Goal: Task Accomplishment & Management: Manage account settings

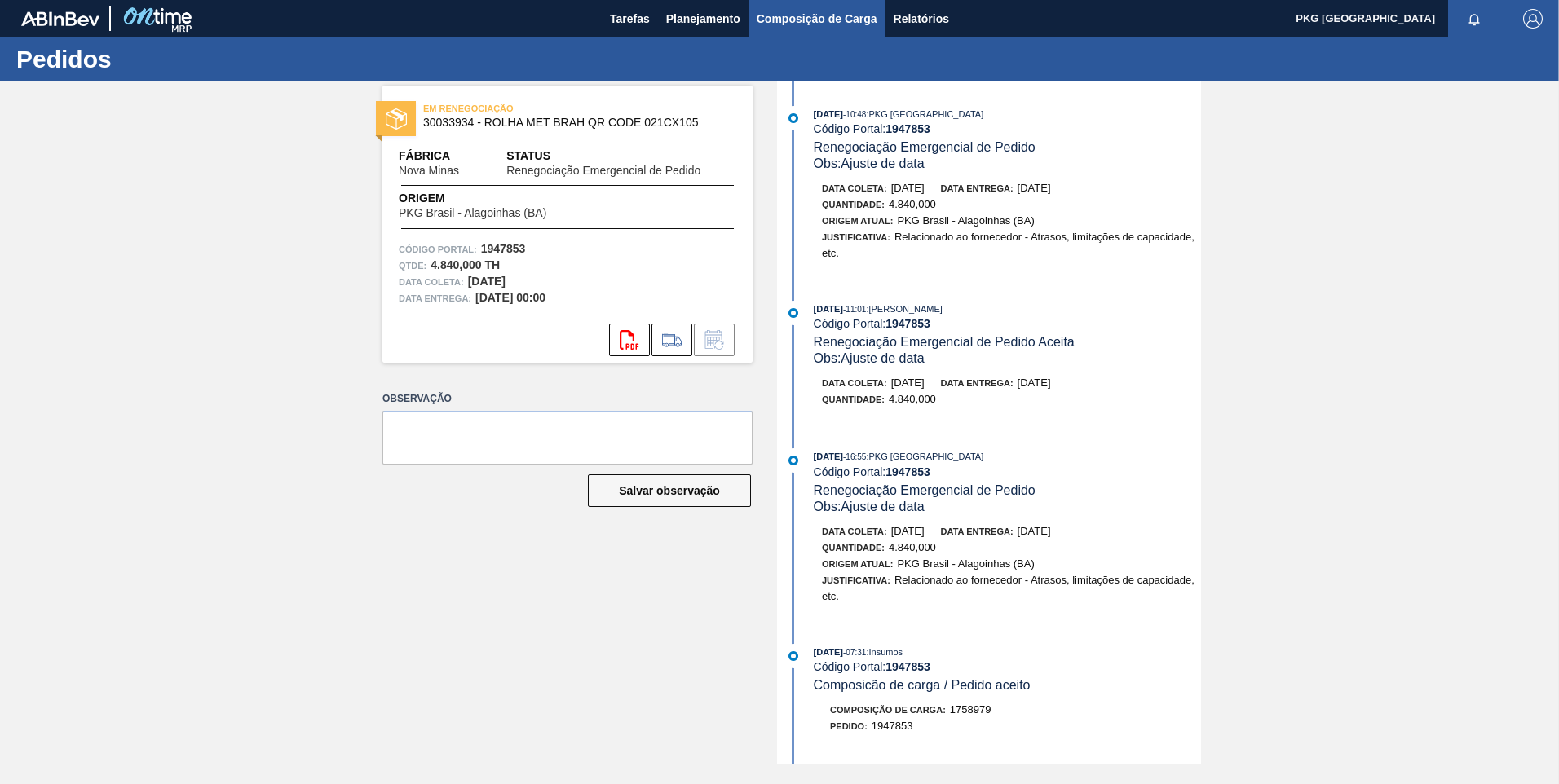
click at [794, 21] on span "Composição de Carga" at bounding box center [817, 19] width 120 height 20
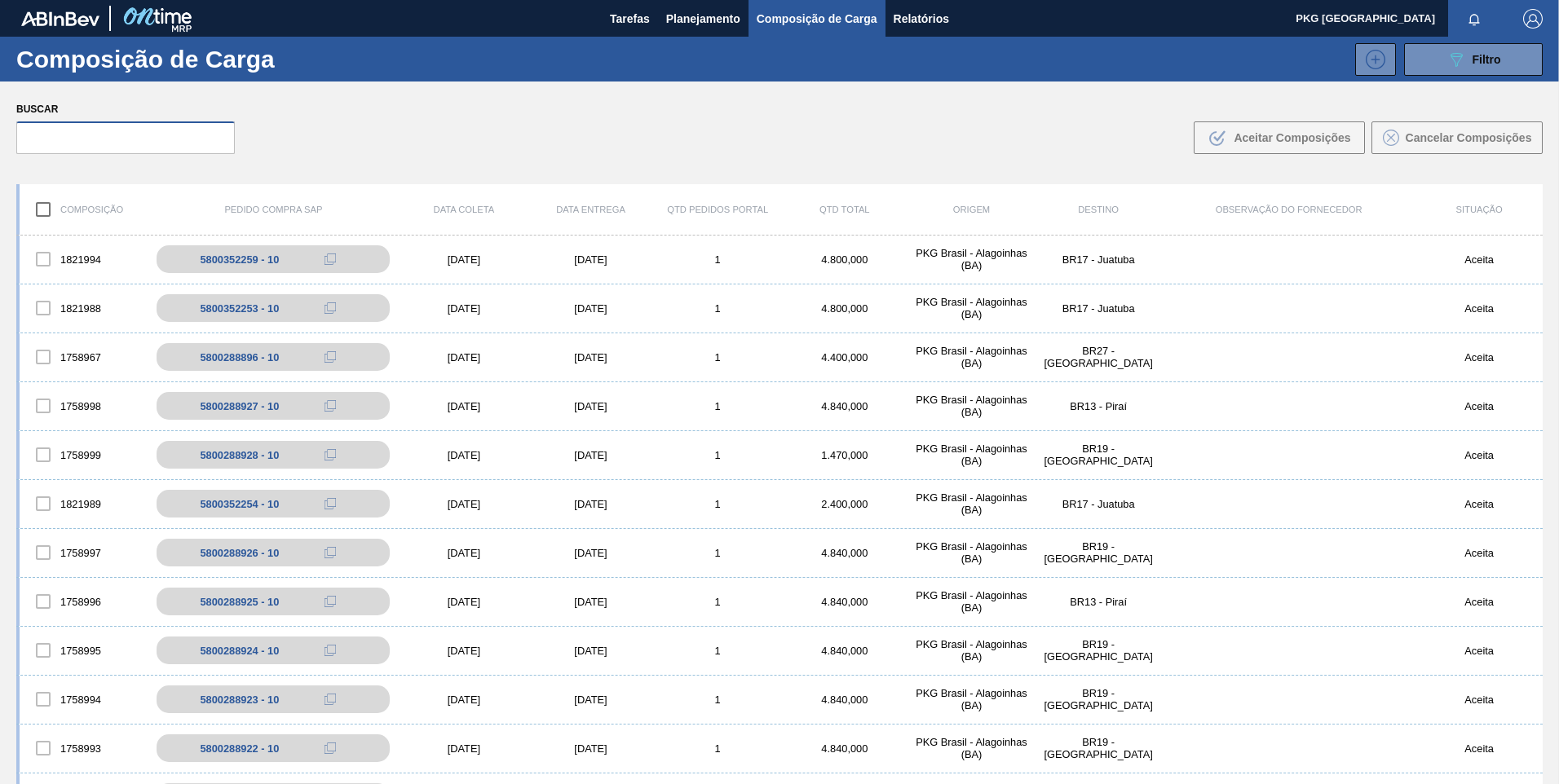
click at [211, 146] on input "text" at bounding box center [125, 137] width 219 height 33
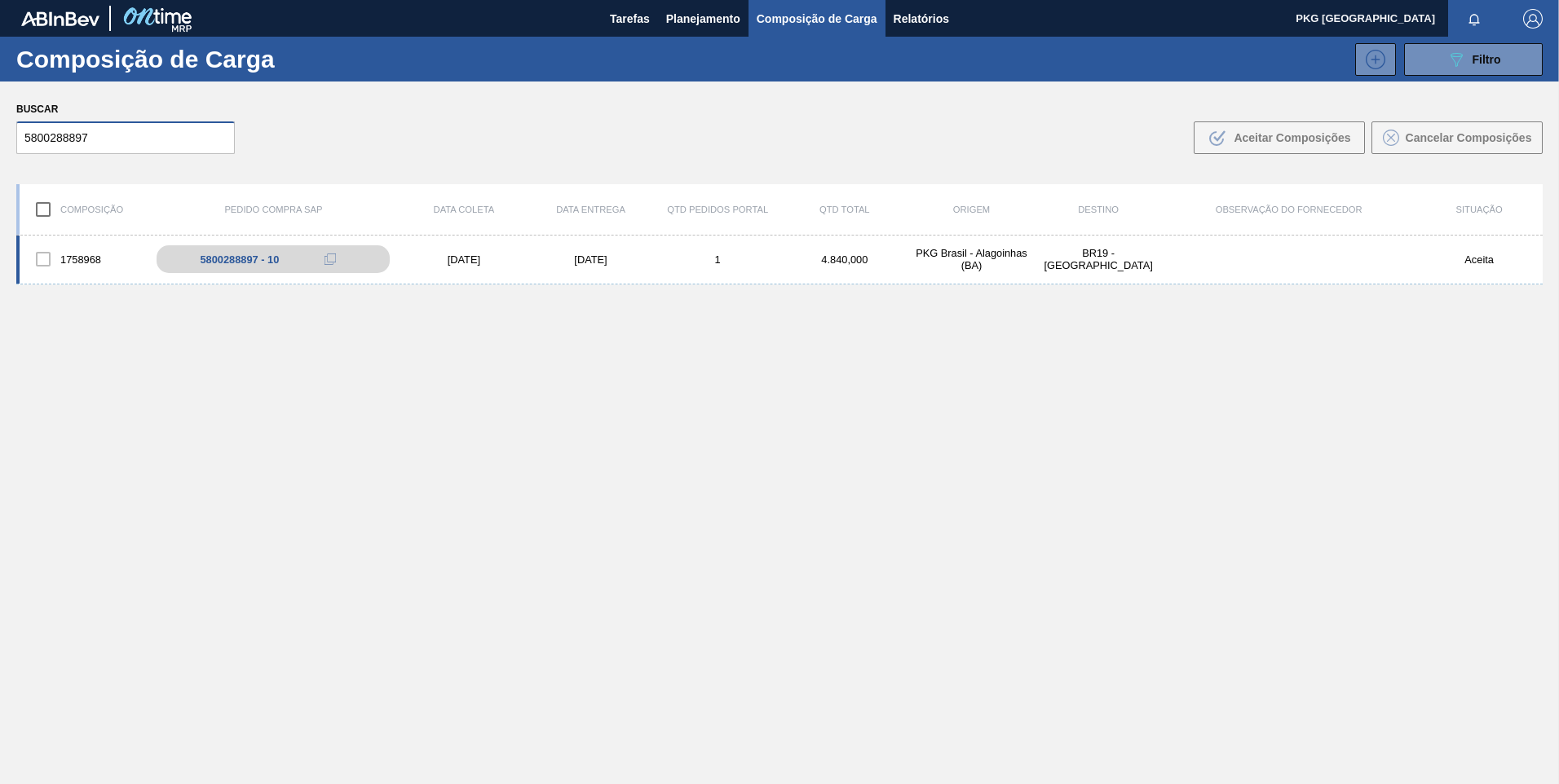
type input "5800288897"
click at [451, 267] on div "1758968 5800288897 - 10 [DATE] [DATE] 1 4.840,000 PKG [GEOGRAPHIC_DATA] - [GEOG…" at bounding box center [779, 260] width 1527 height 49
click at [461, 260] on div "[DATE]" at bounding box center [464, 260] width 128 height 12
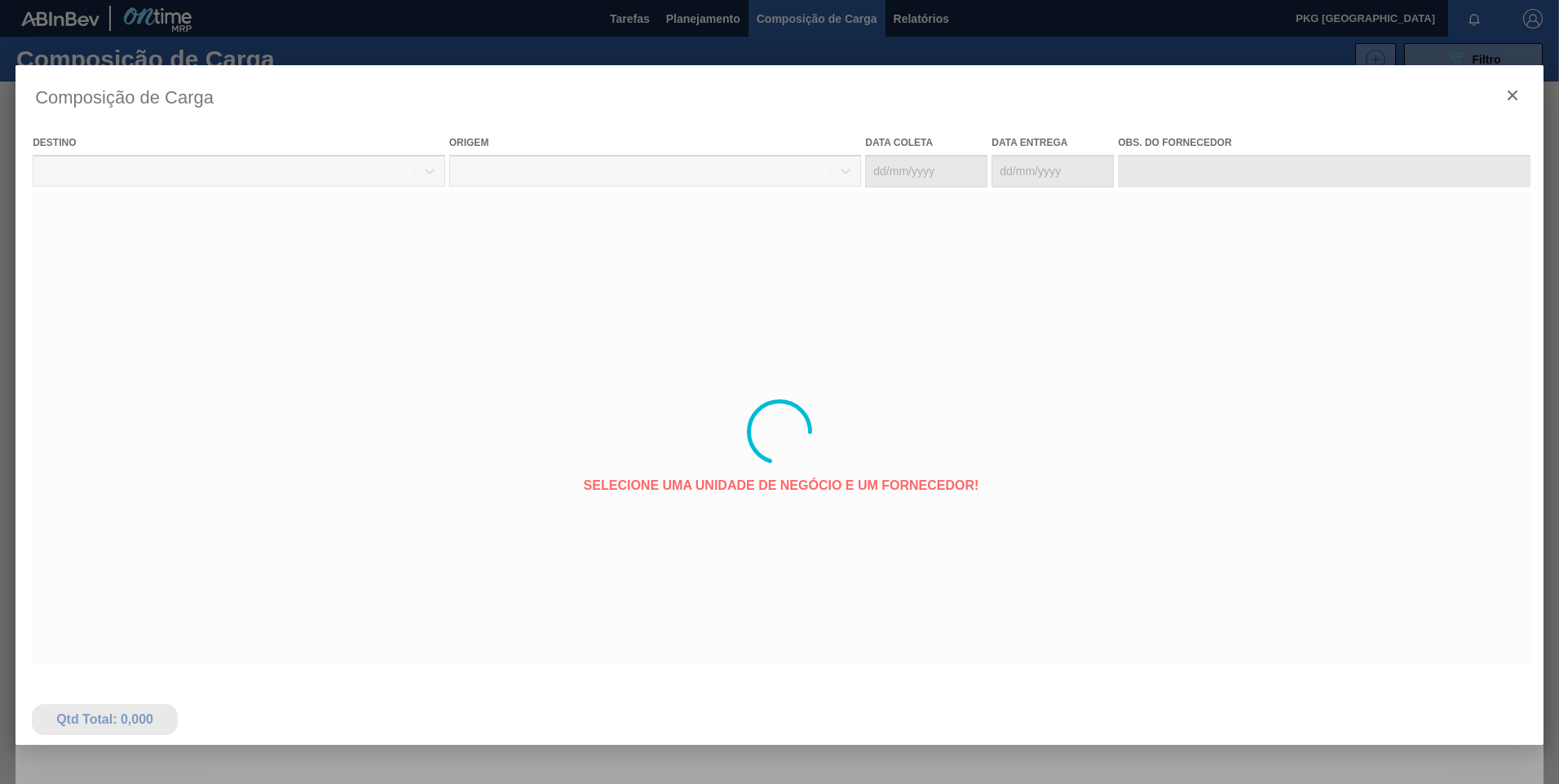
type coleta "[DATE]"
type entrega "[DATE]"
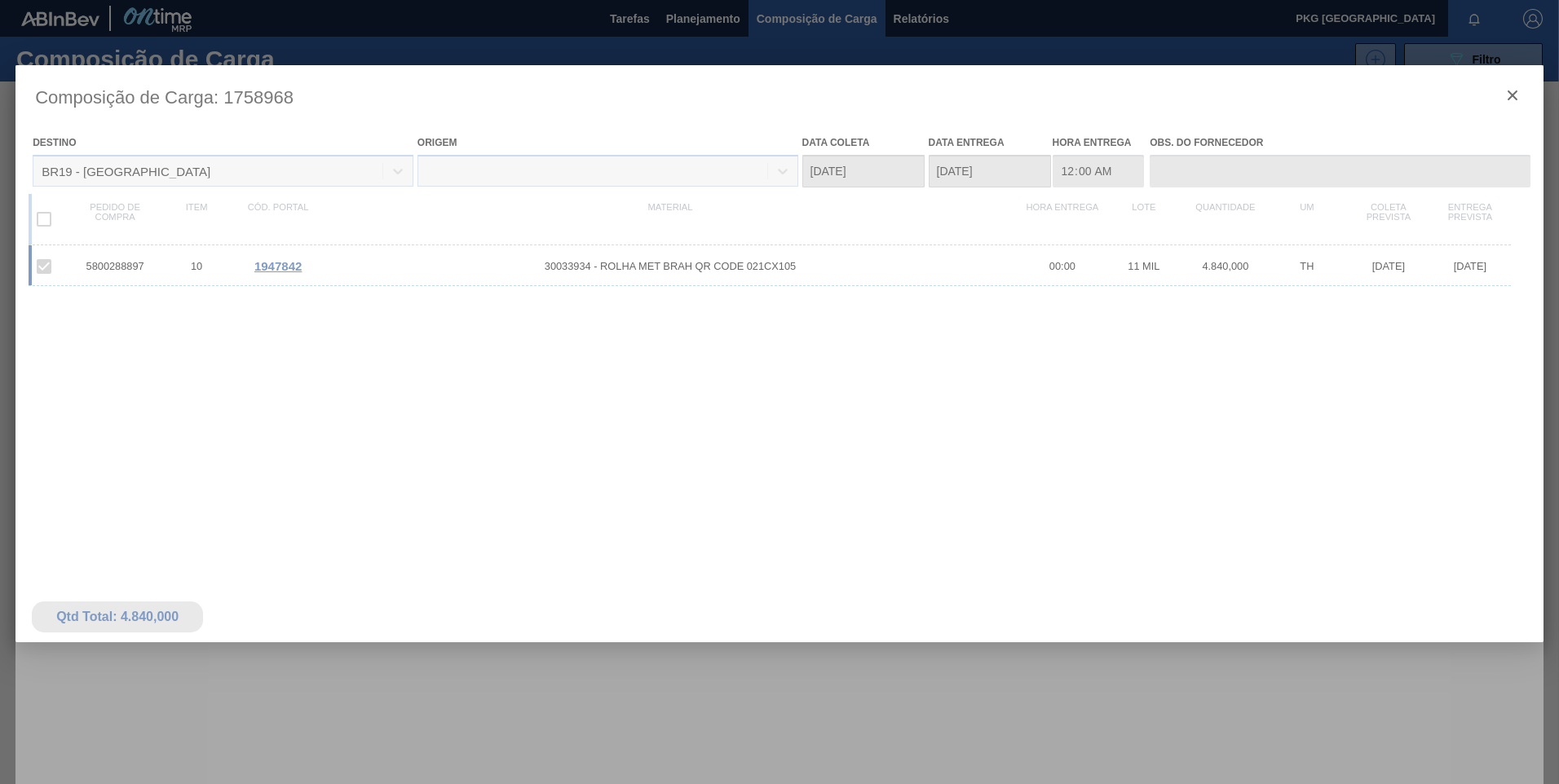
click at [284, 268] on div at bounding box center [779, 432] width 1529 height 733
click at [279, 268] on div at bounding box center [779, 432] width 1529 height 733
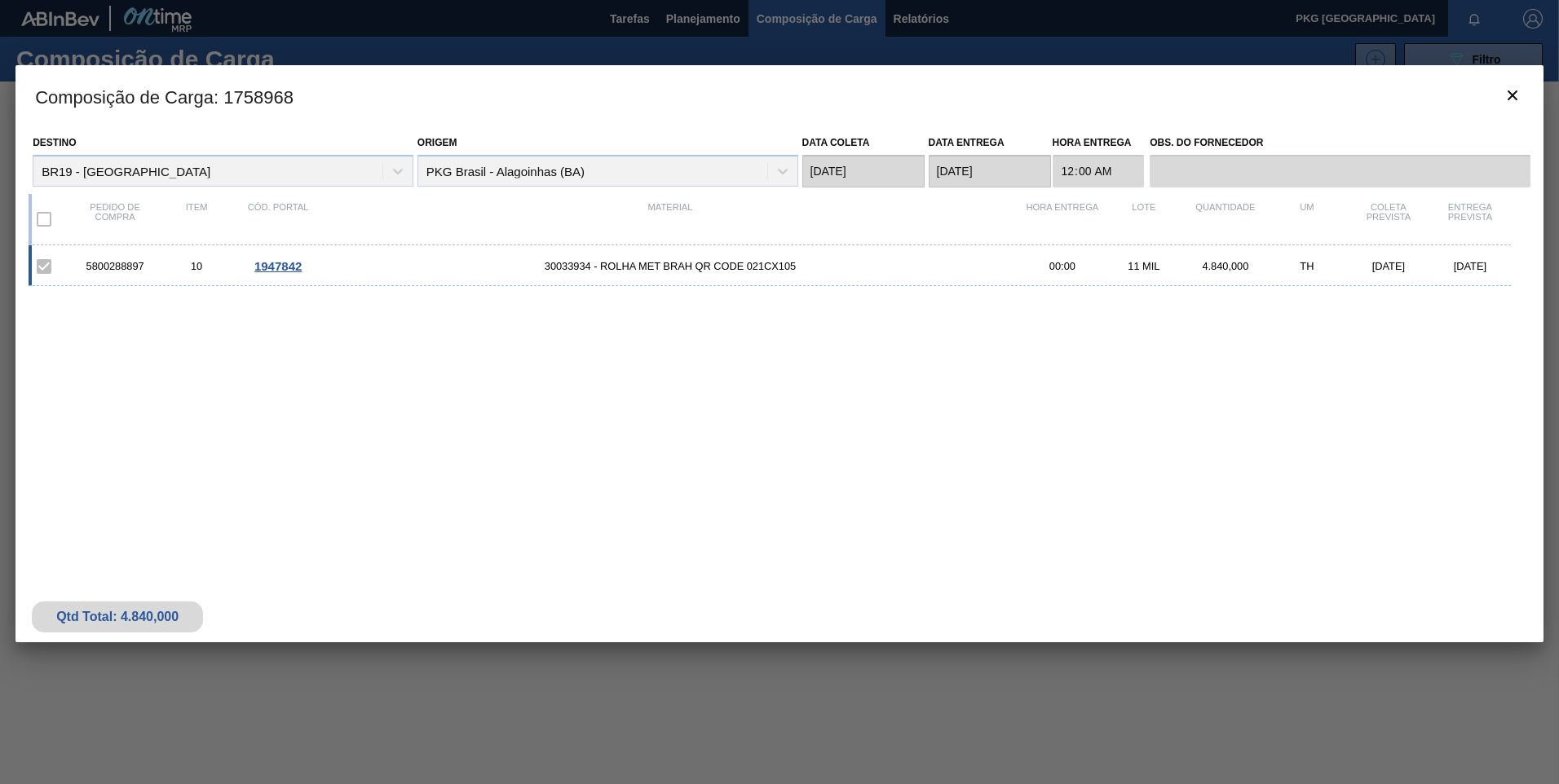
click at [281, 268] on span "1947842" at bounding box center [278, 267] width 47 height 14
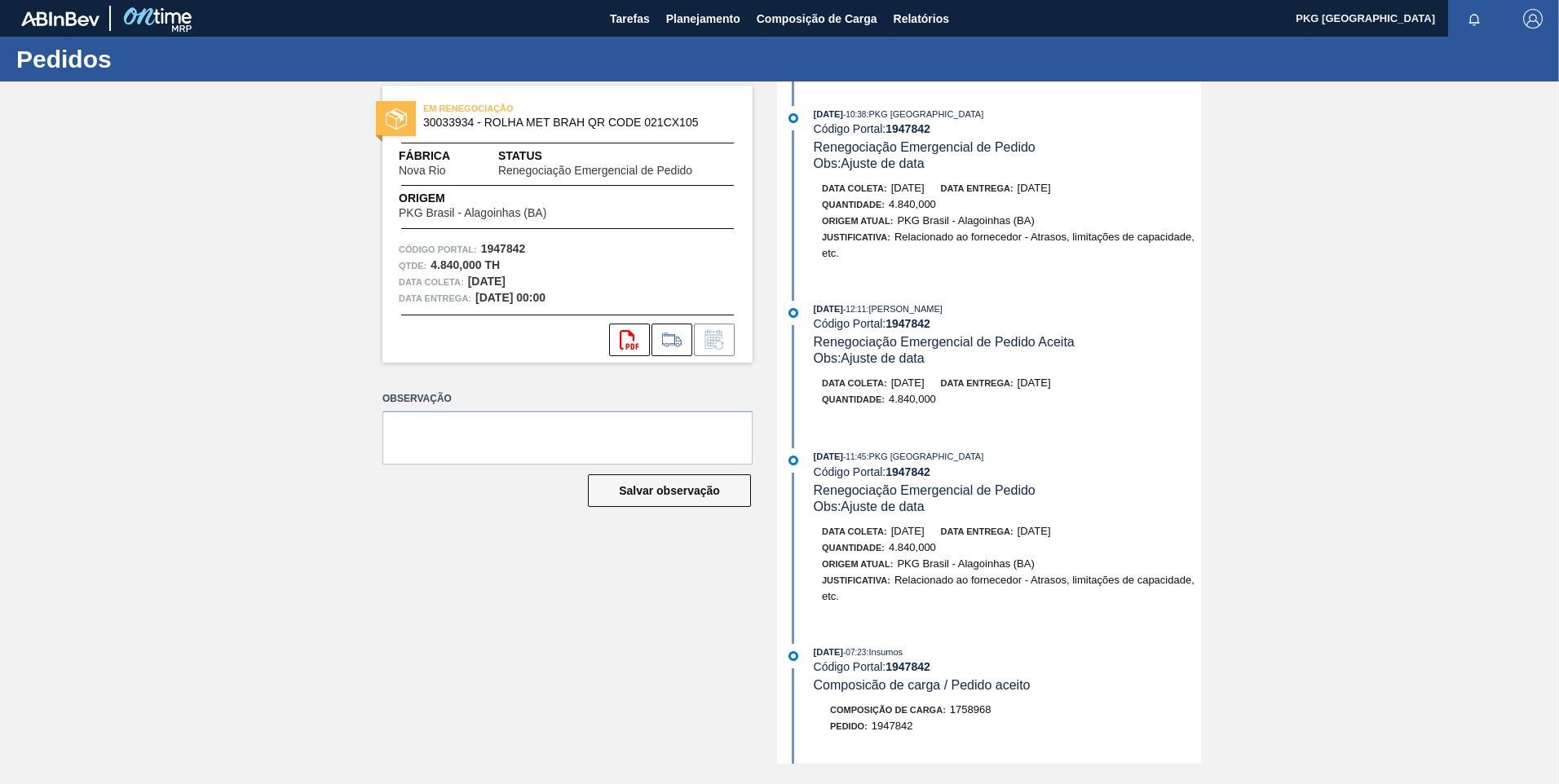
click at [625, 595] on div "EM RENEGOCIAÇÃO 30033934 - ROLHA MET BRAH QR CODE 021CX105 Fábrica Nova Rio Sta…" at bounding box center [555, 422] width 394 height 682
drag, startPoint x: 805, startPoint y: 14, endPoint x: 792, endPoint y: 30, distance: 20.6
click at [805, 14] on span "Composição de Carga" at bounding box center [817, 19] width 120 height 20
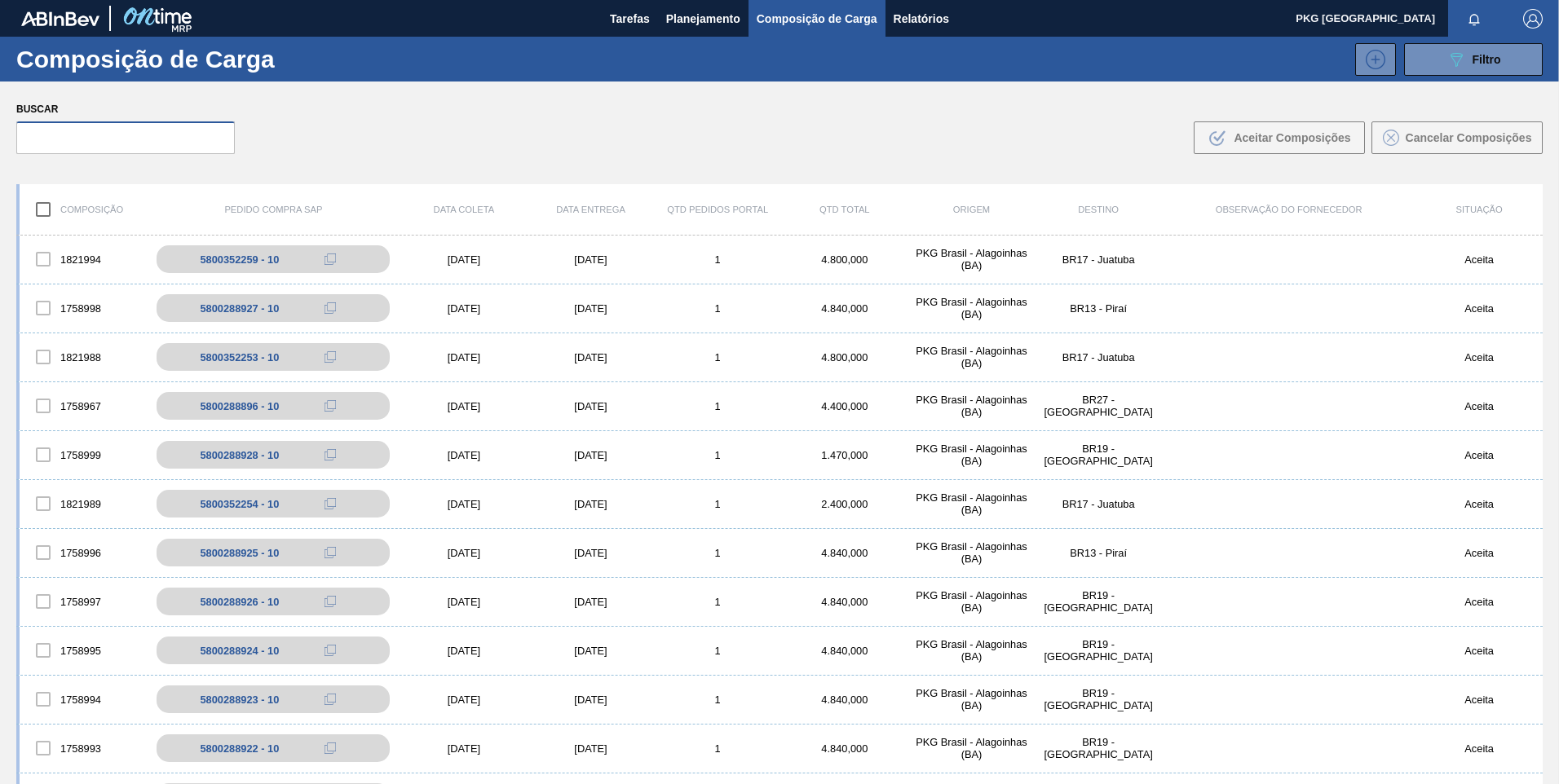
click at [185, 141] on input "text" at bounding box center [125, 137] width 219 height 33
click at [152, 136] on input "text" at bounding box center [125, 137] width 219 height 33
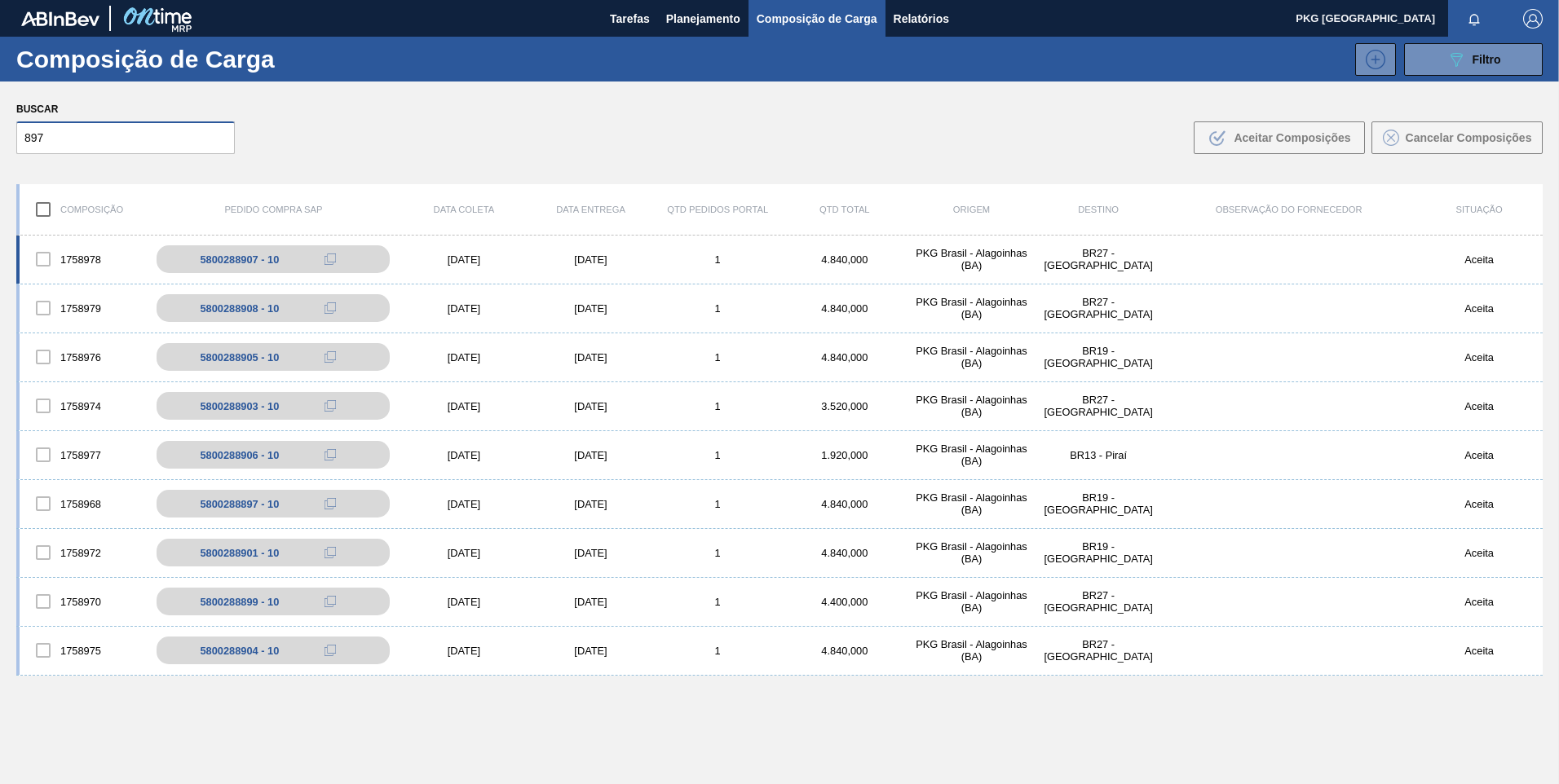
type input "897"
click at [942, 255] on div "PKG Brasil - Alagoinhas (BA)" at bounding box center [972, 259] width 128 height 24
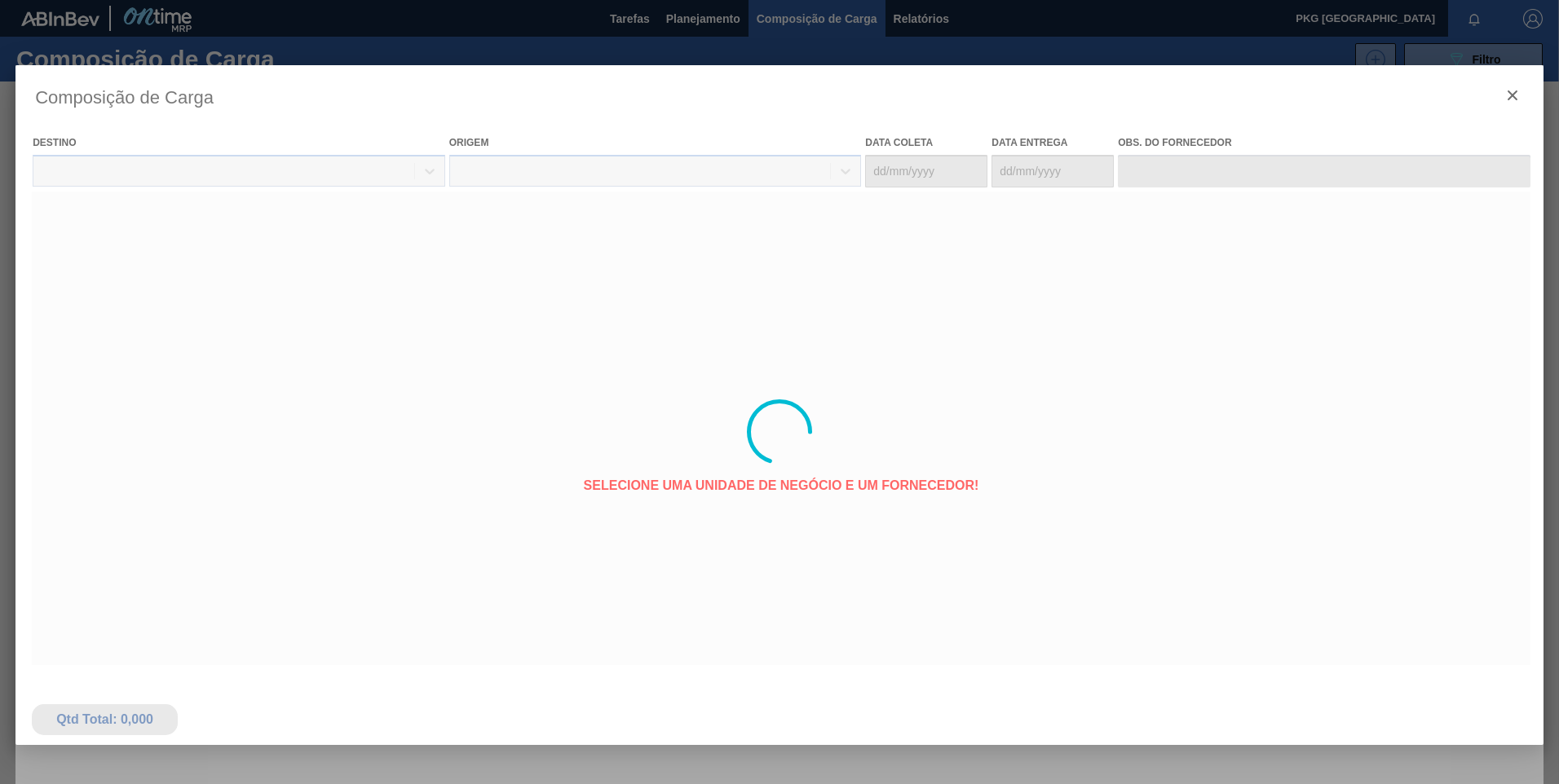
type coleta "[DATE]"
type entrega "[DATE]"
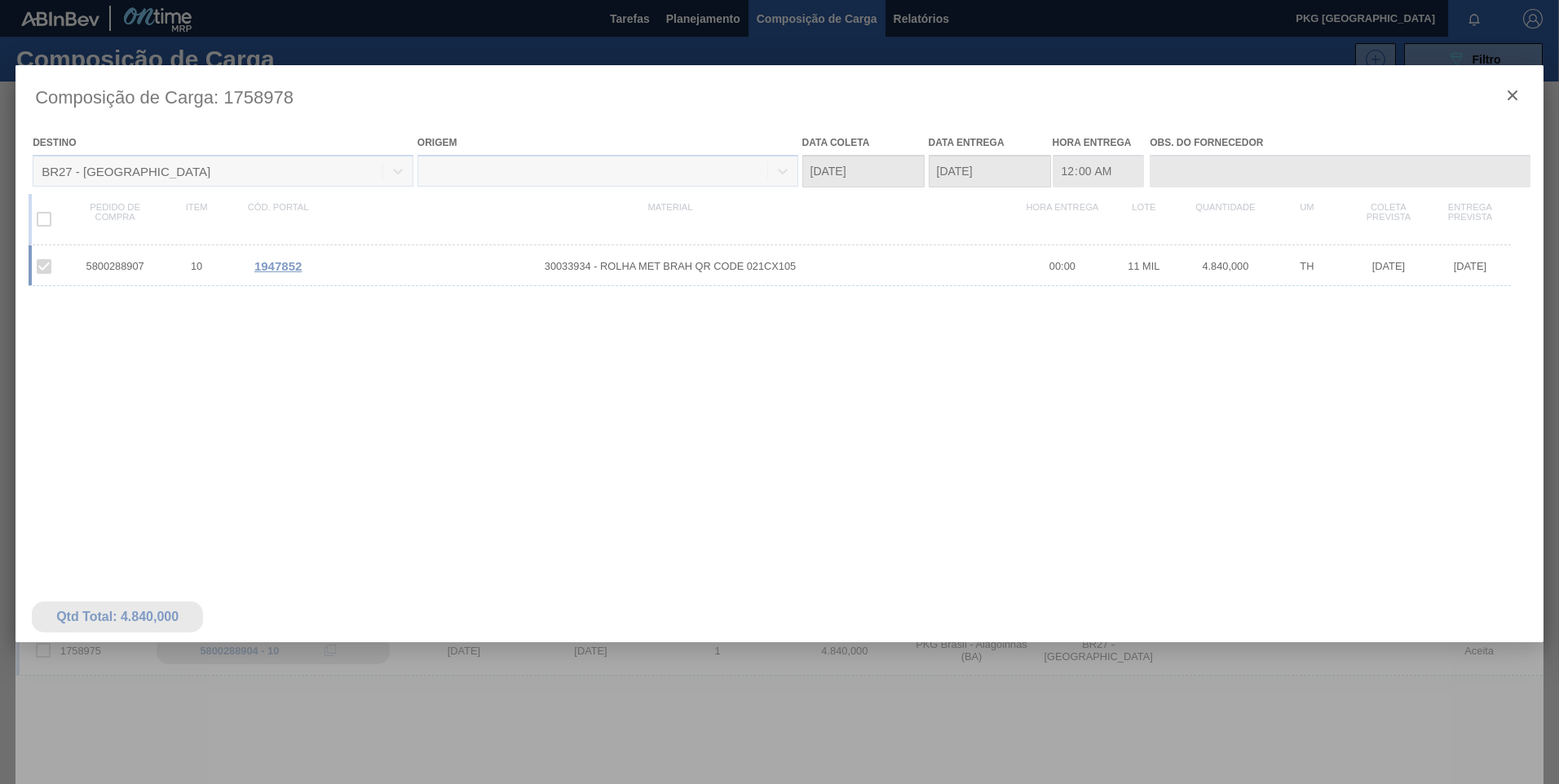
drag, startPoint x: 566, startPoint y: 276, endPoint x: 543, endPoint y: 273, distance: 23.2
click at [565, 276] on div at bounding box center [779, 432] width 1529 height 733
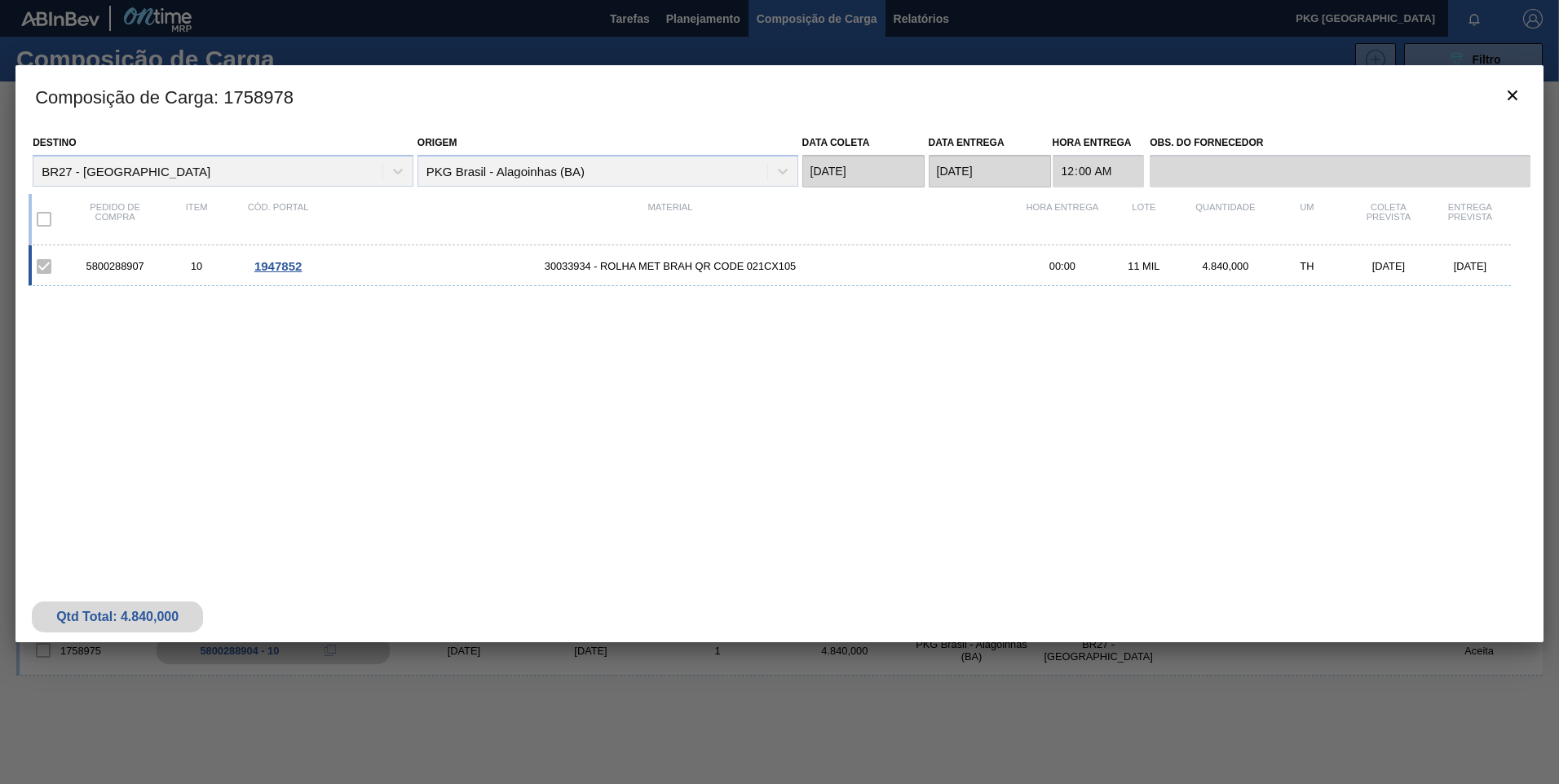
click at [282, 265] on span "1947852" at bounding box center [278, 267] width 47 height 14
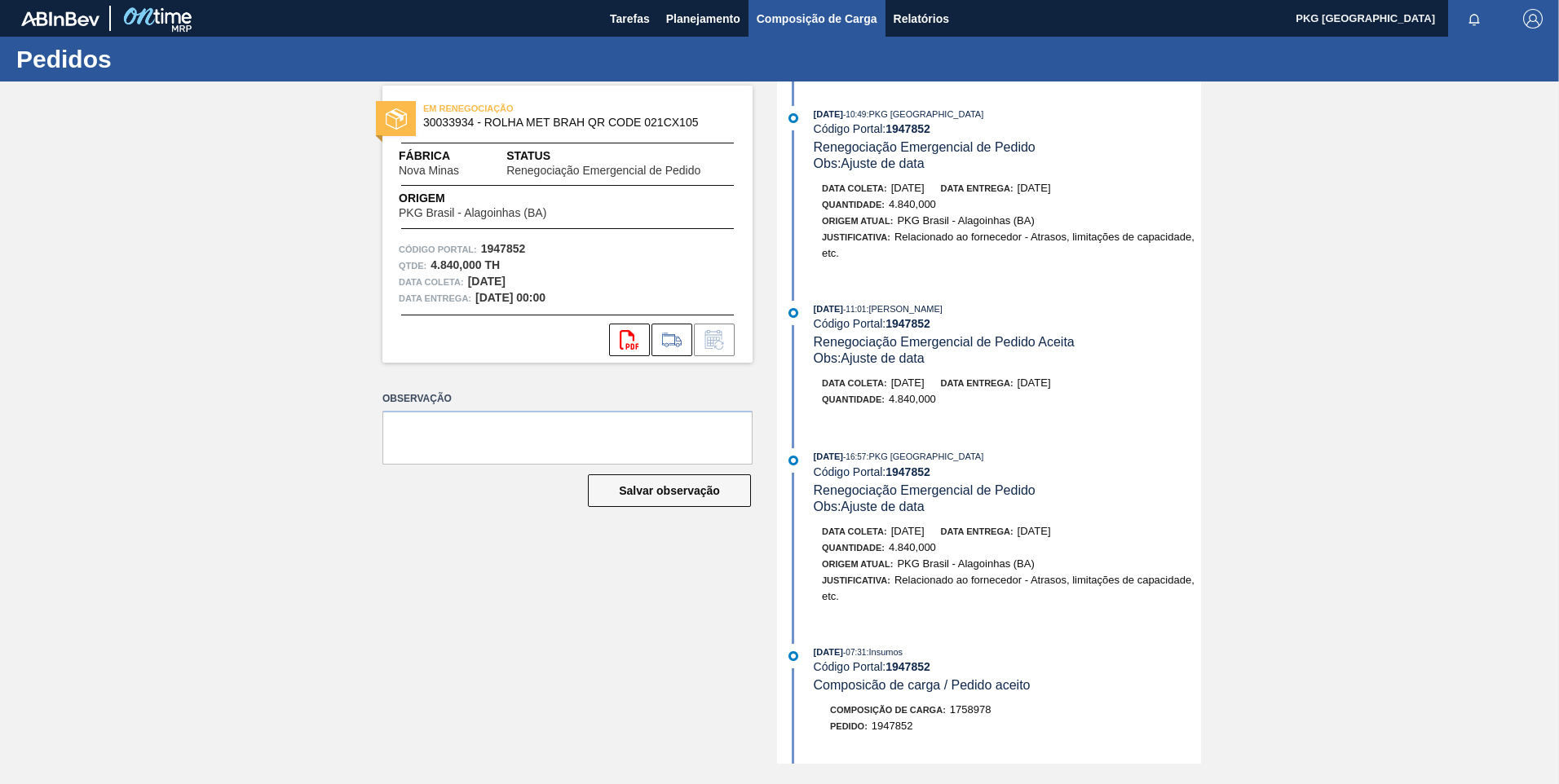
click at [780, 31] on button "Composição de Carga" at bounding box center [817, 18] width 137 height 37
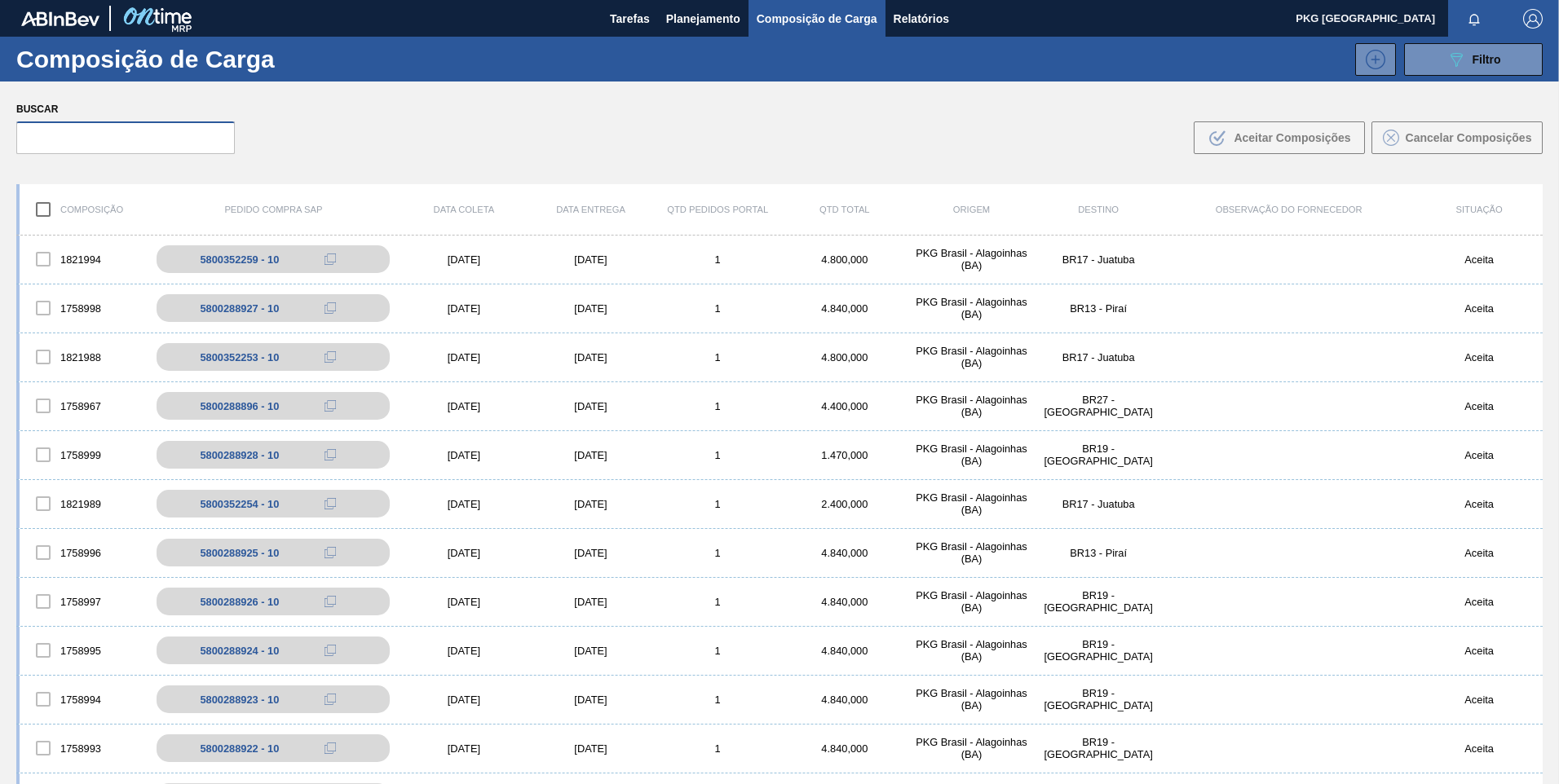
click at [147, 138] on input "text" at bounding box center [125, 137] width 219 height 33
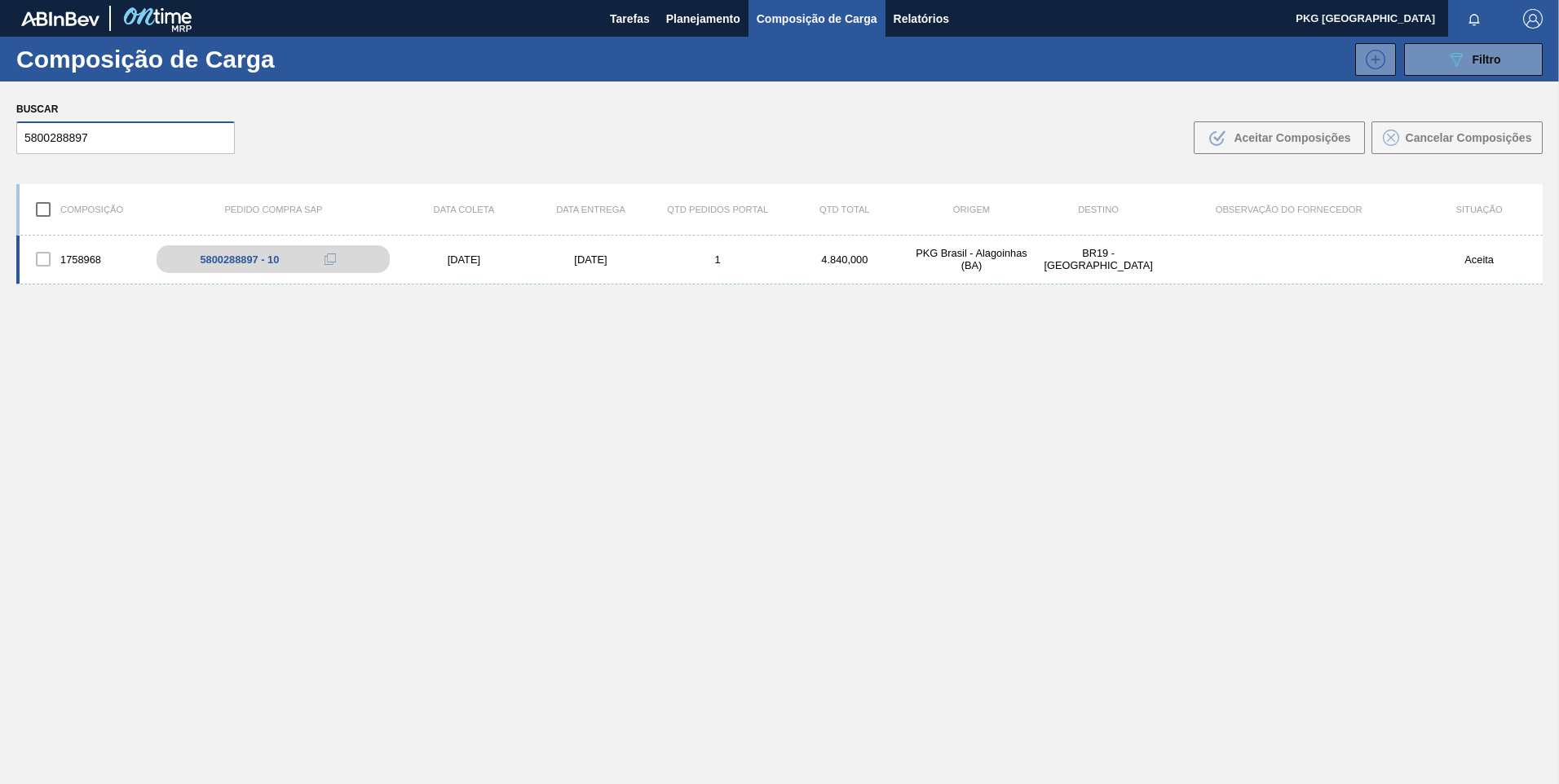
type input "5800288897"
click at [562, 263] on div "[DATE]" at bounding box center [591, 260] width 128 height 12
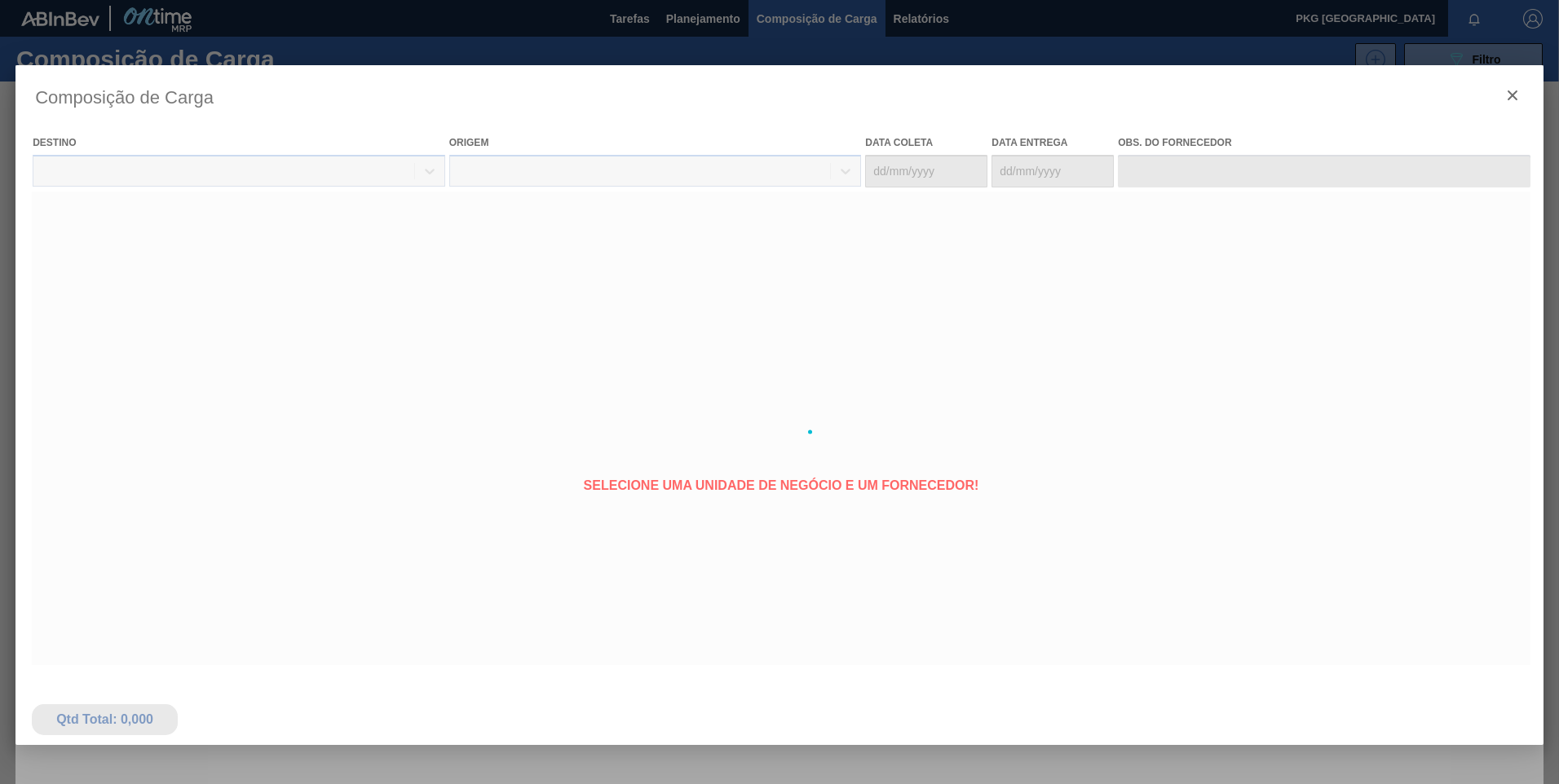
type coleta "[DATE]"
type entrega "[DATE]"
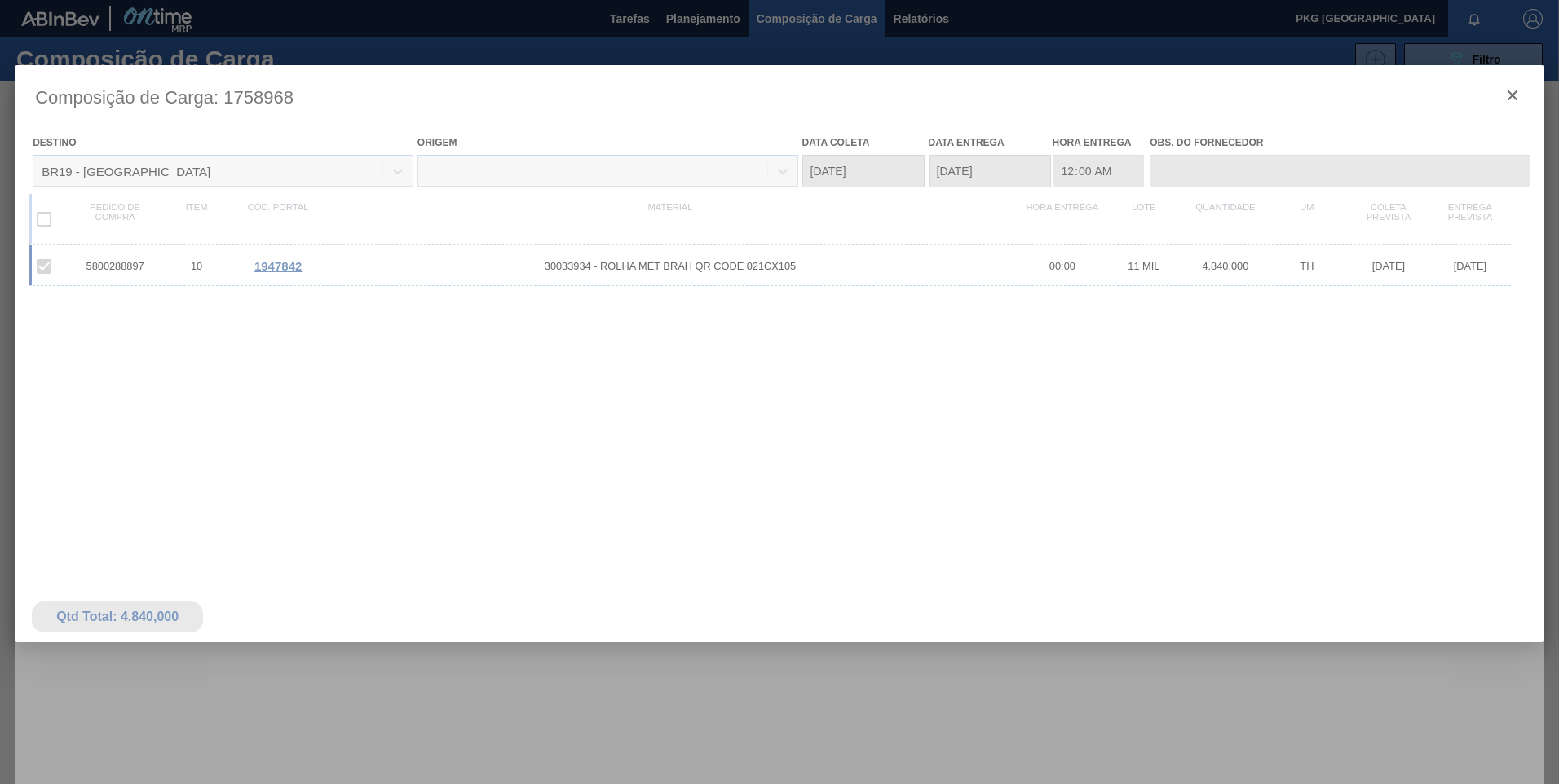
click at [289, 265] on div at bounding box center [779, 432] width 1529 height 733
click at [281, 269] on span "1947842" at bounding box center [278, 267] width 47 height 14
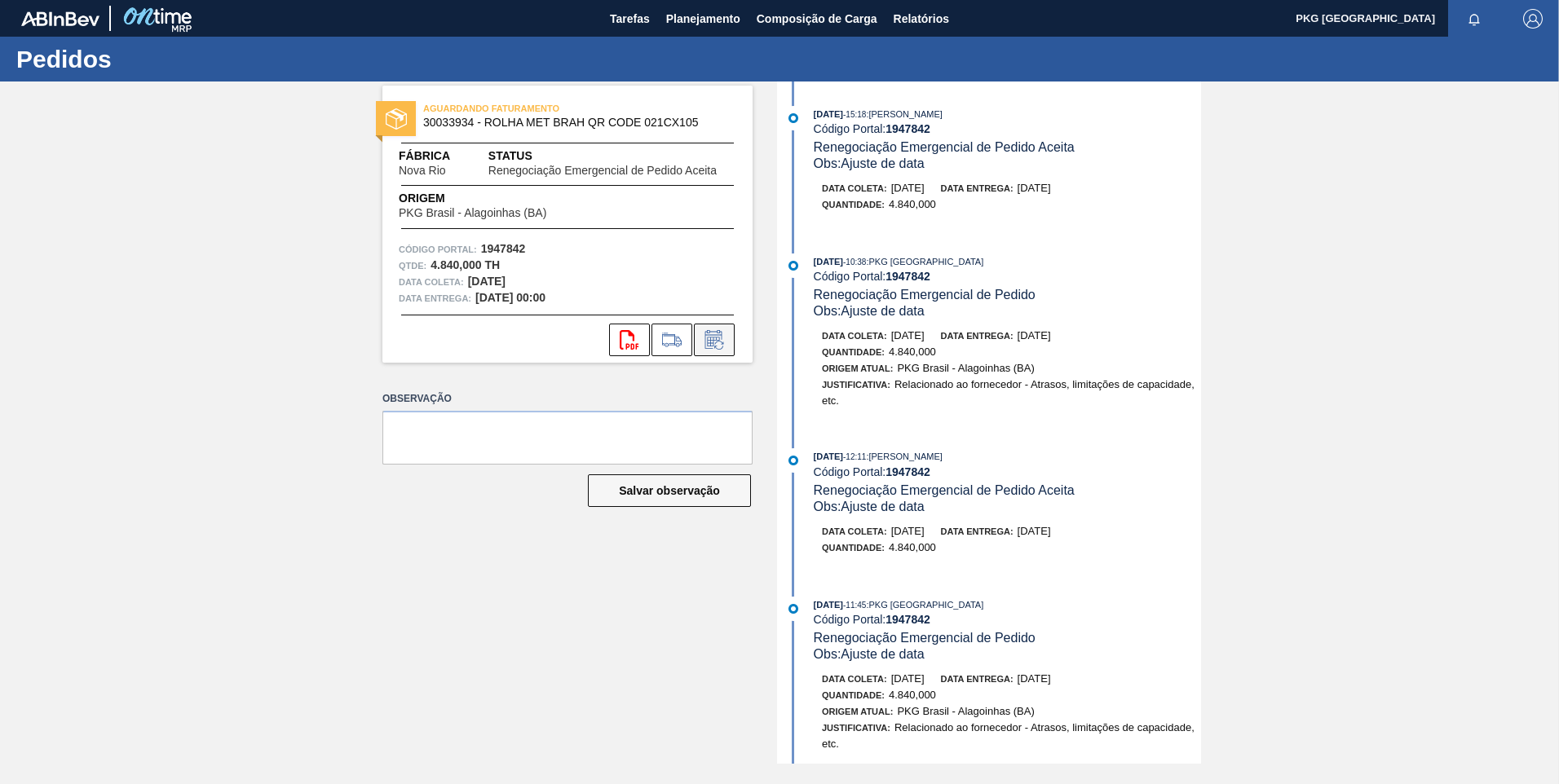
click at [718, 345] on icon at bounding box center [714, 340] width 26 height 20
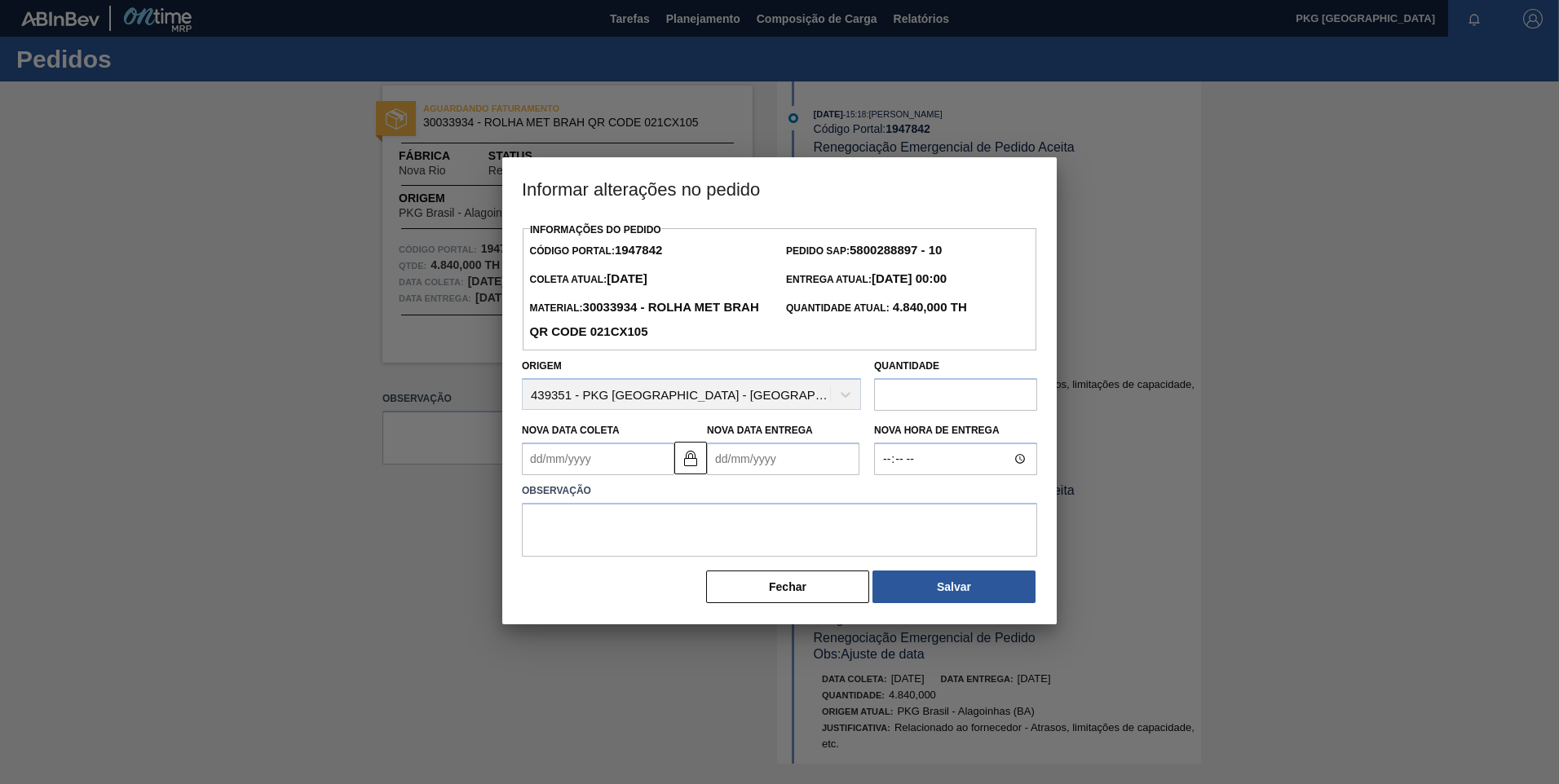
click at [625, 454] on Coleta1947842 "Nova Data Coleta" at bounding box center [598, 458] width 153 height 33
click at [567, 581] on div "6" at bounding box center [568, 576] width 22 height 22
type Coleta1947842 "[DATE]"
type Entrega1947842 "[DATE]"
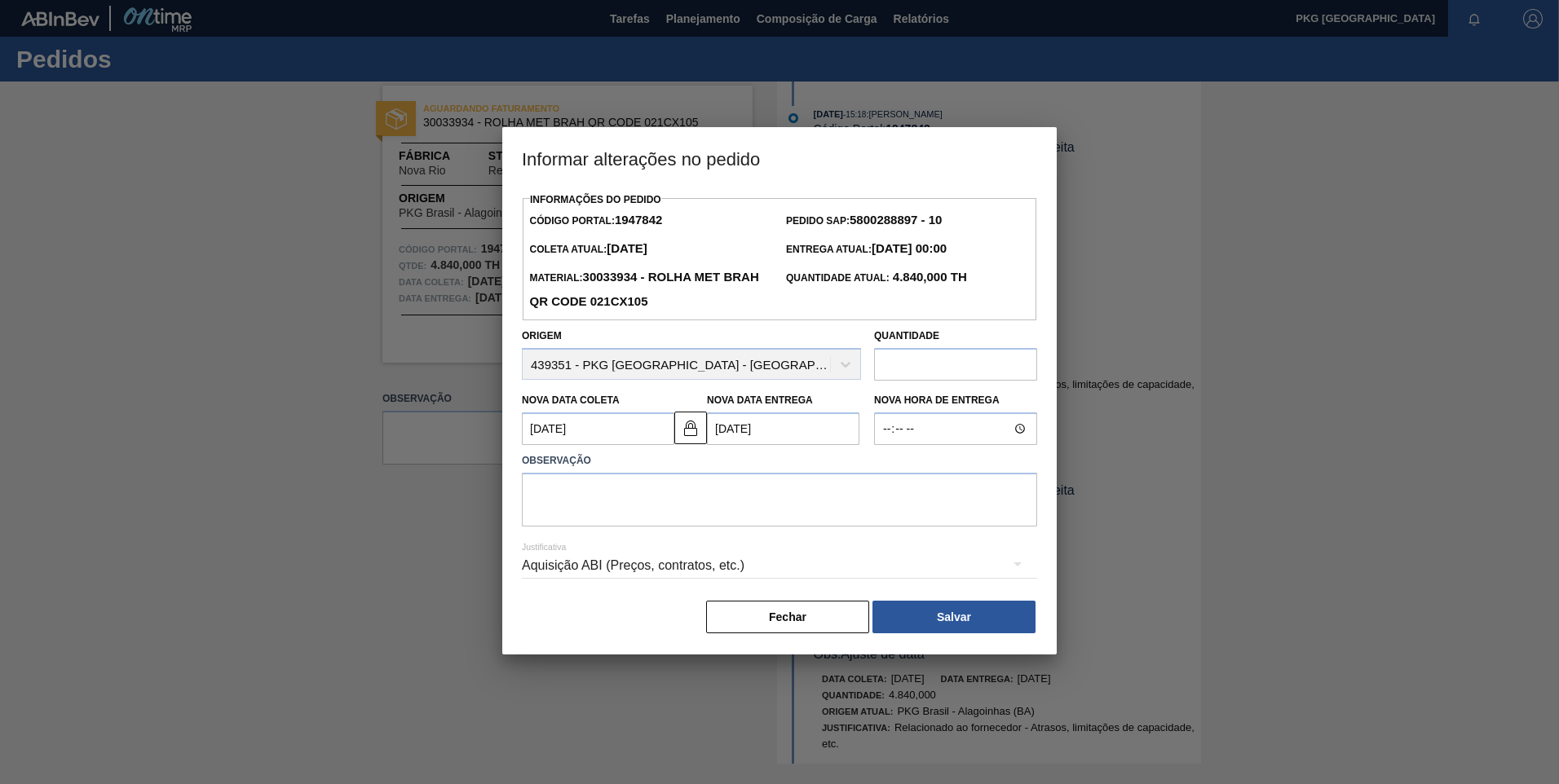
click at [639, 434] on Coleta1947842 "[DATE]" at bounding box center [598, 428] width 153 height 33
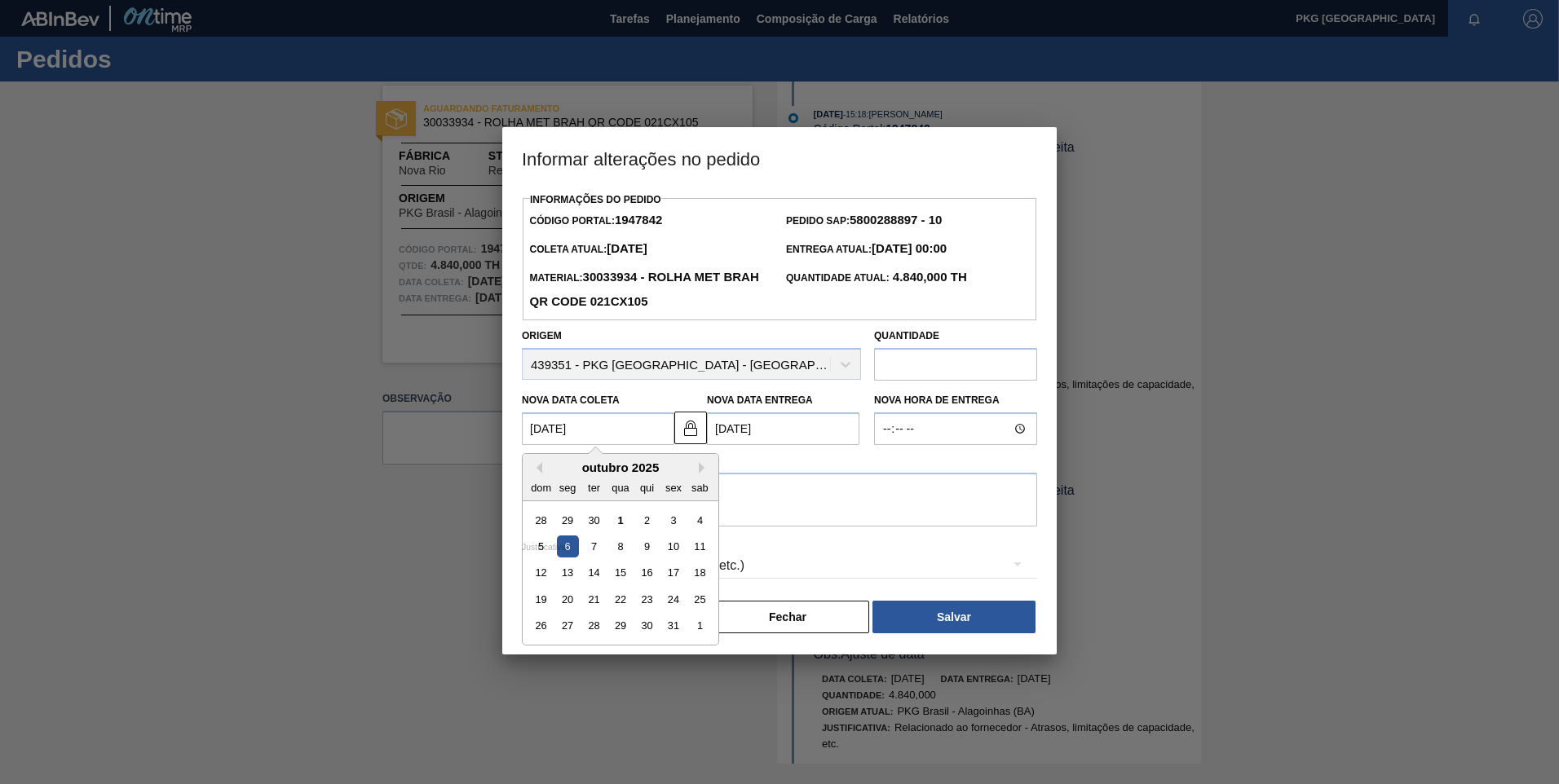
click at [596, 549] on div "7" at bounding box center [593, 546] width 22 height 22
type Coleta1947842 "[DATE]"
type Entrega1947842 "[DATE]"
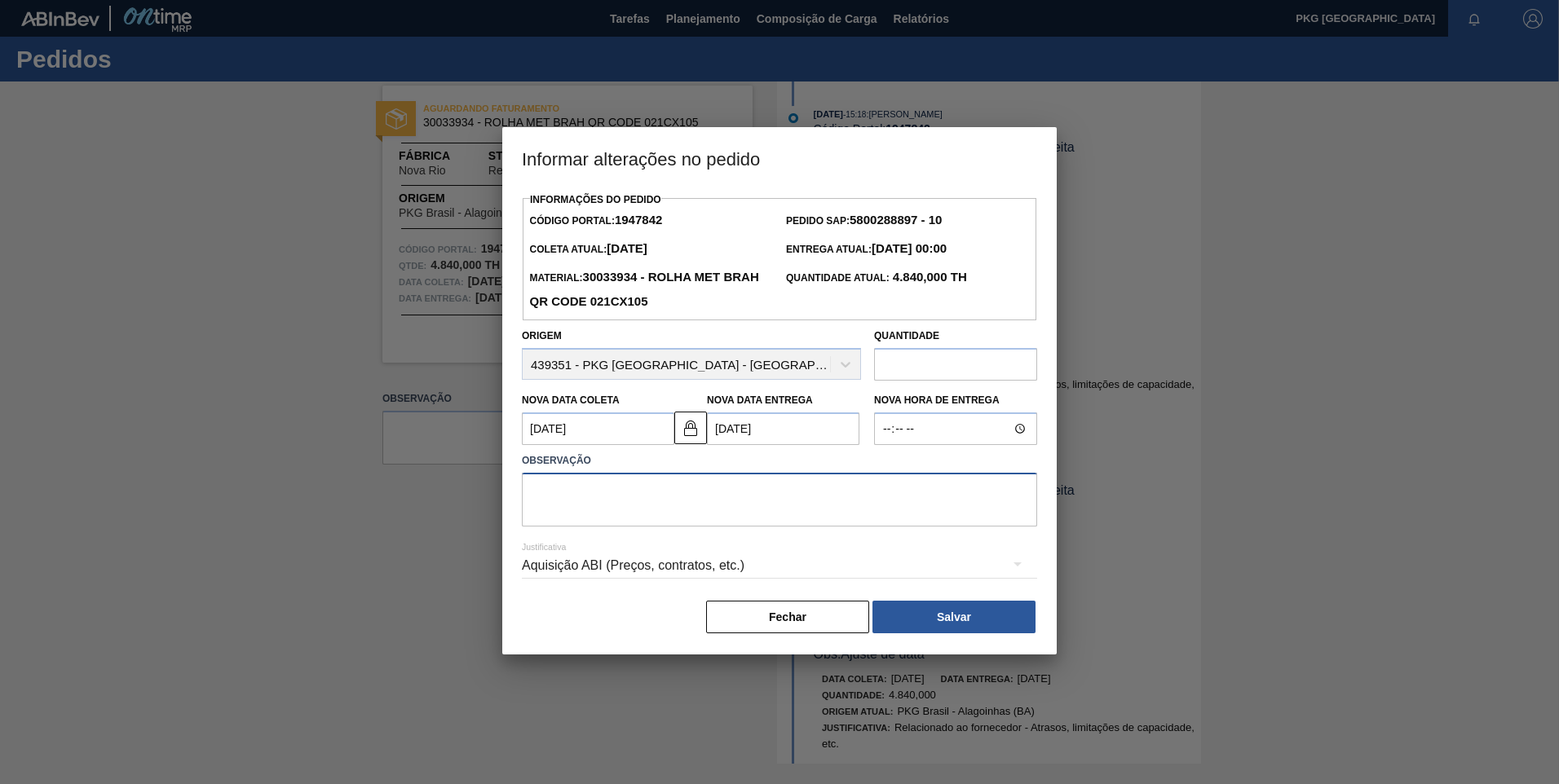
click at [601, 514] on textarea at bounding box center [780, 499] width 516 height 54
type textarea "Ajuste de data"
click at [648, 568] on div "Aquisição ABI (Preços, contratos, etc.)" at bounding box center [780, 565] width 516 height 45
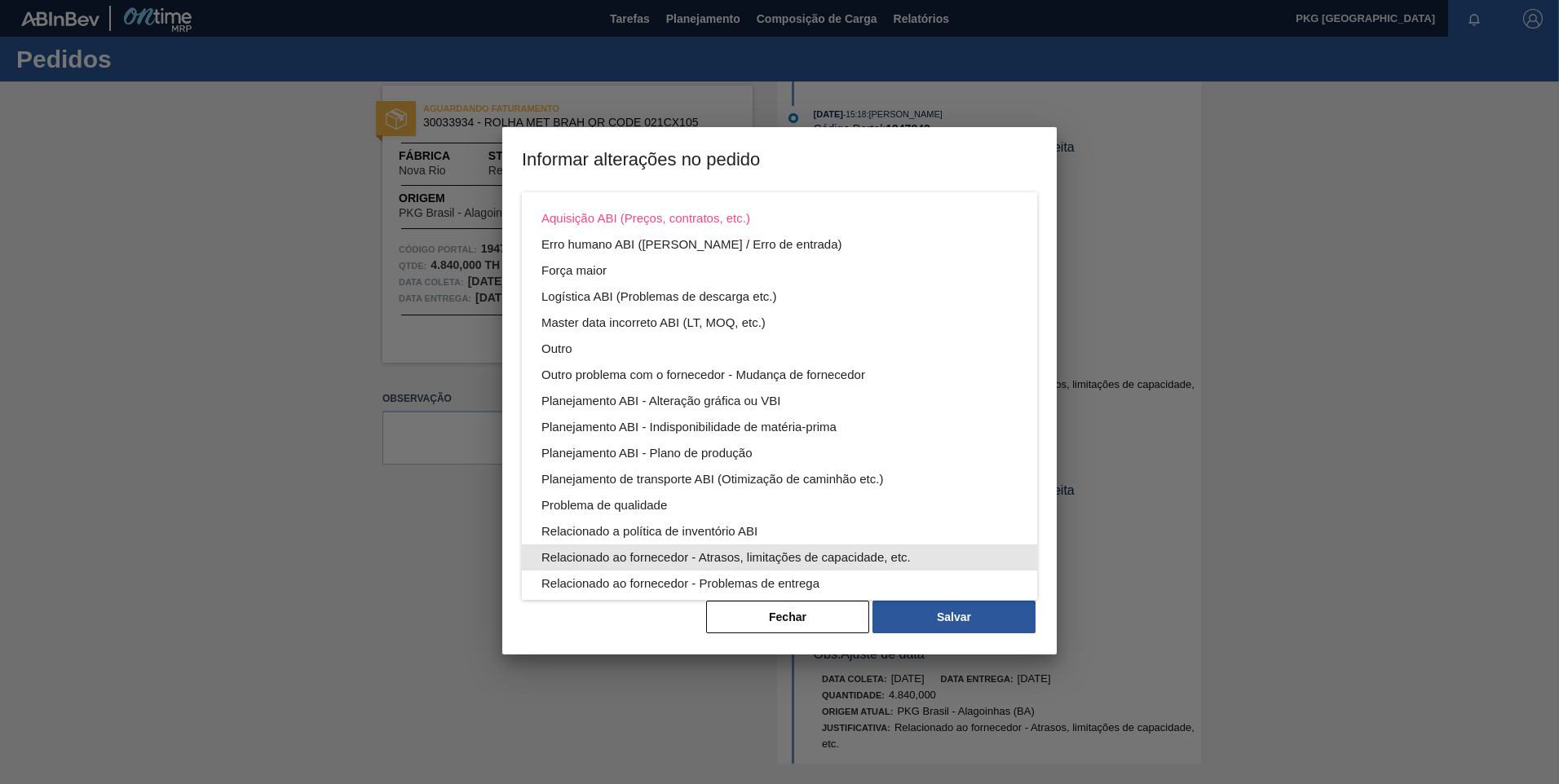
click at [753, 555] on div "Relacionado ao fornecedor - Atrasos, limitações de capacidade, etc." at bounding box center [780, 557] width 477 height 26
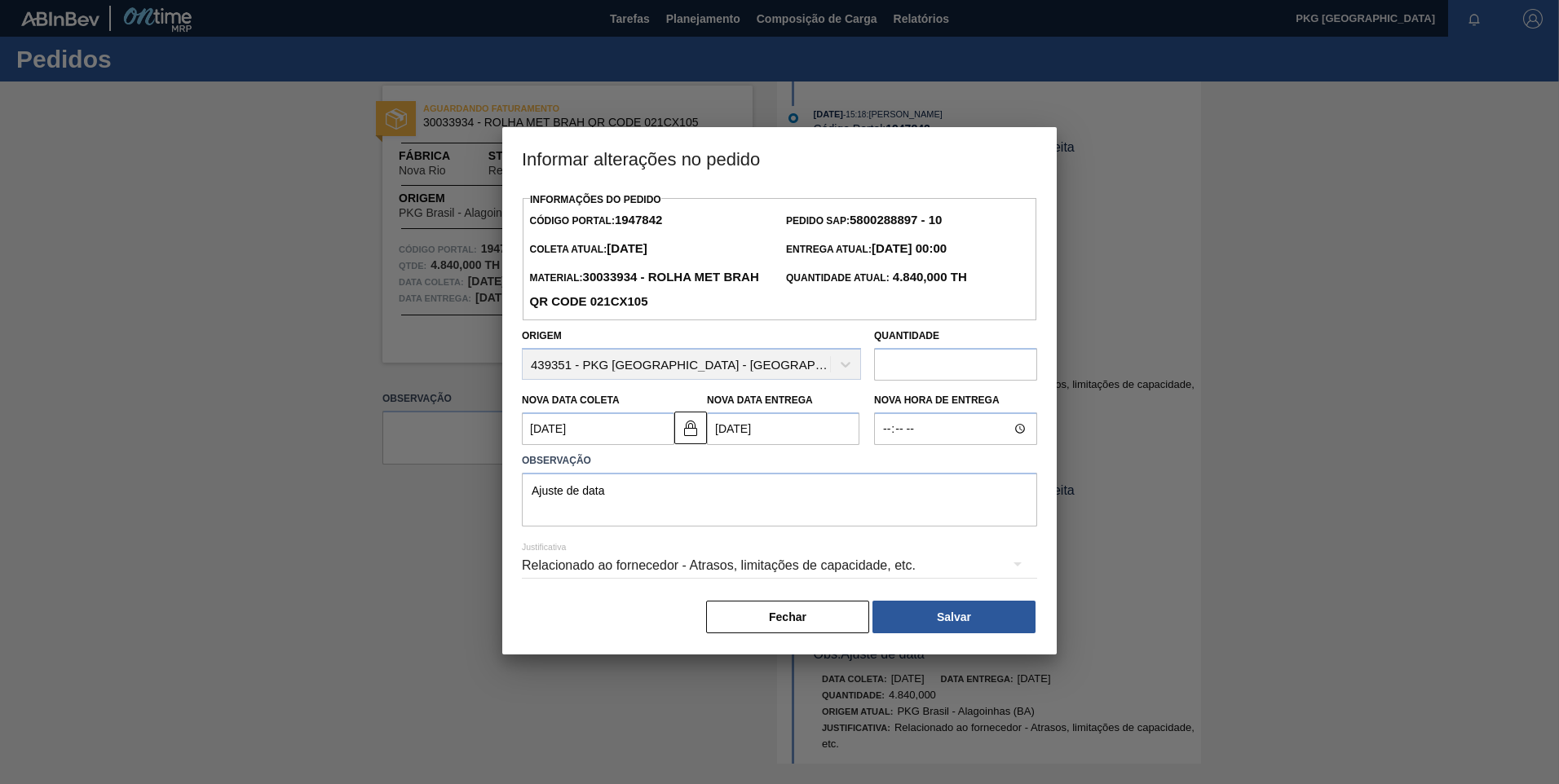
click at [939, 620] on button "Salvar" at bounding box center [954, 617] width 163 height 33
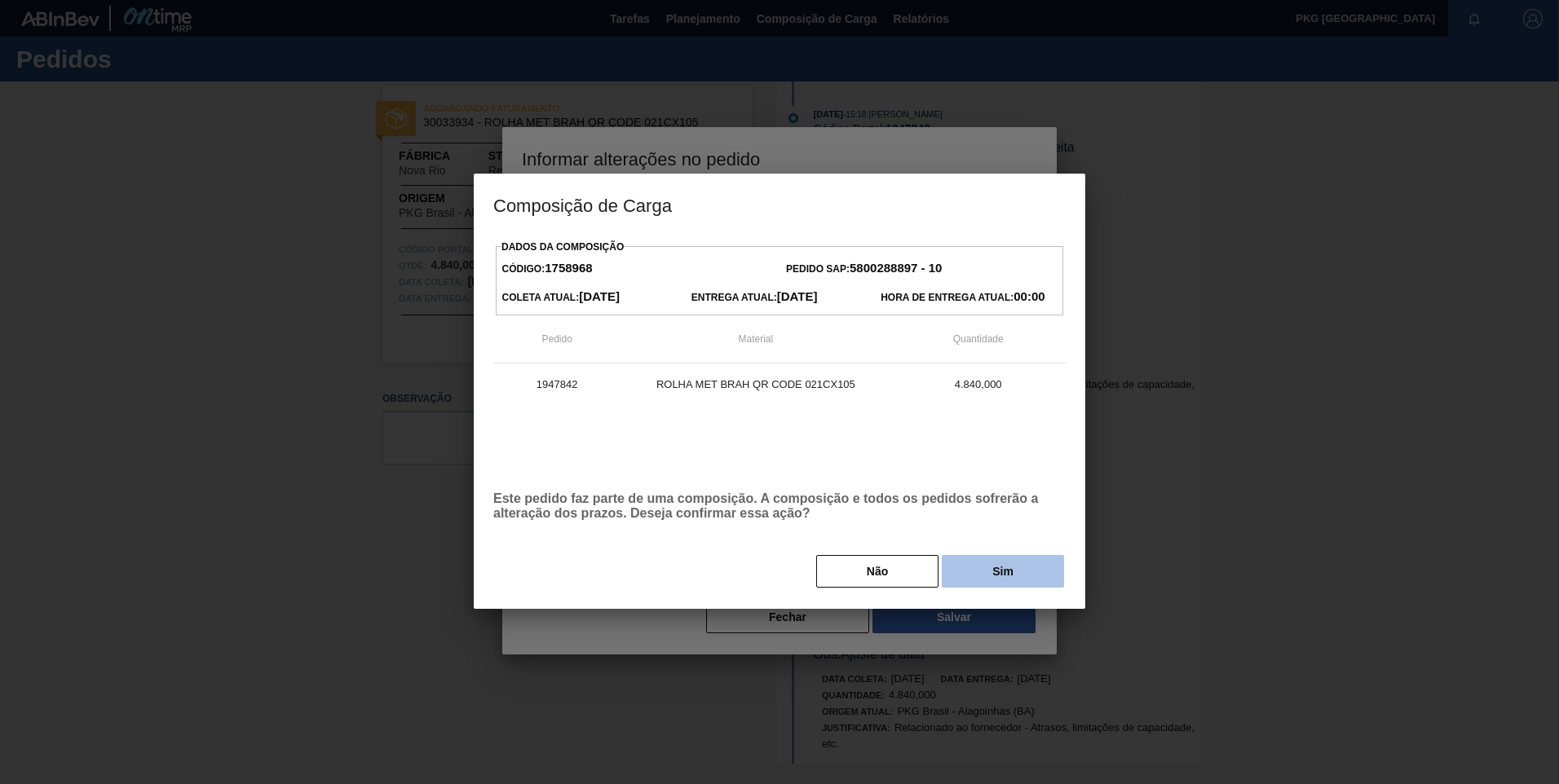
click at [1008, 579] on button "Sim" at bounding box center [1002, 571] width 122 height 33
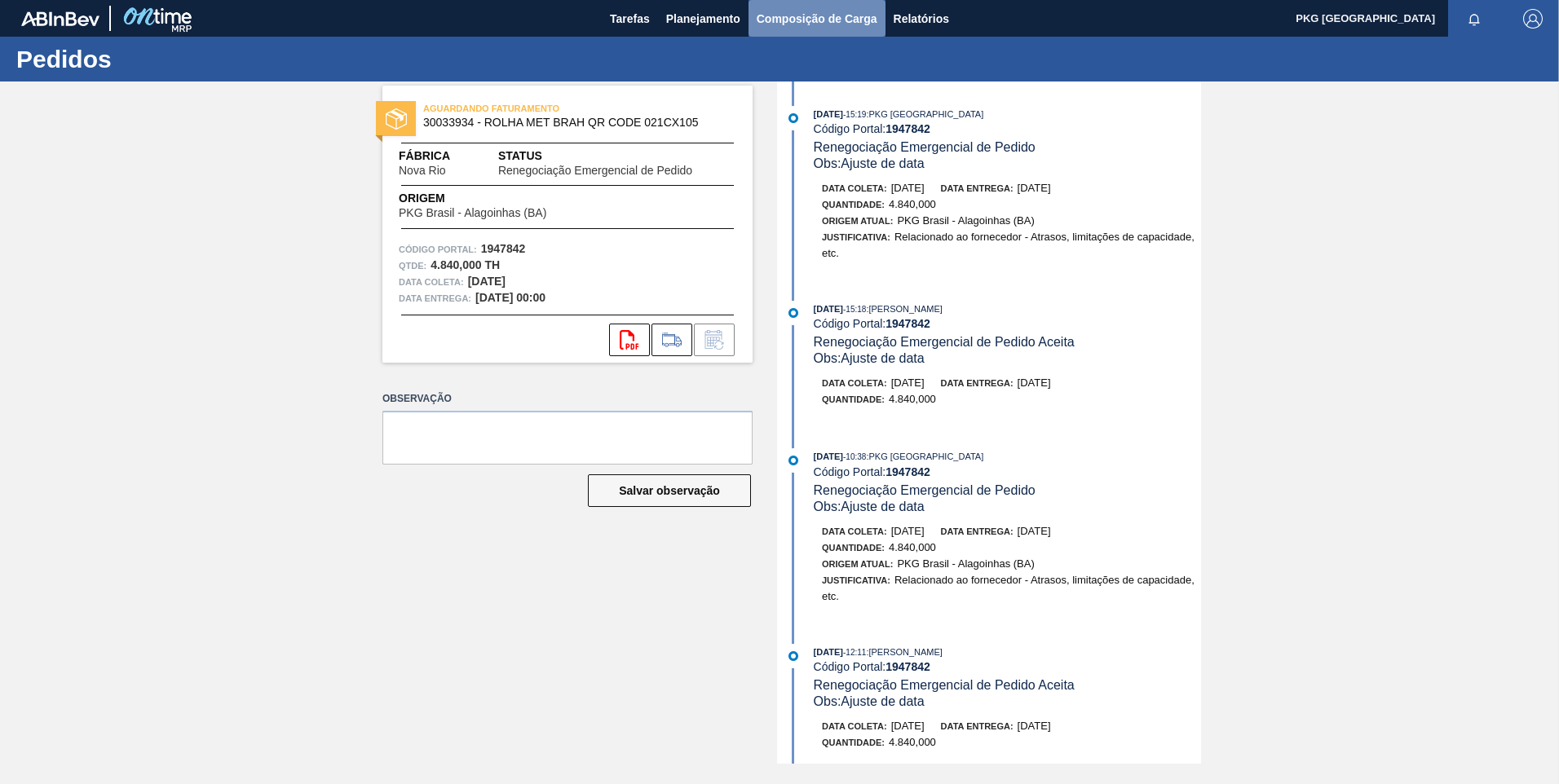
click at [778, 16] on span "Composição de Carga" at bounding box center [817, 19] width 120 height 20
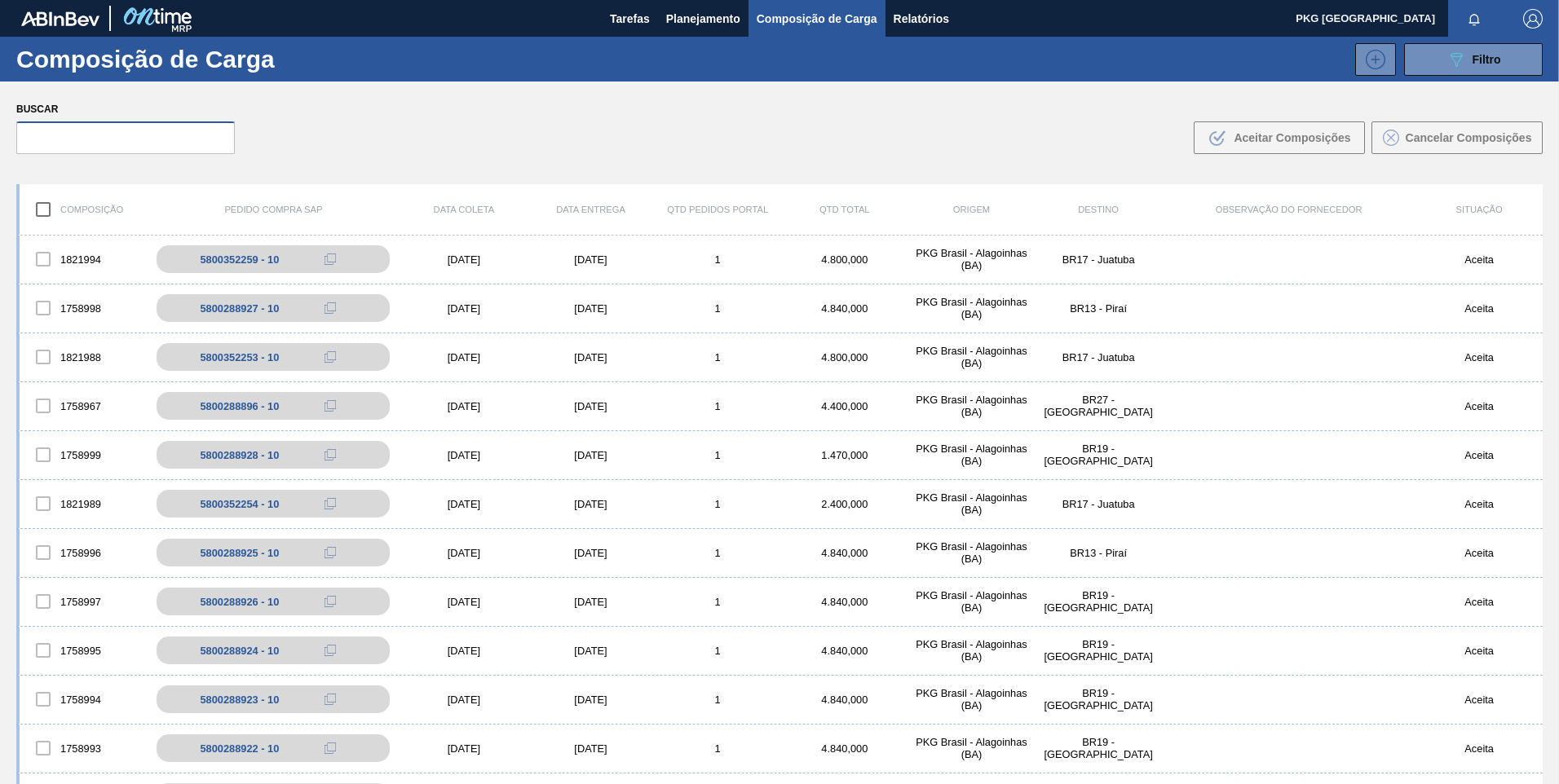
click at [151, 144] on input "text" at bounding box center [125, 137] width 219 height 33
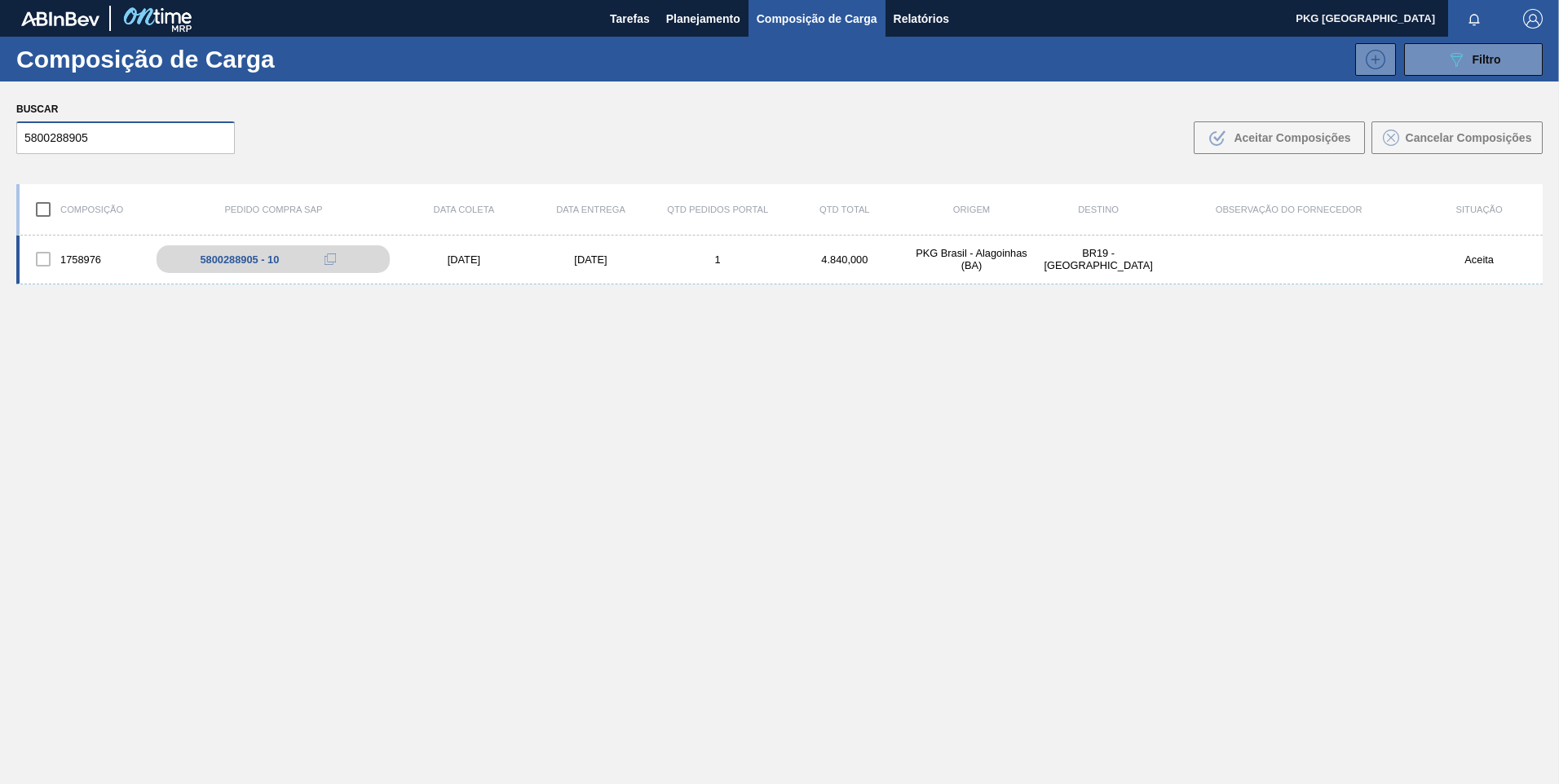
type input "5800288905"
click at [474, 255] on div "[DATE]" at bounding box center [464, 260] width 128 height 12
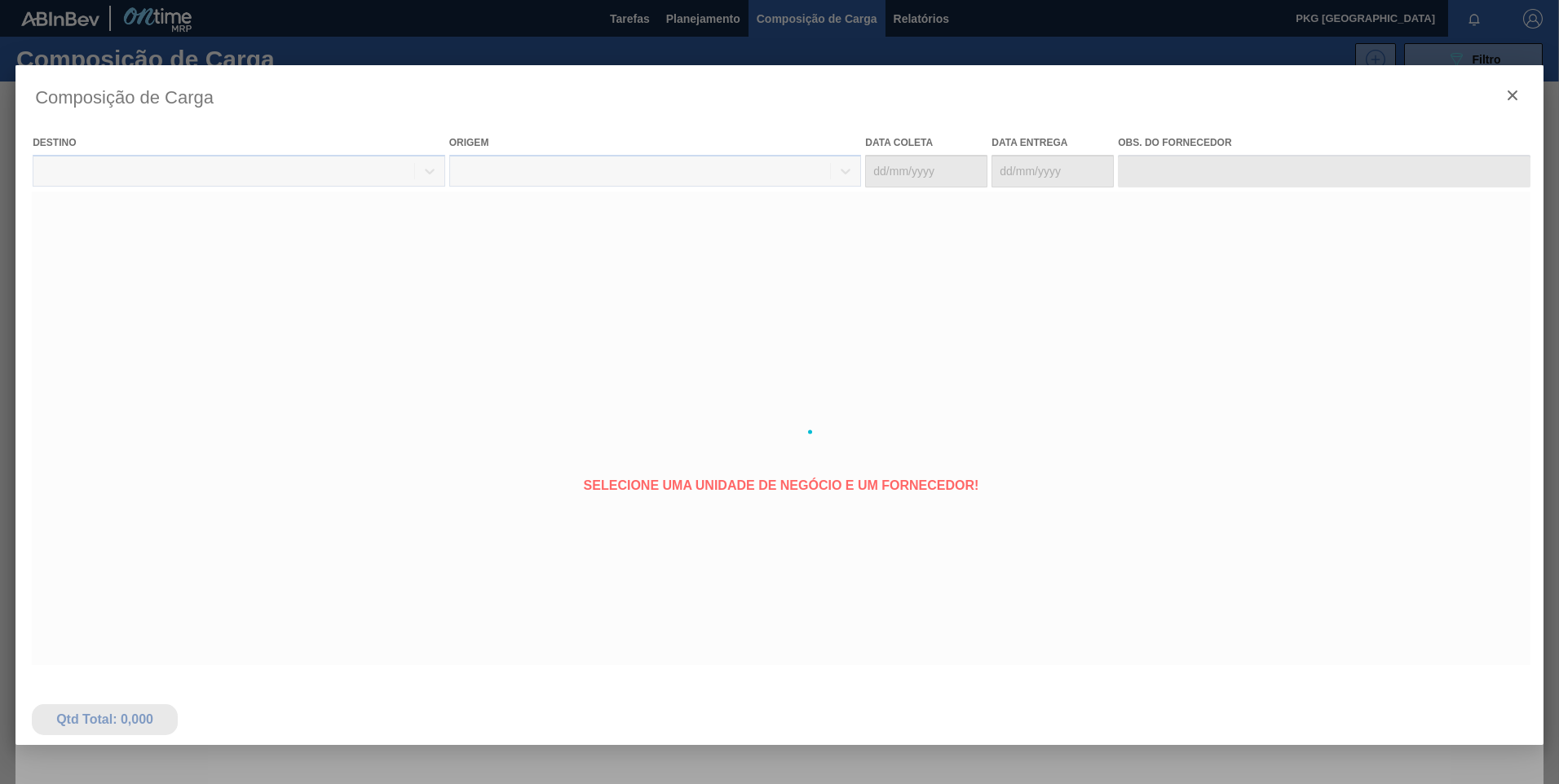
click at [465, 267] on div at bounding box center [779, 432] width 1529 height 733
type coleta "[DATE]"
type entrega "[DATE]"
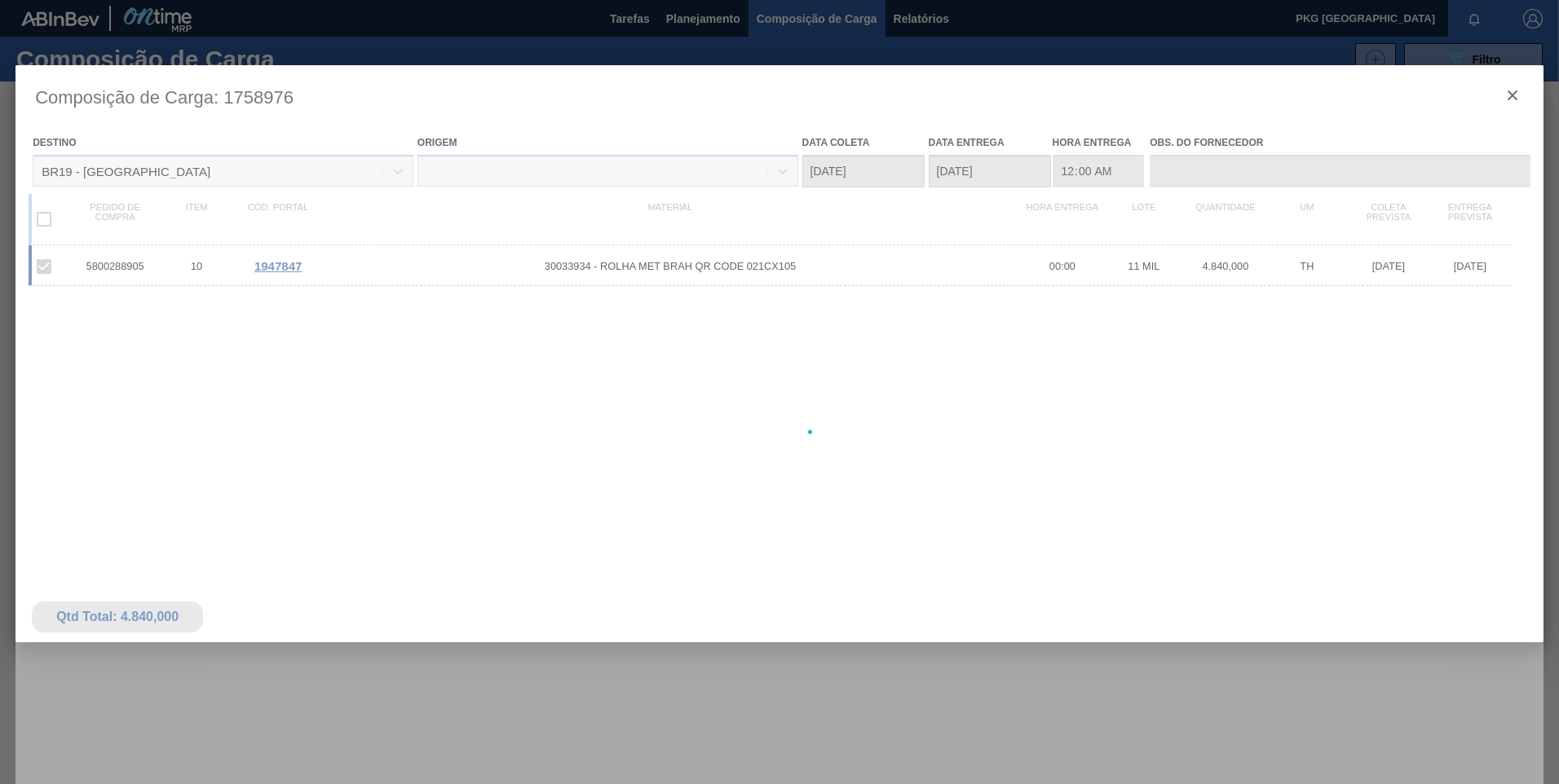
click at [294, 276] on div at bounding box center [779, 432] width 1529 height 733
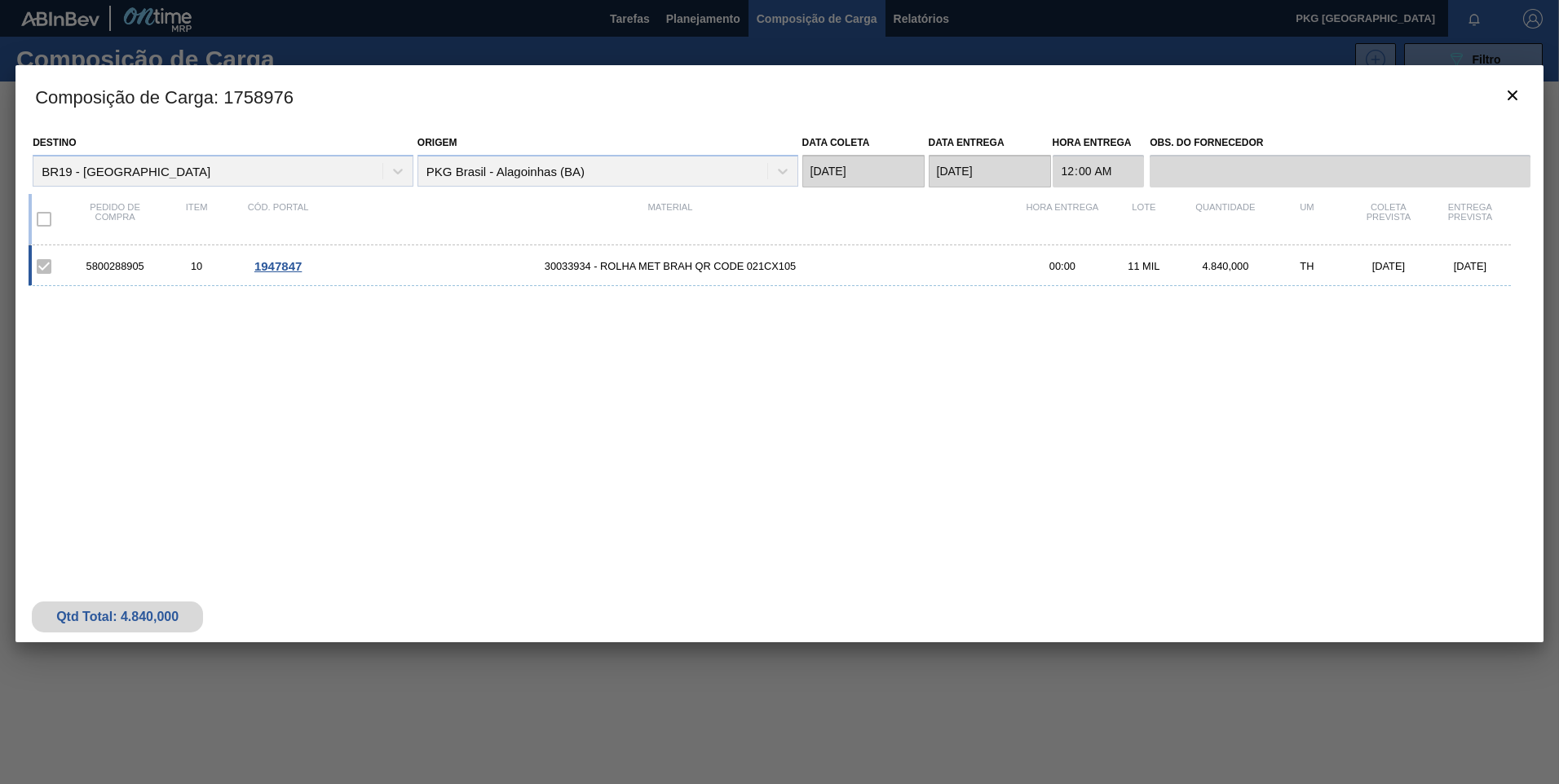
click at [280, 268] on span "1947847" at bounding box center [278, 267] width 47 height 14
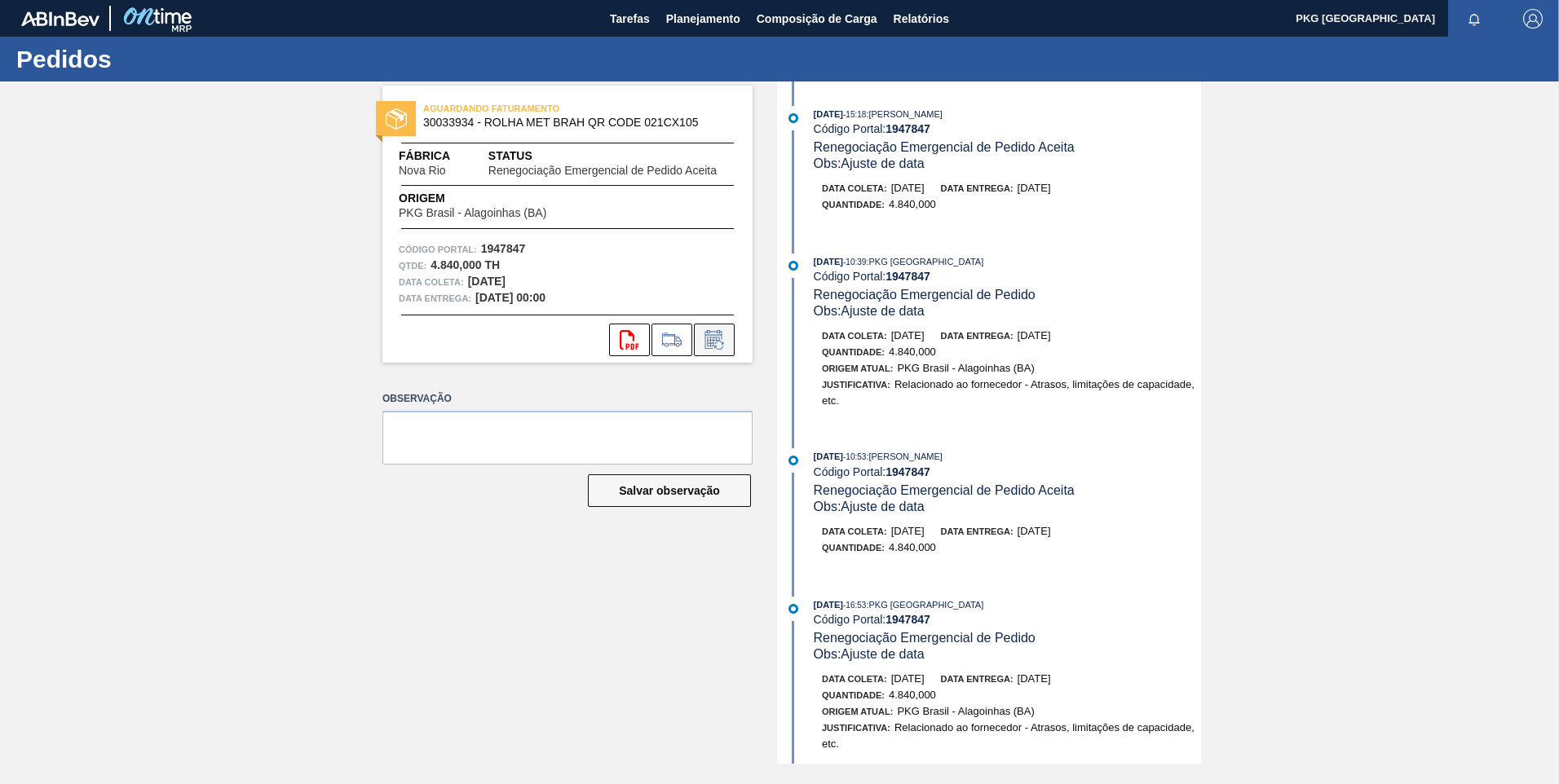
click at [711, 342] on icon at bounding box center [714, 340] width 26 height 20
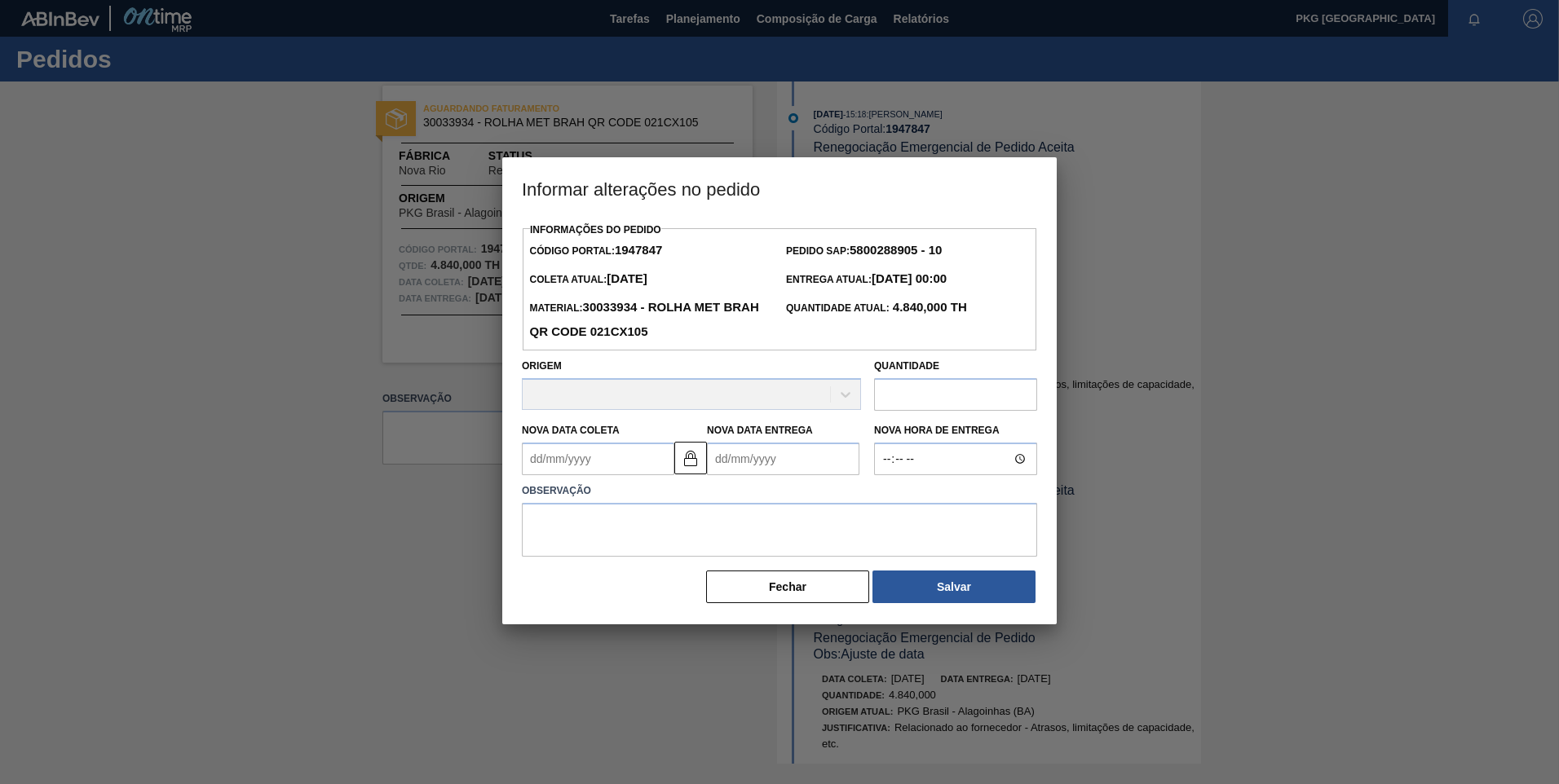
click at [595, 469] on Coleta1947847 "Nova Data Coleta" at bounding box center [598, 458] width 153 height 33
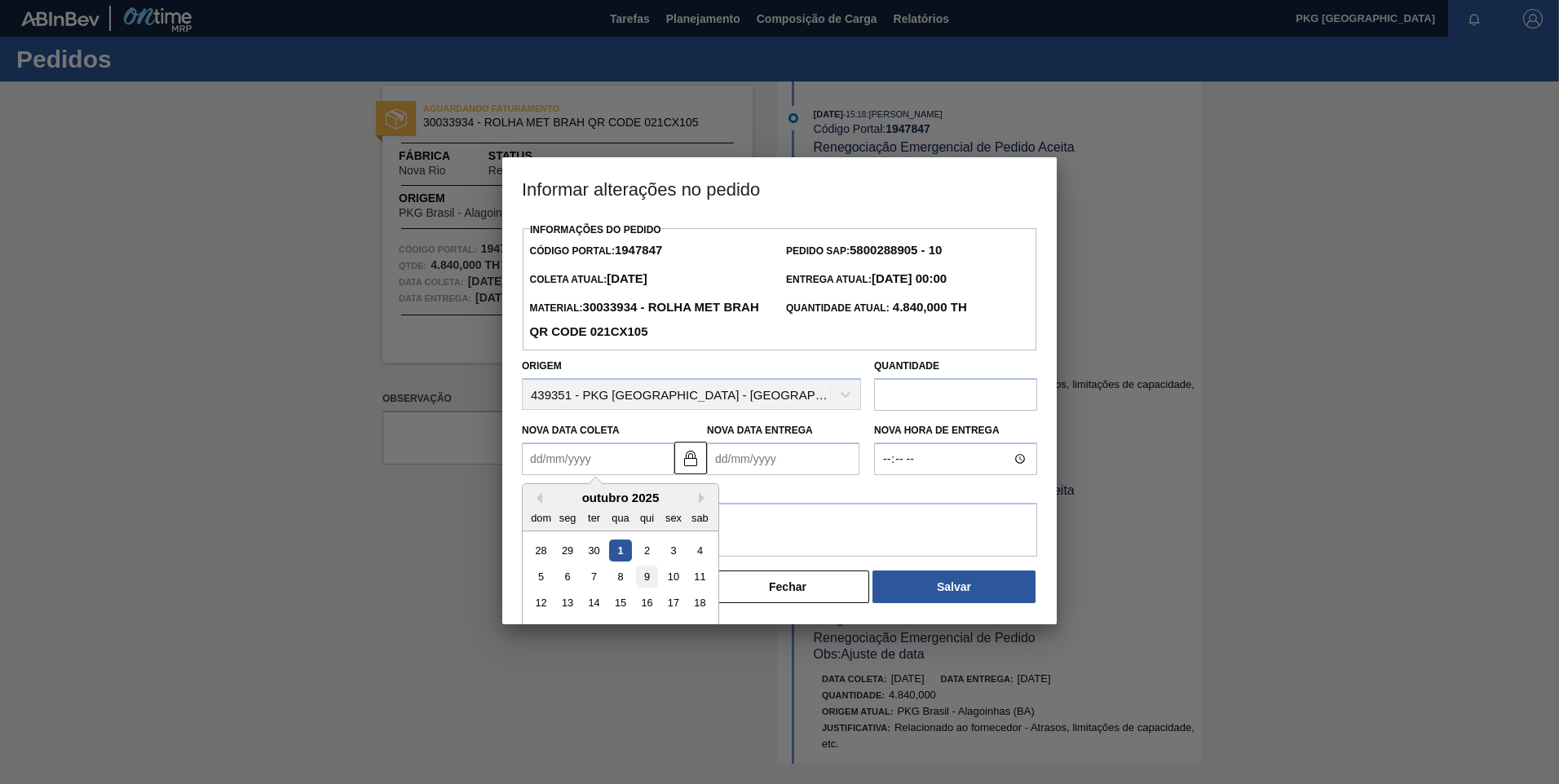
click at [642, 574] on div "9" at bounding box center [647, 576] width 22 height 22
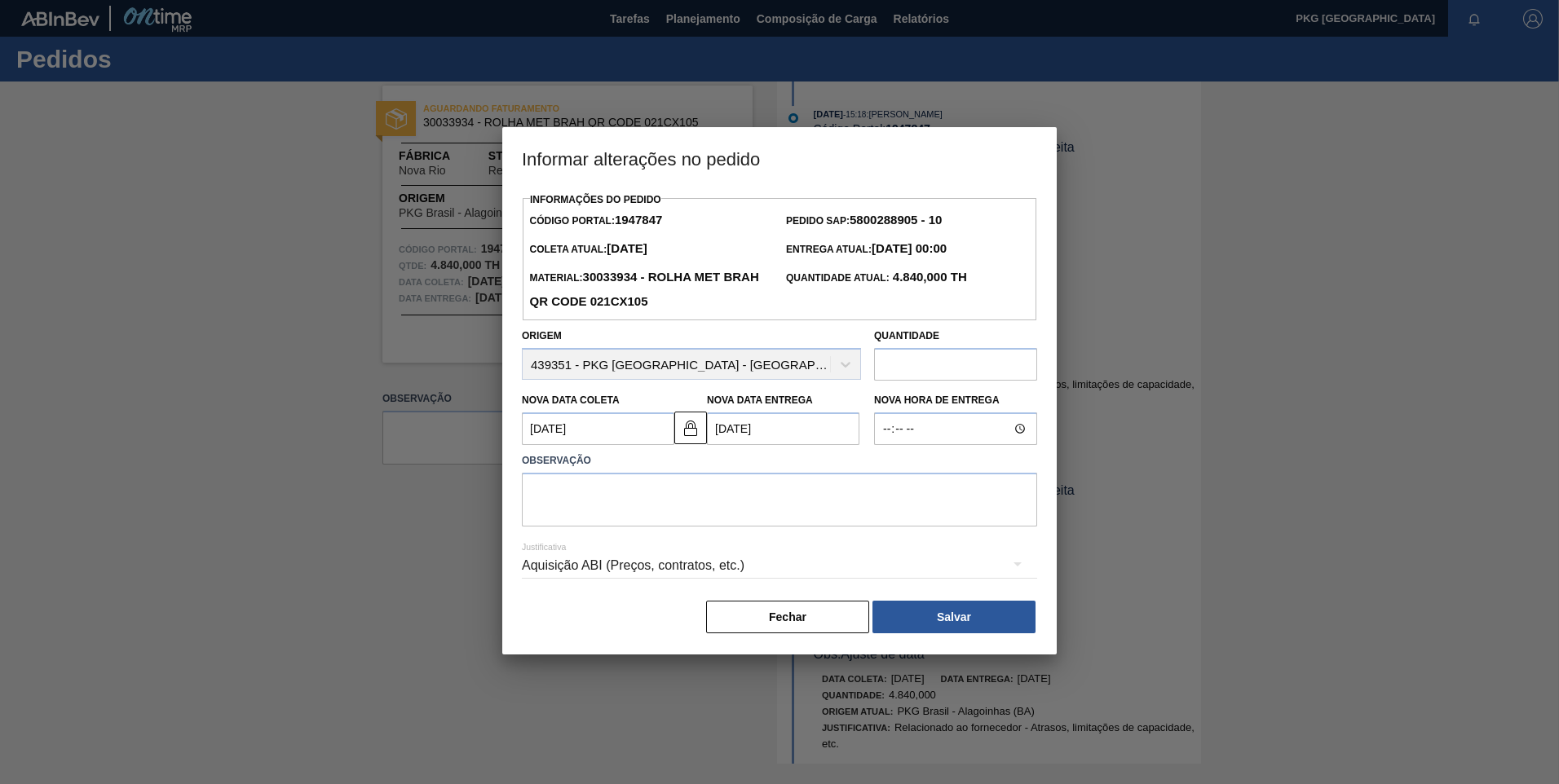
type Coleta1947847 "[DATE]"
type Entrega1947847 "[DATE]"
click at [608, 516] on textarea at bounding box center [780, 499] width 516 height 54
type textarea "Ajuste de data"
click at [616, 563] on div "Aquisição ABI (Preços, contratos, etc.)" at bounding box center [780, 565] width 516 height 45
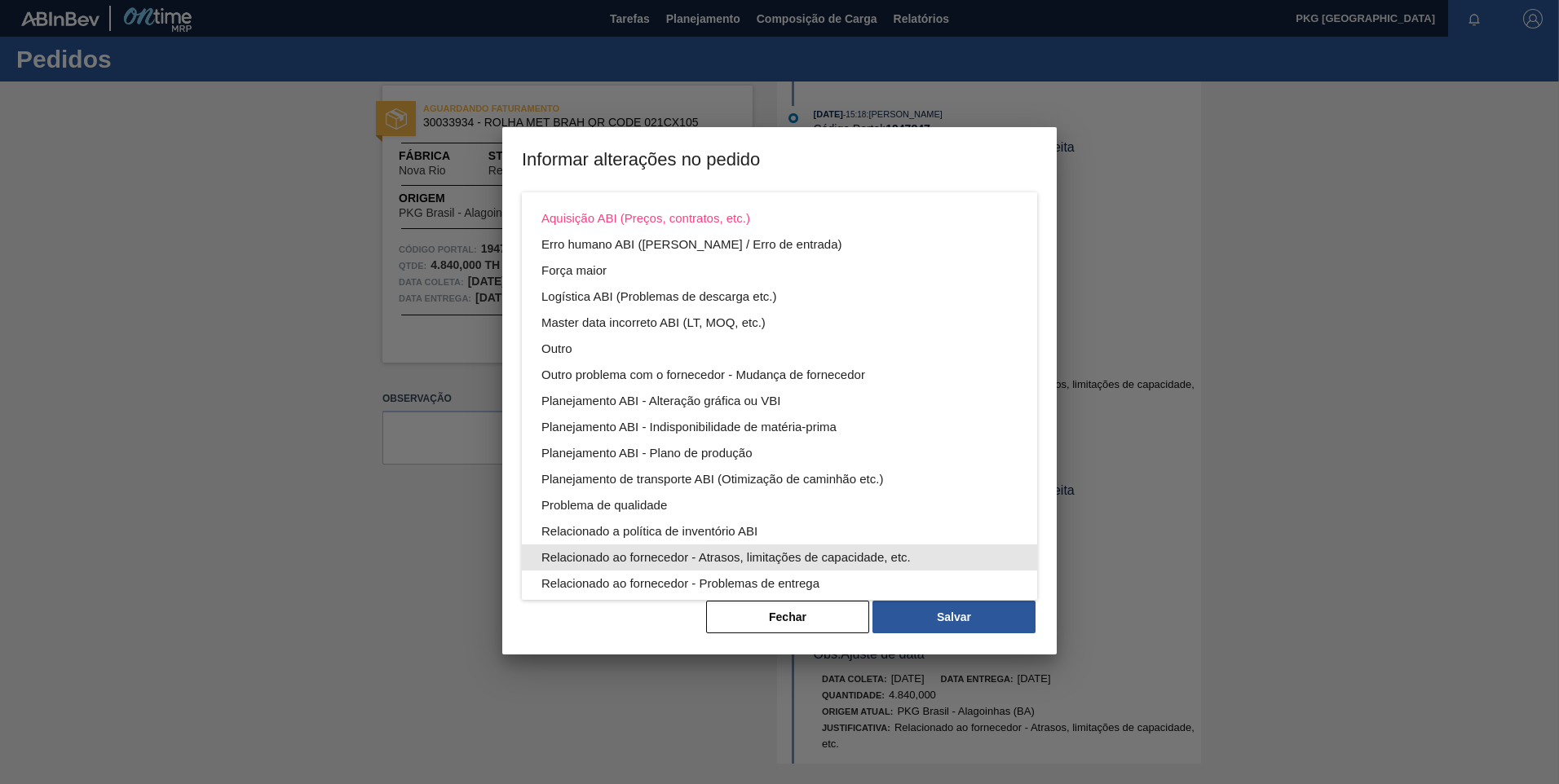
click at [864, 551] on div "Relacionado ao fornecedor - Atrasos, limitações de capacidade, etc." at bounding box center [780, 557] width 477 height 26
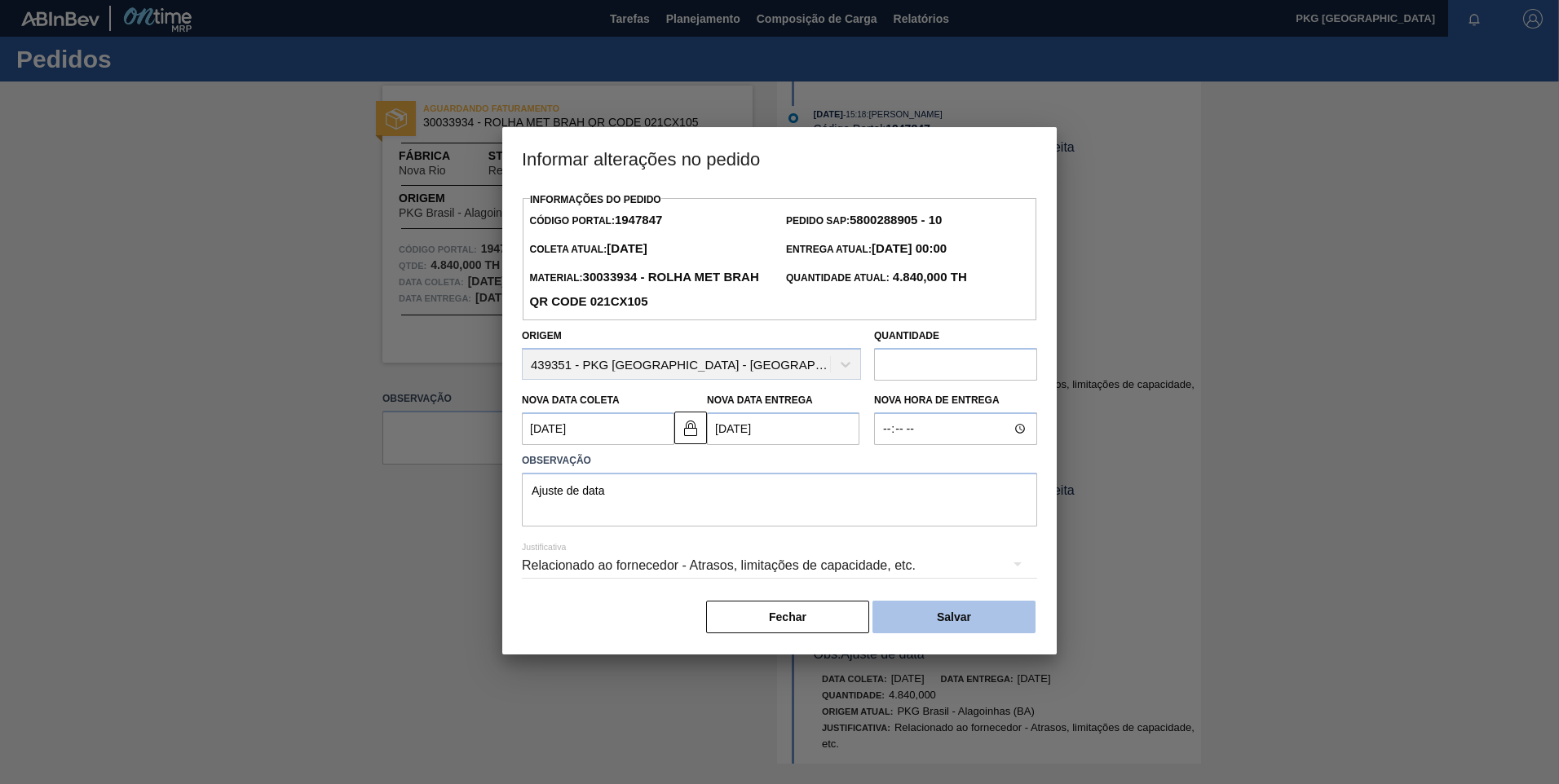
click at [941, 625] on button "Salvar" at bounding box center [954, 617] width 163 height 33
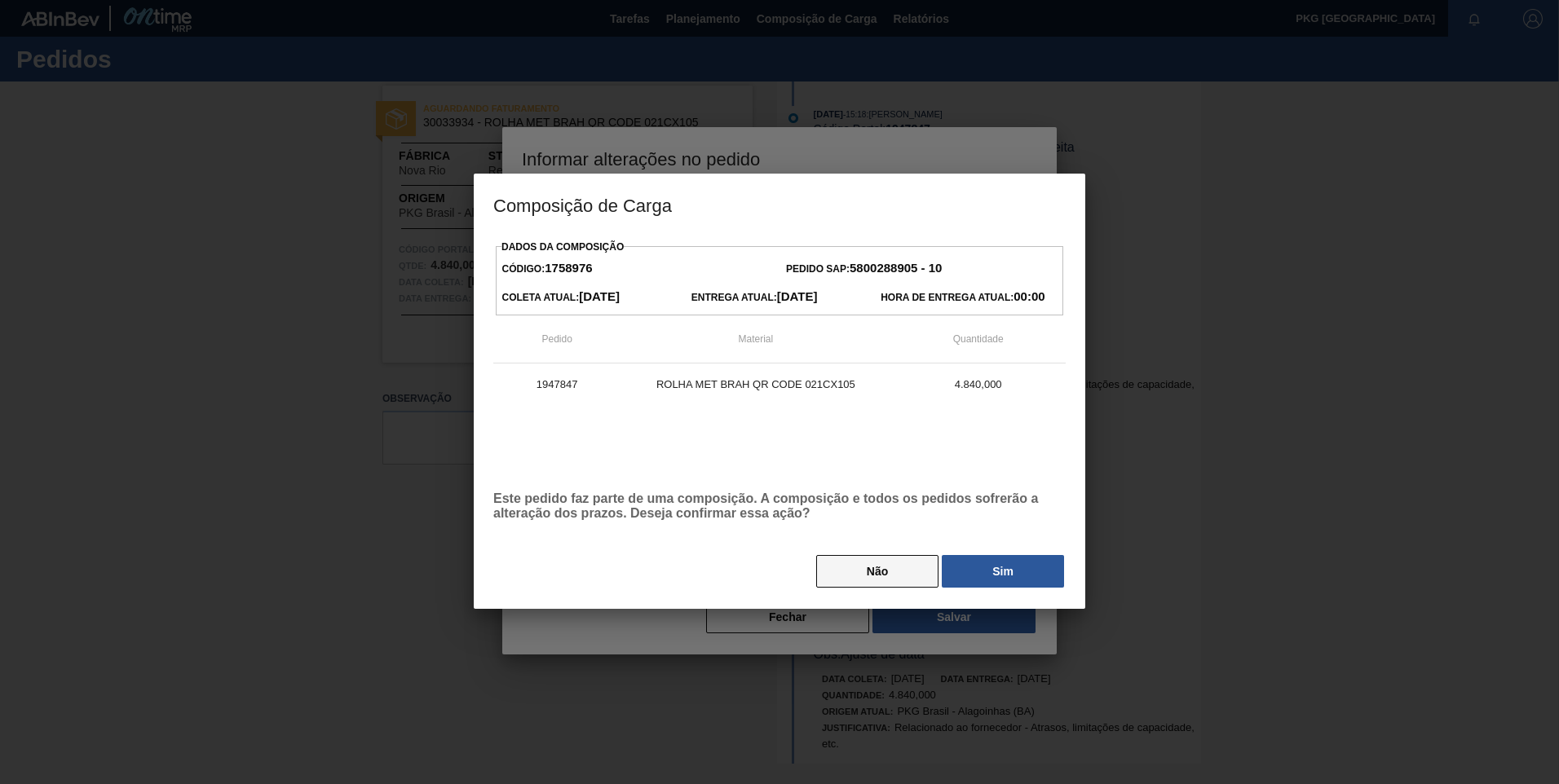
click at [888, 574] on button "Não" at bounding box center [877, 571] width 122 height 33
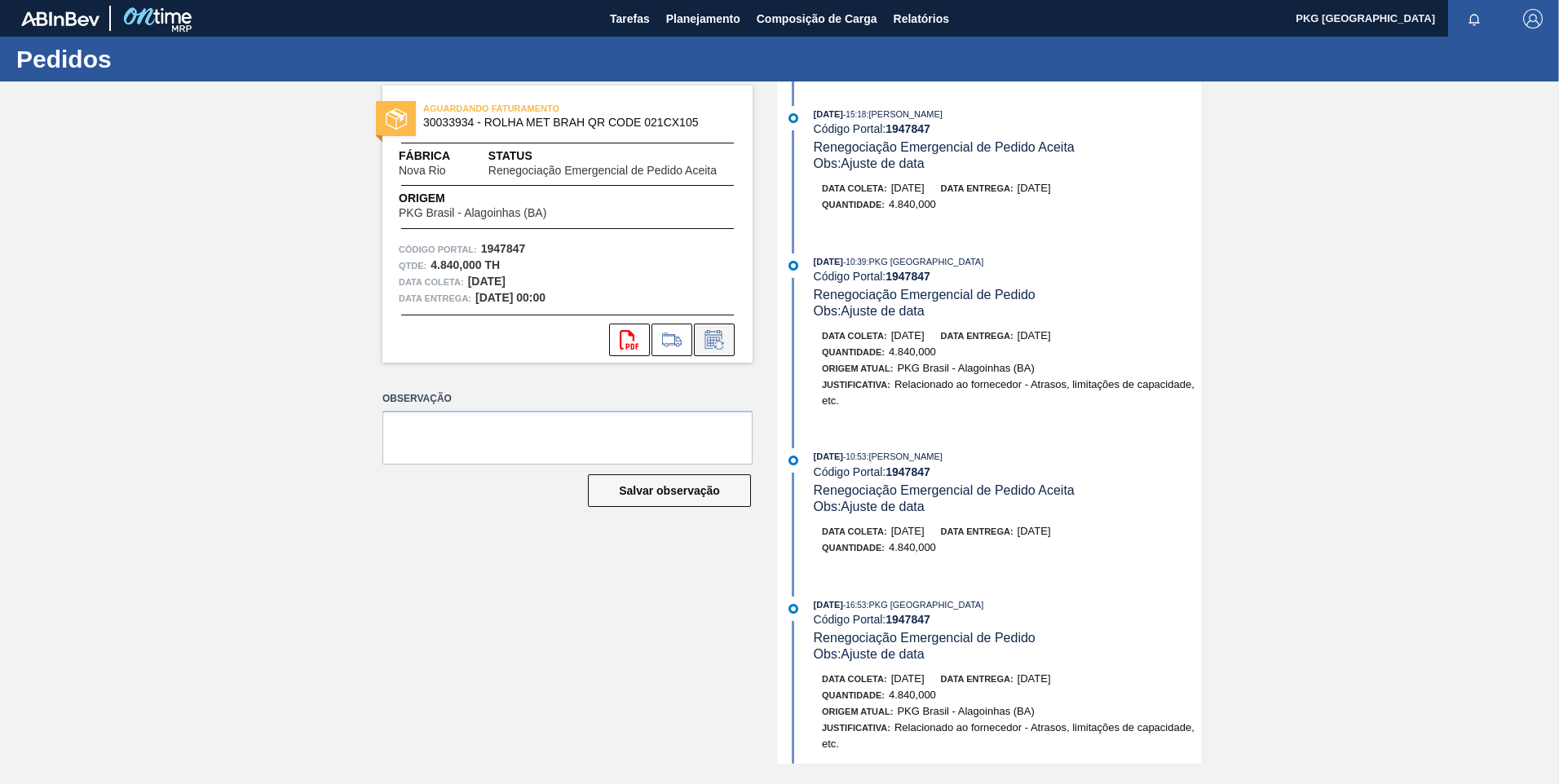
click at [721, 353] on button at bounding box center [715, 340] width 41 height 33
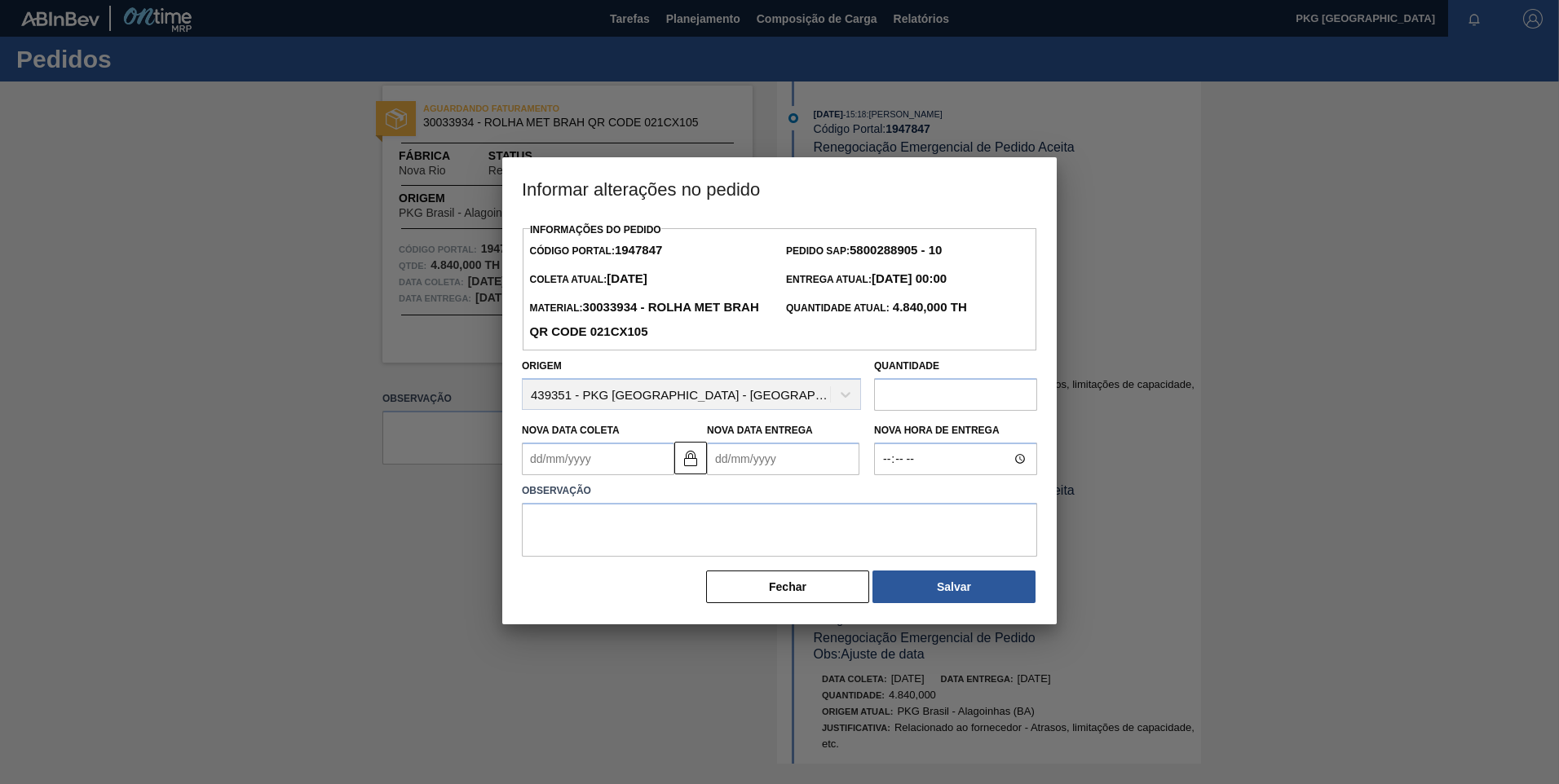
click at [625, 483] on label "Observação" at bounding box center [780, 491] width 516 height 24
click at [613, 475] on Coleta1947847 "Nova Data Coleta" at bounding box center [598, 458] width 153 height 33
click at [647, 580] on div "9" at bounding box center [647, 576] width 22 height 22
type Coleta1947847 "[DATE]"
type Entrega1947847 "[DATE]"
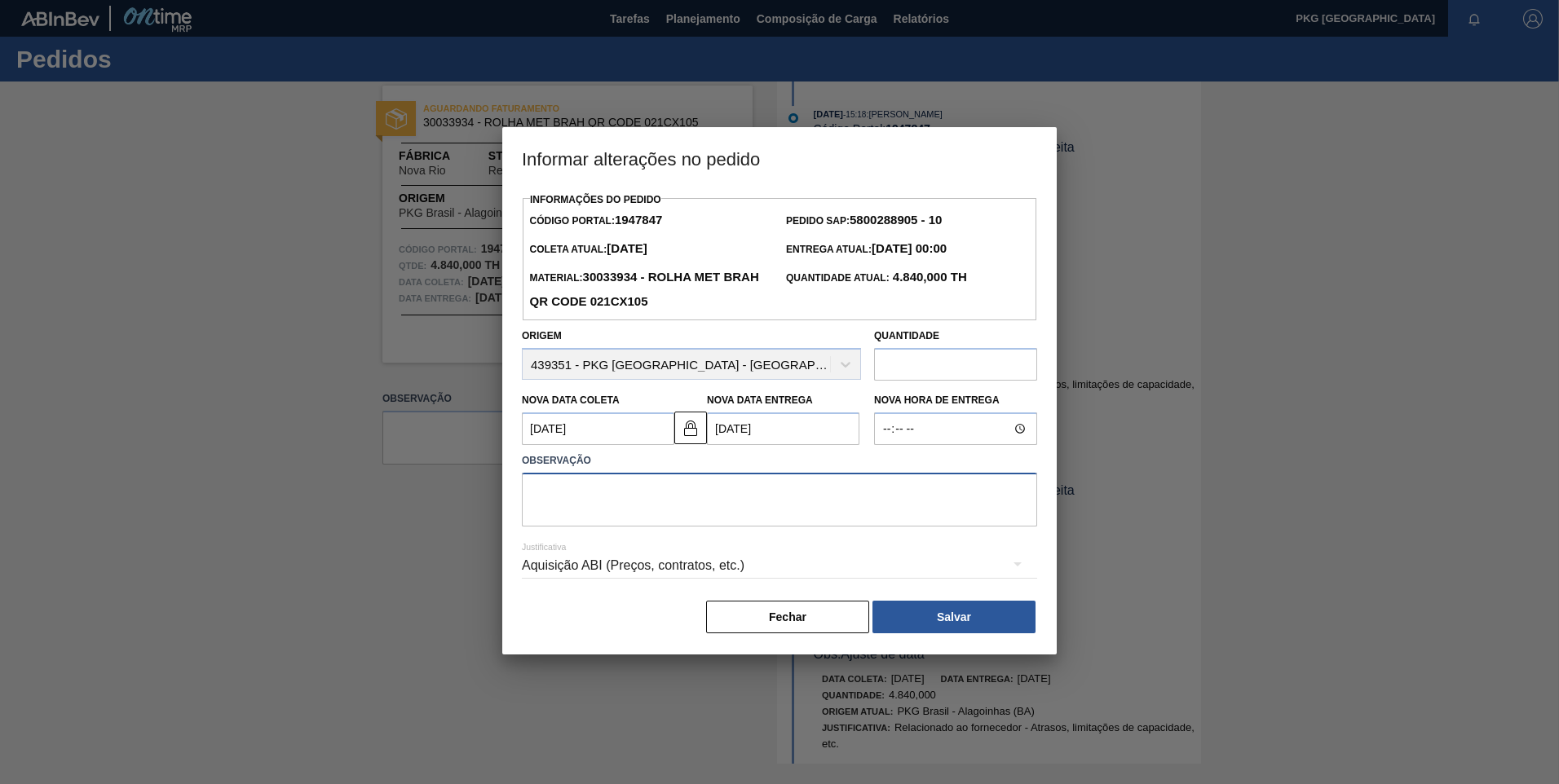
click at [658, 513] on textarea at bounding box center [780, 499] width 516 height 54
type textarea "Ajuste de data"
click at [930, 618] on button "Salvar" at bounding box center [954, 617] width 163 height 33
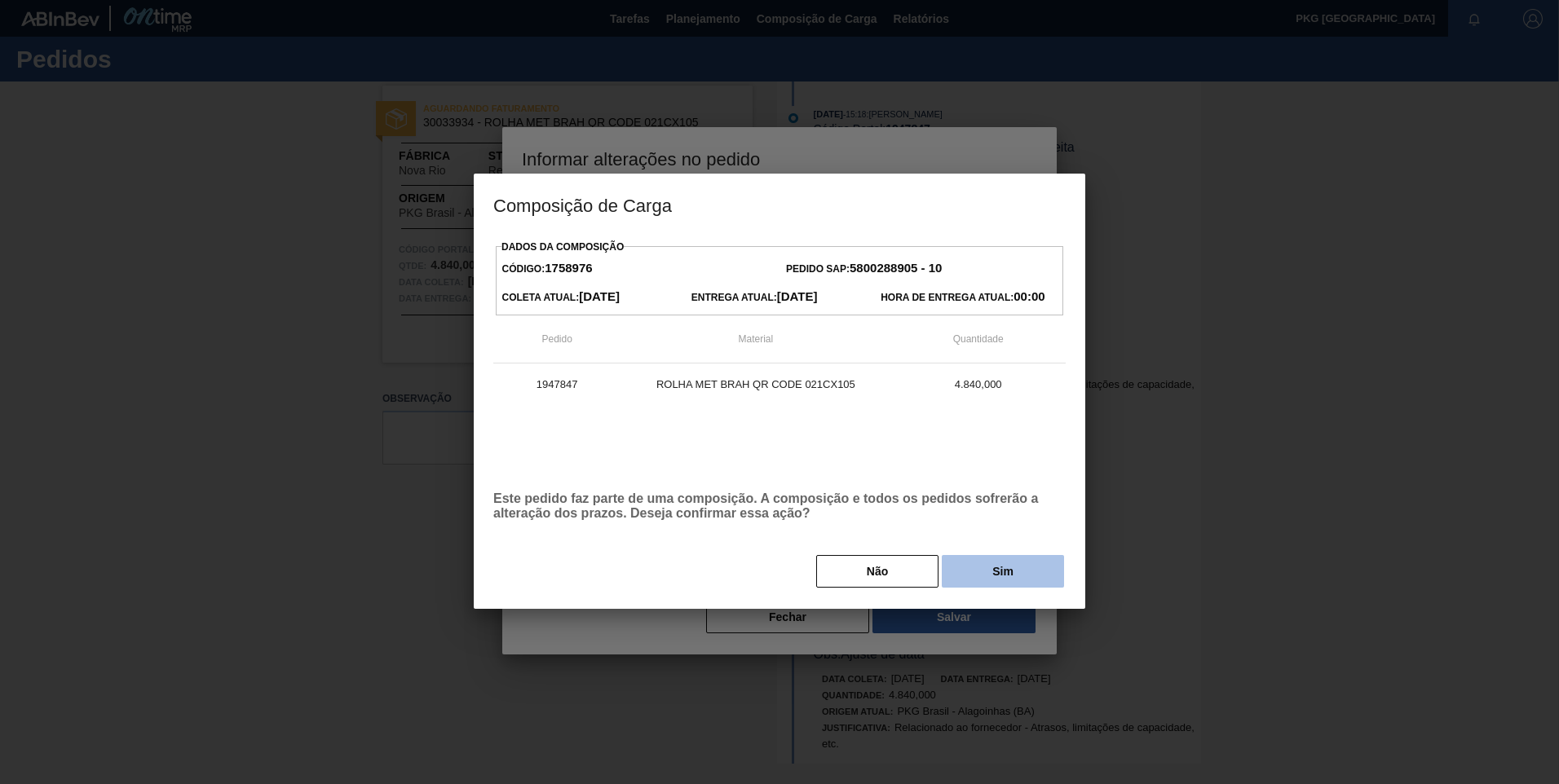
click at [1000, 573] on button "Sim" at bounding box center [1002, 571] width 122 height 33
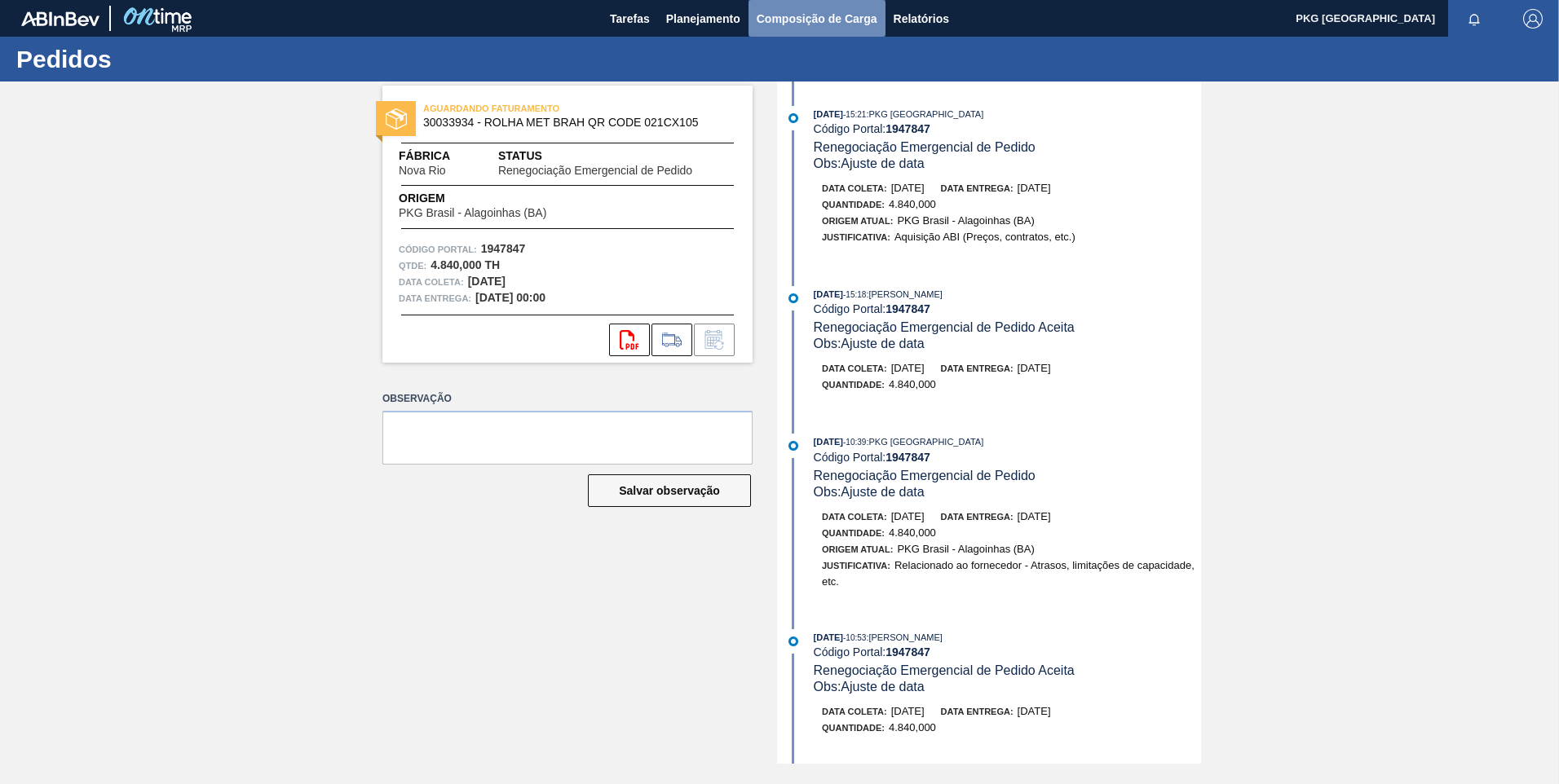
click at [805, 16] on span "Composição de Carga" at bounding box center [817, 19] width 120 height 20
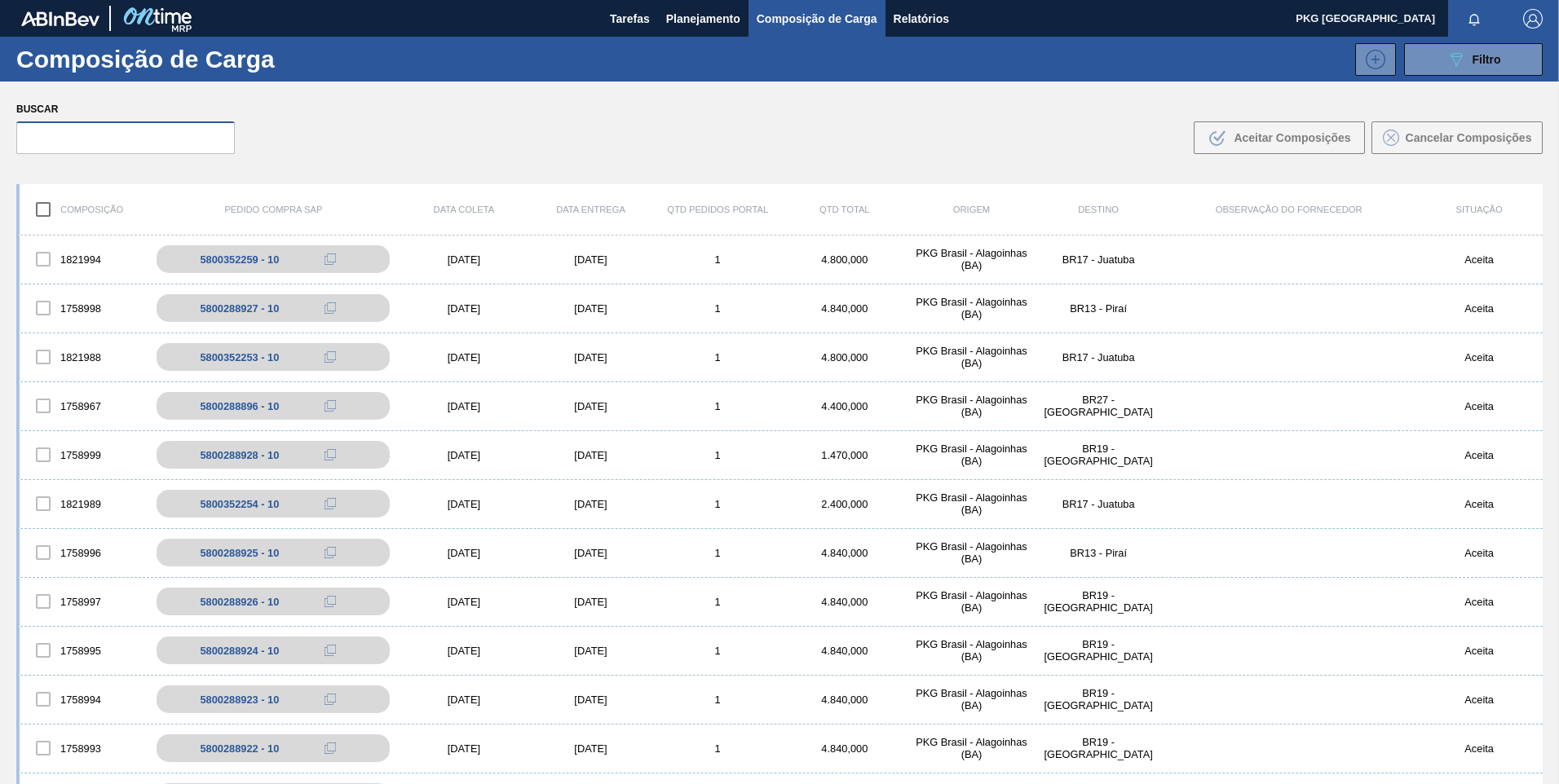
click at [151, 137] on input "text" at bounding box center [125, 137] width 219 height 33
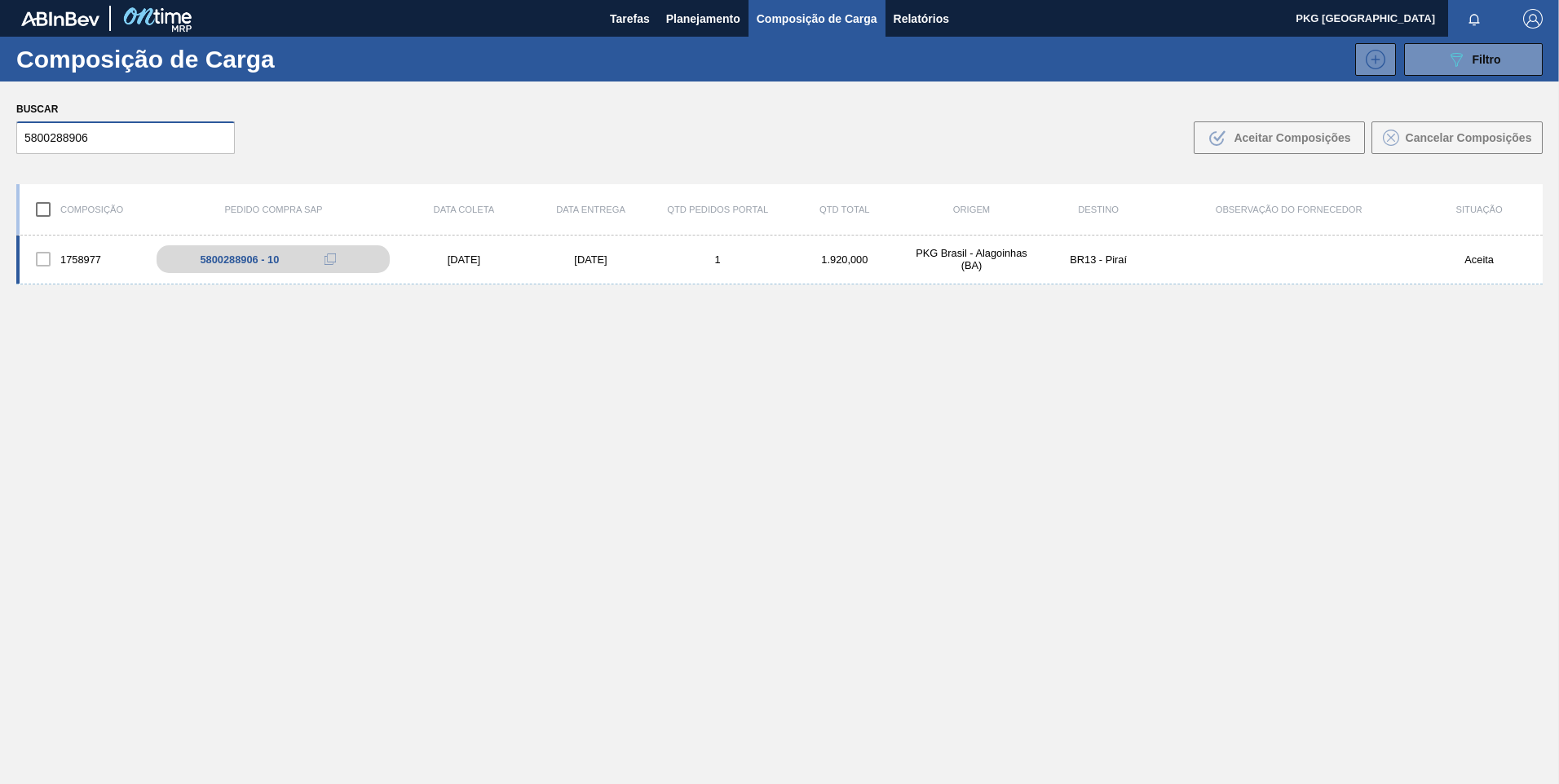
type input "5800288906"
click at [444, 260] on div "[DATE]" at bounding box center [464, 260] width 128 height 12
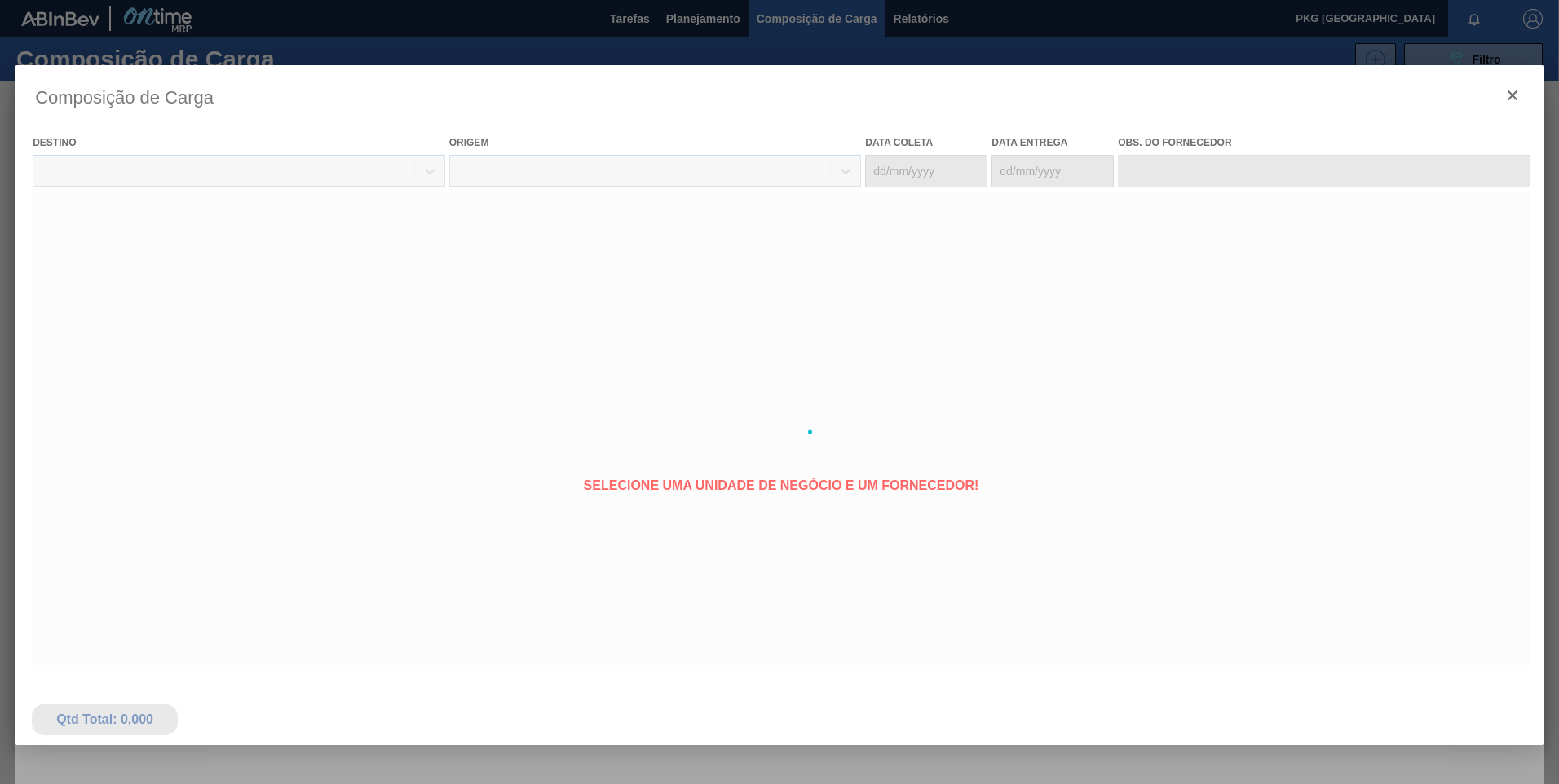
type coleta "[DATE]"
type entrega "[DATE]"
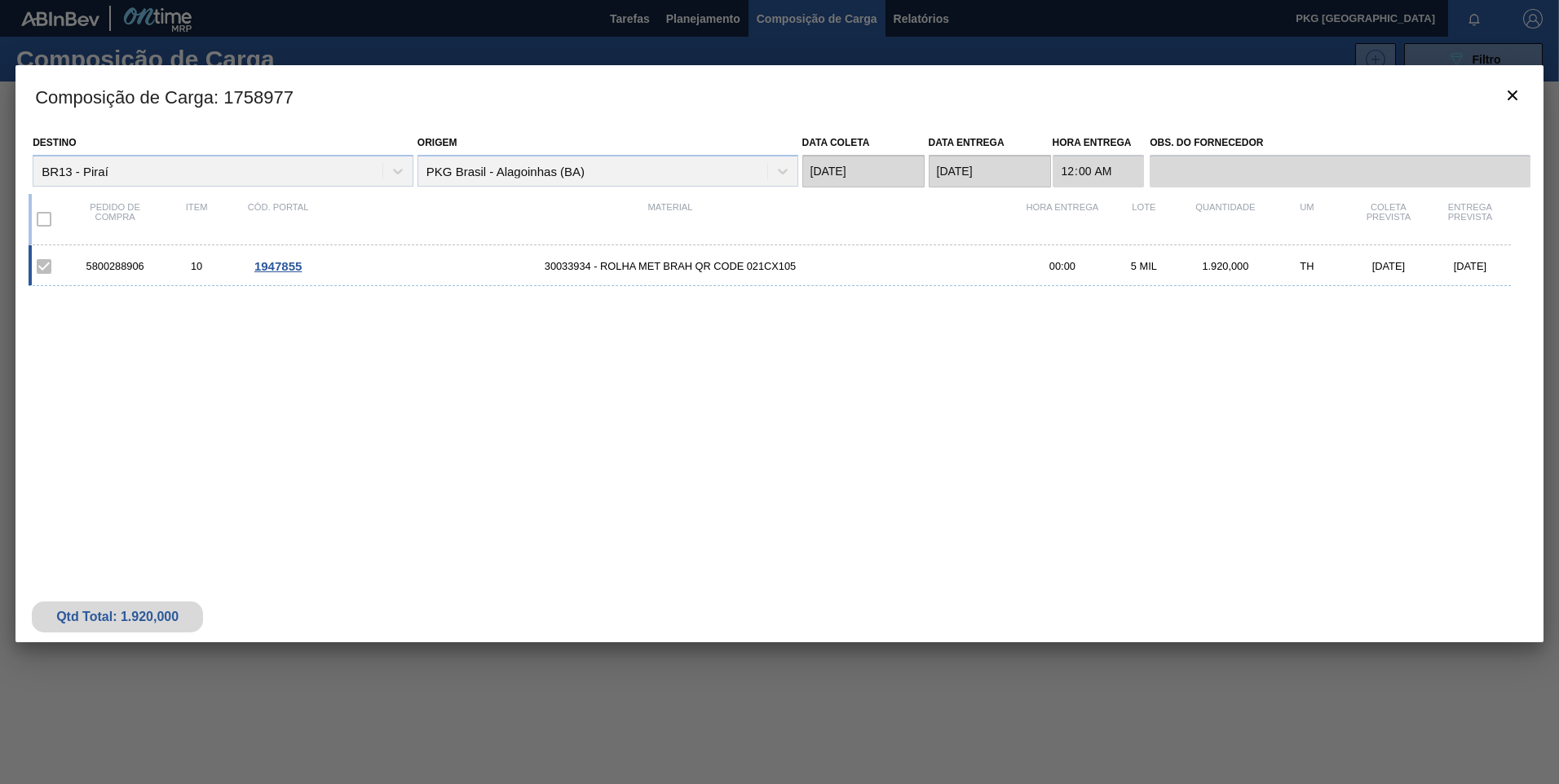
click at [294, 263] on span "1947855" at bounding box center [278, 267] width 47 height 14
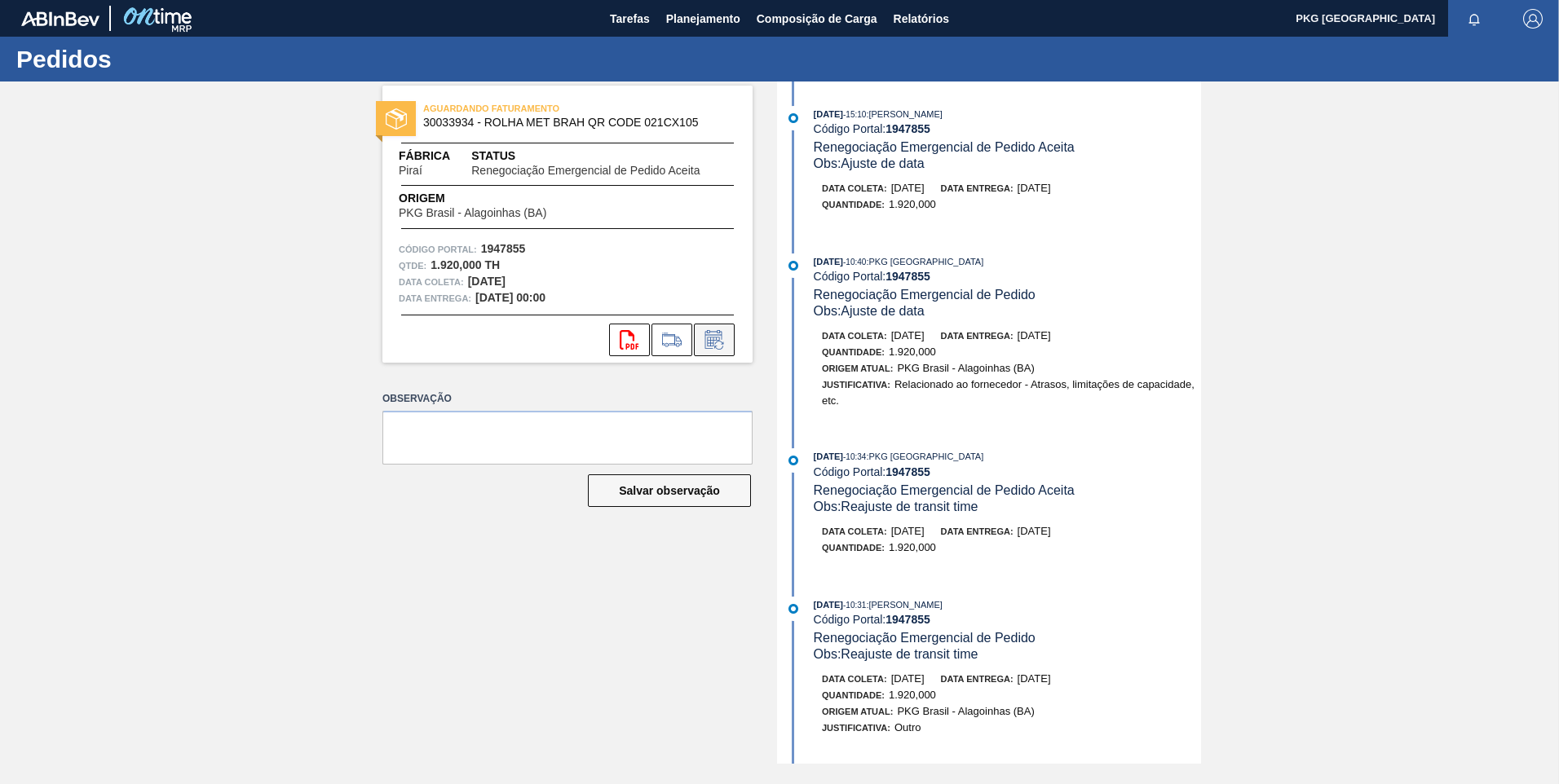
click at [717, 339] on icon at bounding box center [713, 341] width 12 height 10
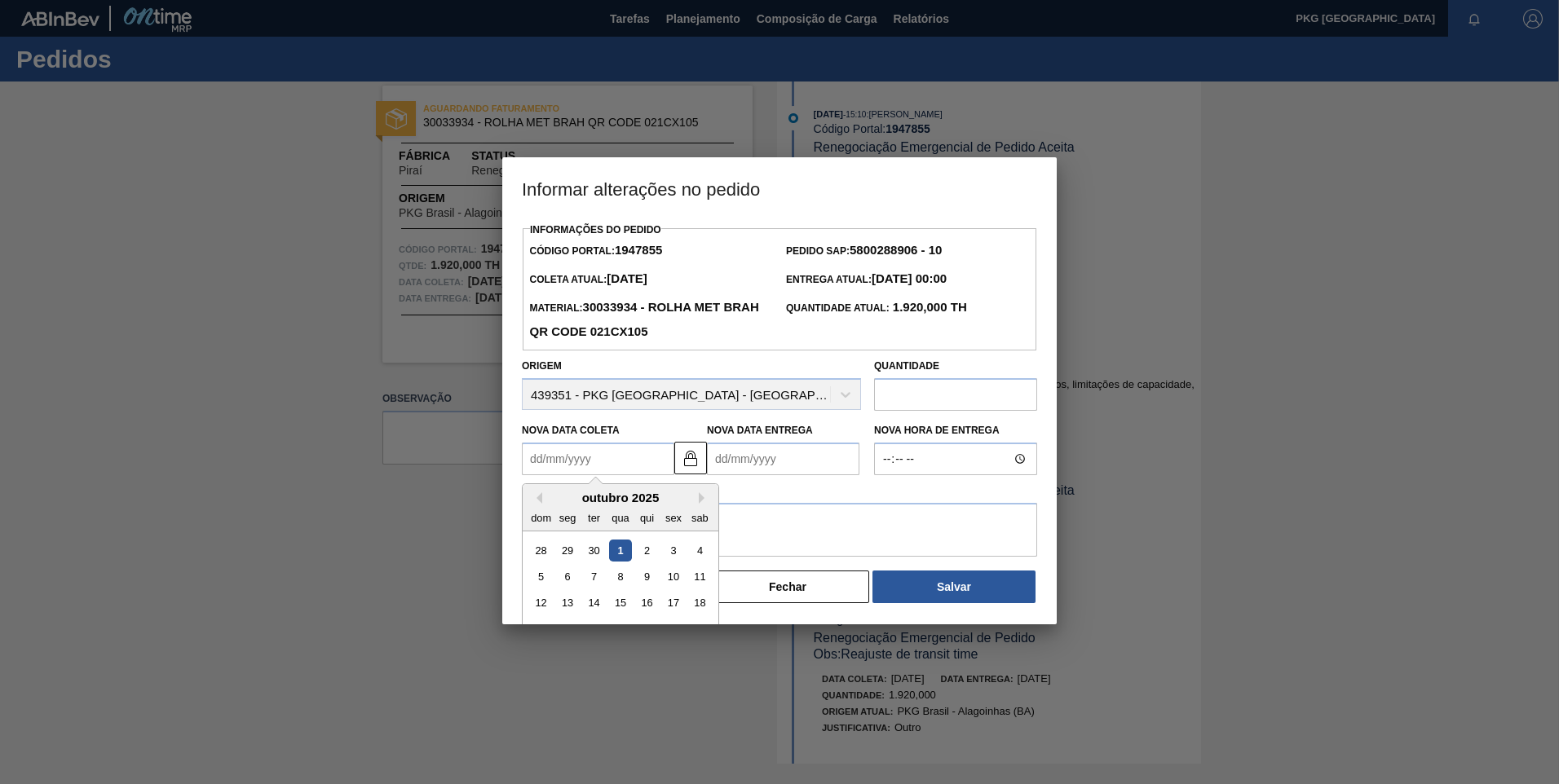
click at [588, 463] on Coleta1947855 "Nova Data Coleta" at bounding box center [598, 458] width 153 height 33
click at [675, 580] on div "10" at bounding box center [673, 576] width 22 height 22
type Coleta1947855 "[DATE]"
type Entrega1947855 "[DATE]"
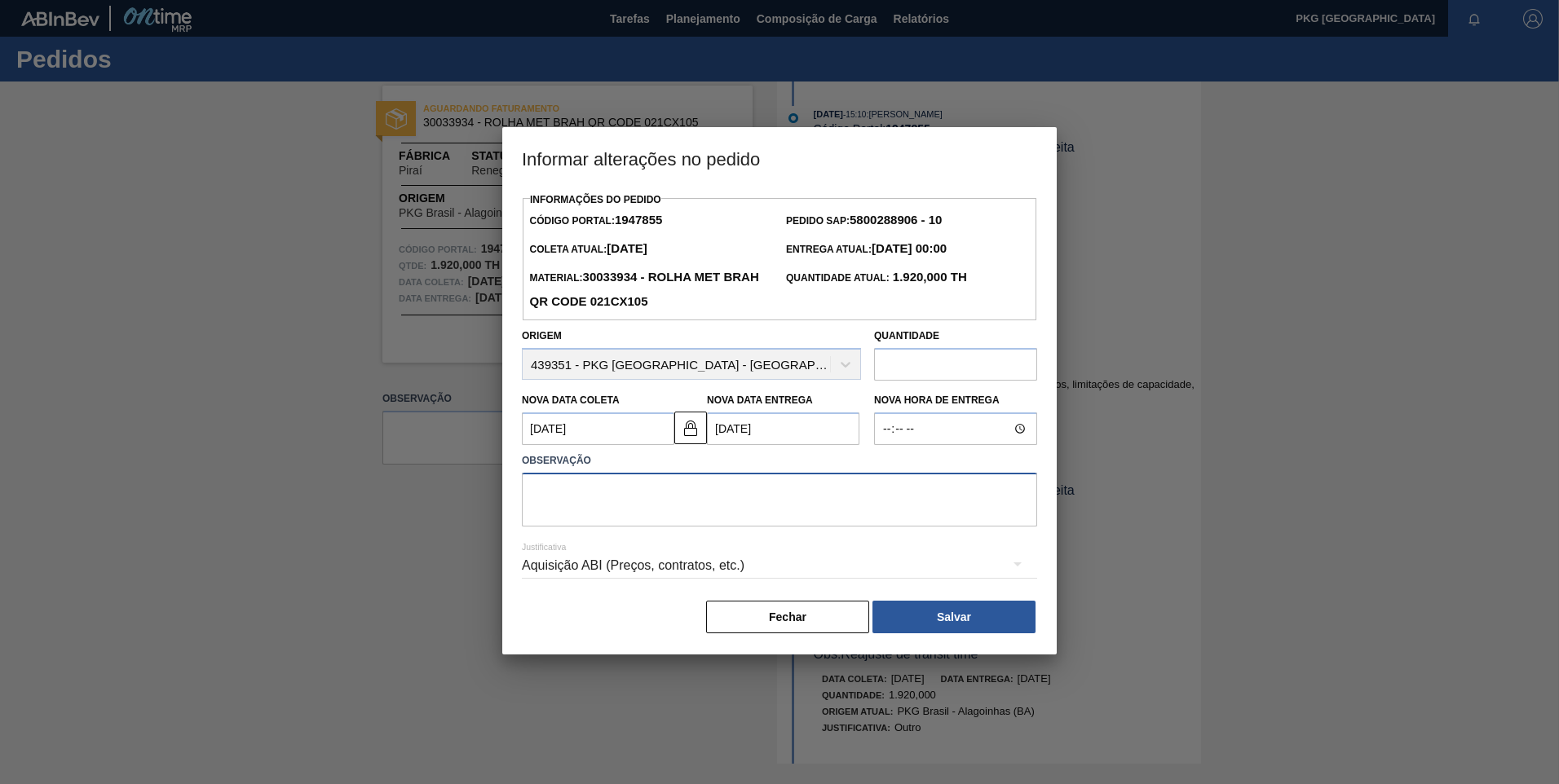
click at [711, 516] on textarea at bounding box center [780, 499] width 516 height 54
type textarea "Ajuste de data"
click at [691, 562] on div "Aquisição ABI (Preços, contratos, etc.)" at bounding box center [780, 565] width 516 height 45
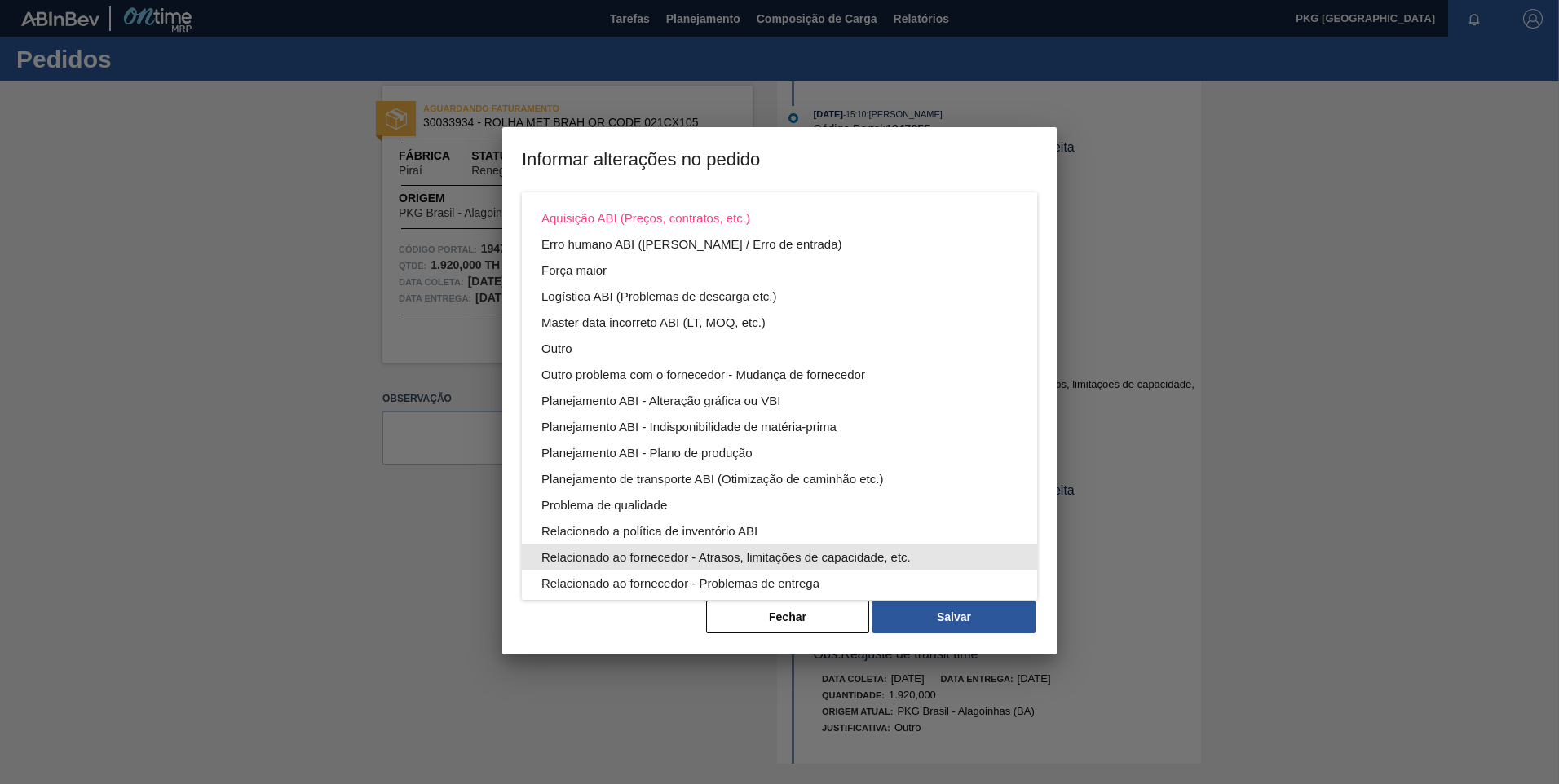
click at [764, 554] on div "Relacionado ao fornecedor - Atrasos, limitações de capacidade, etc." at bounding box center [780, 557] width 477 height 26
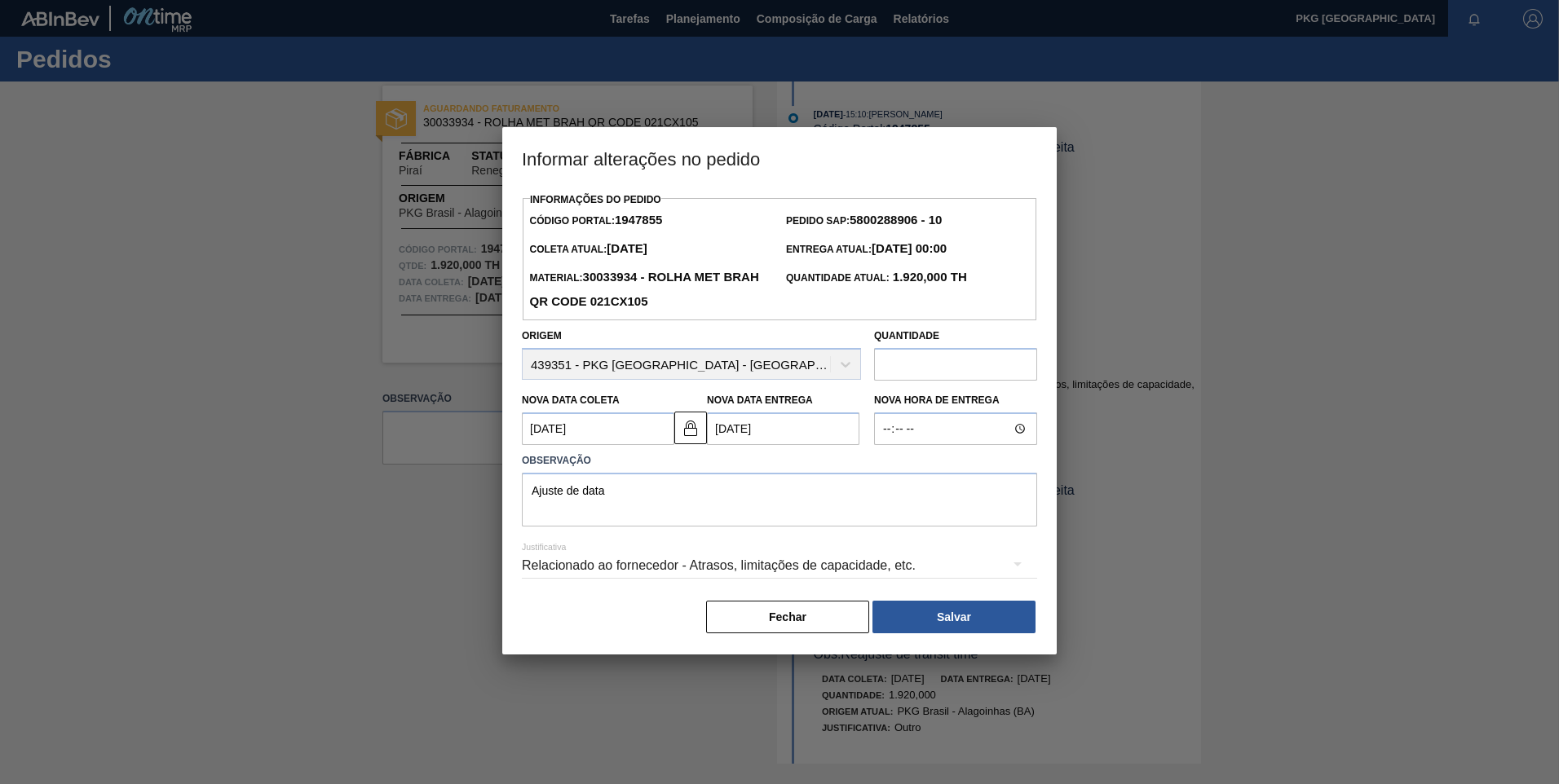
click at [950, 629] on button "Salvar" at bounding box center [954, 617] width 163 height 33
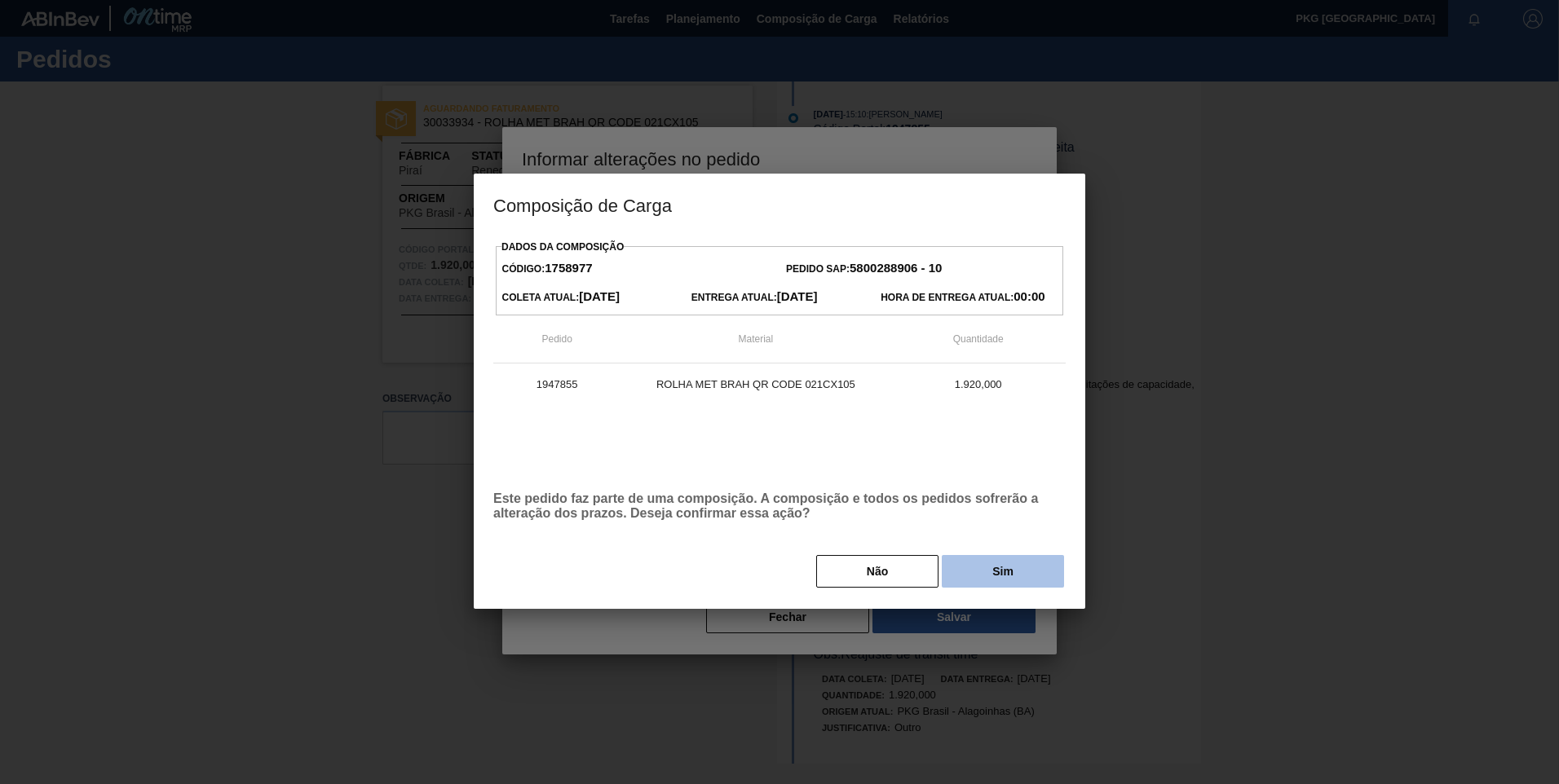
click at [1004, 565] on button "Sim" at bounding box center [1002, 571] width 122 height 33
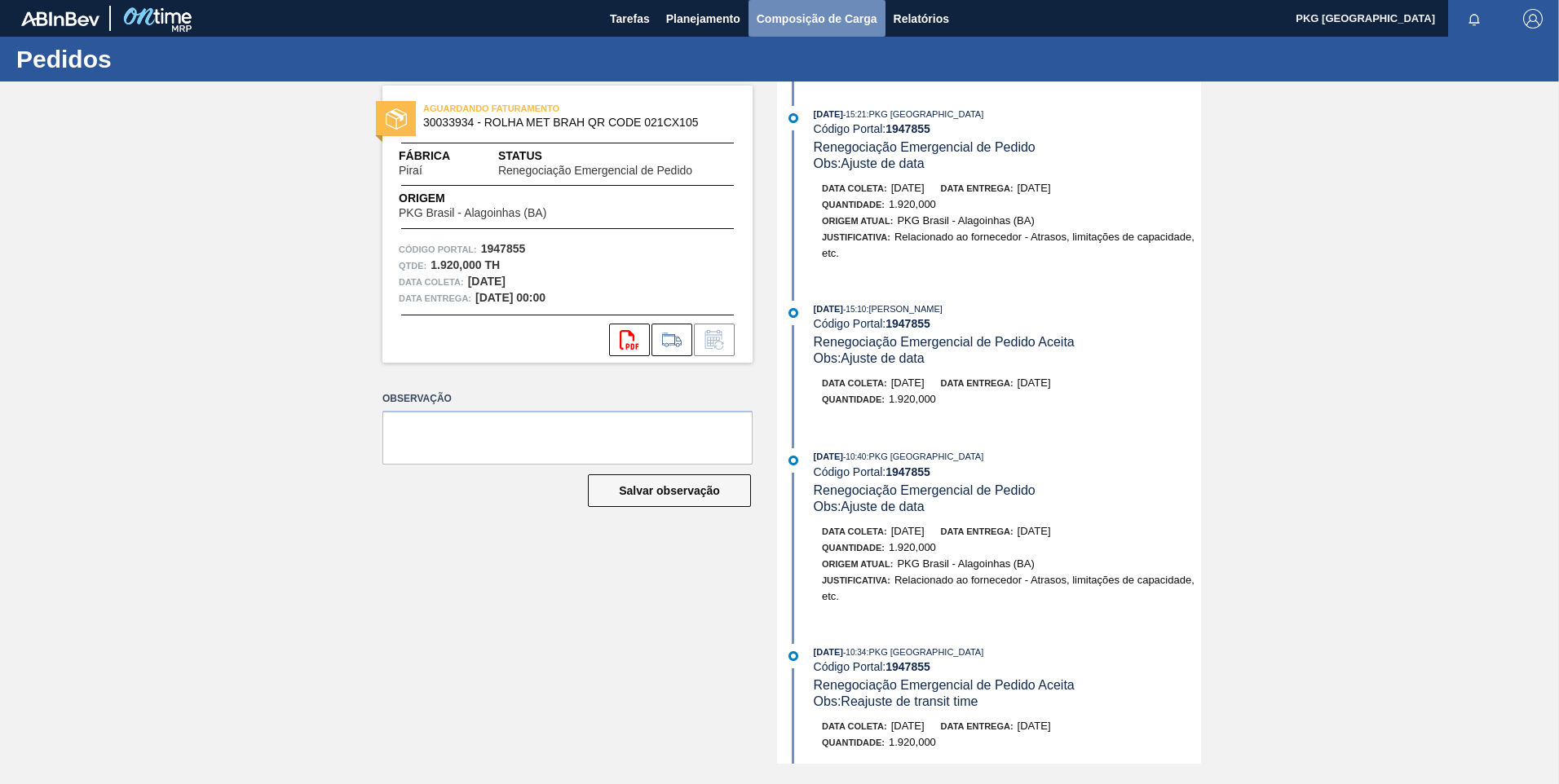
click at [797, 21] on span "Composição de Carga" at bounding box center [817, 19] width 120 height 20
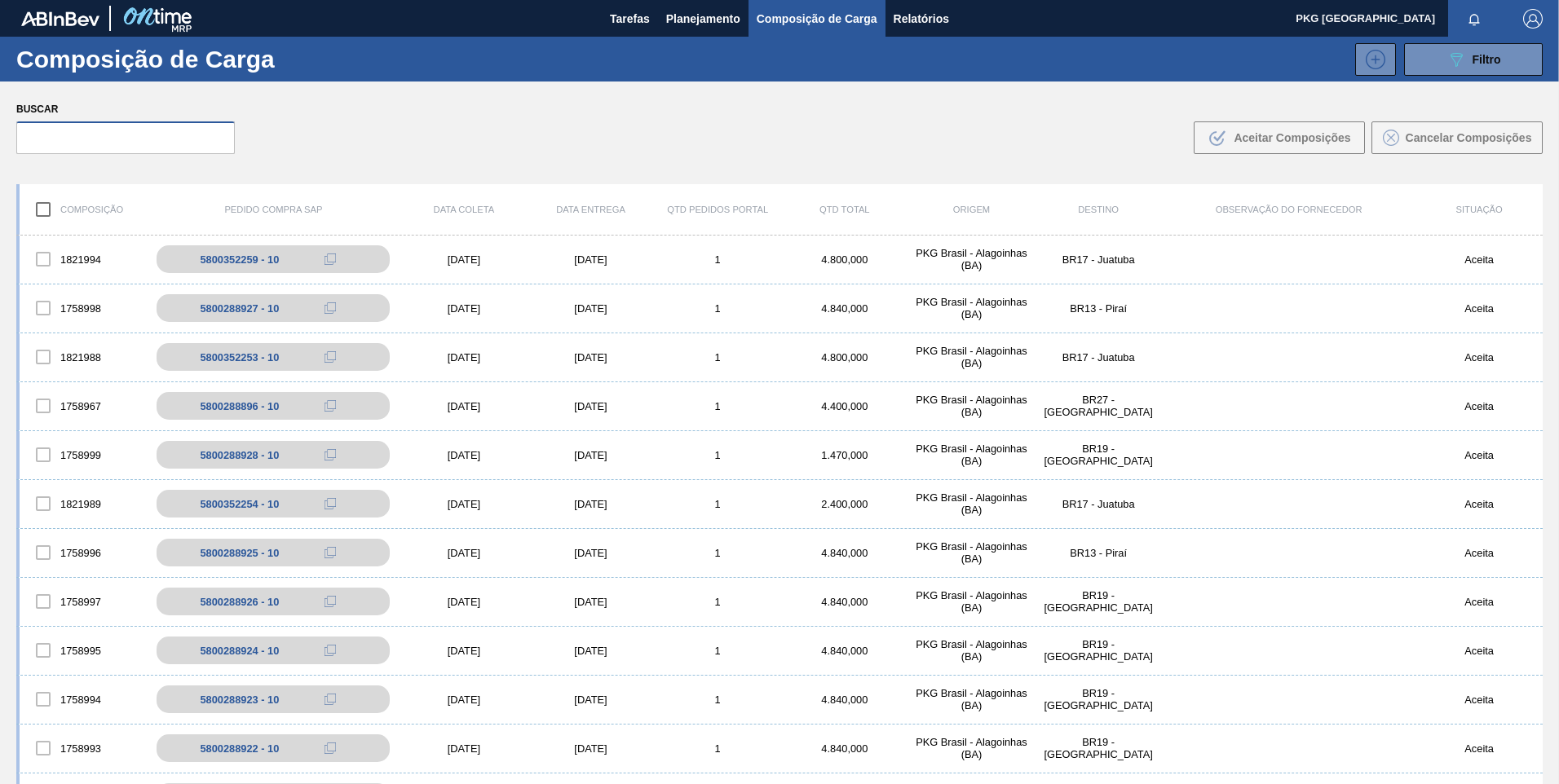
click at [118, 135] on input "text" at bounding box center [125, 137] width 219 height 33
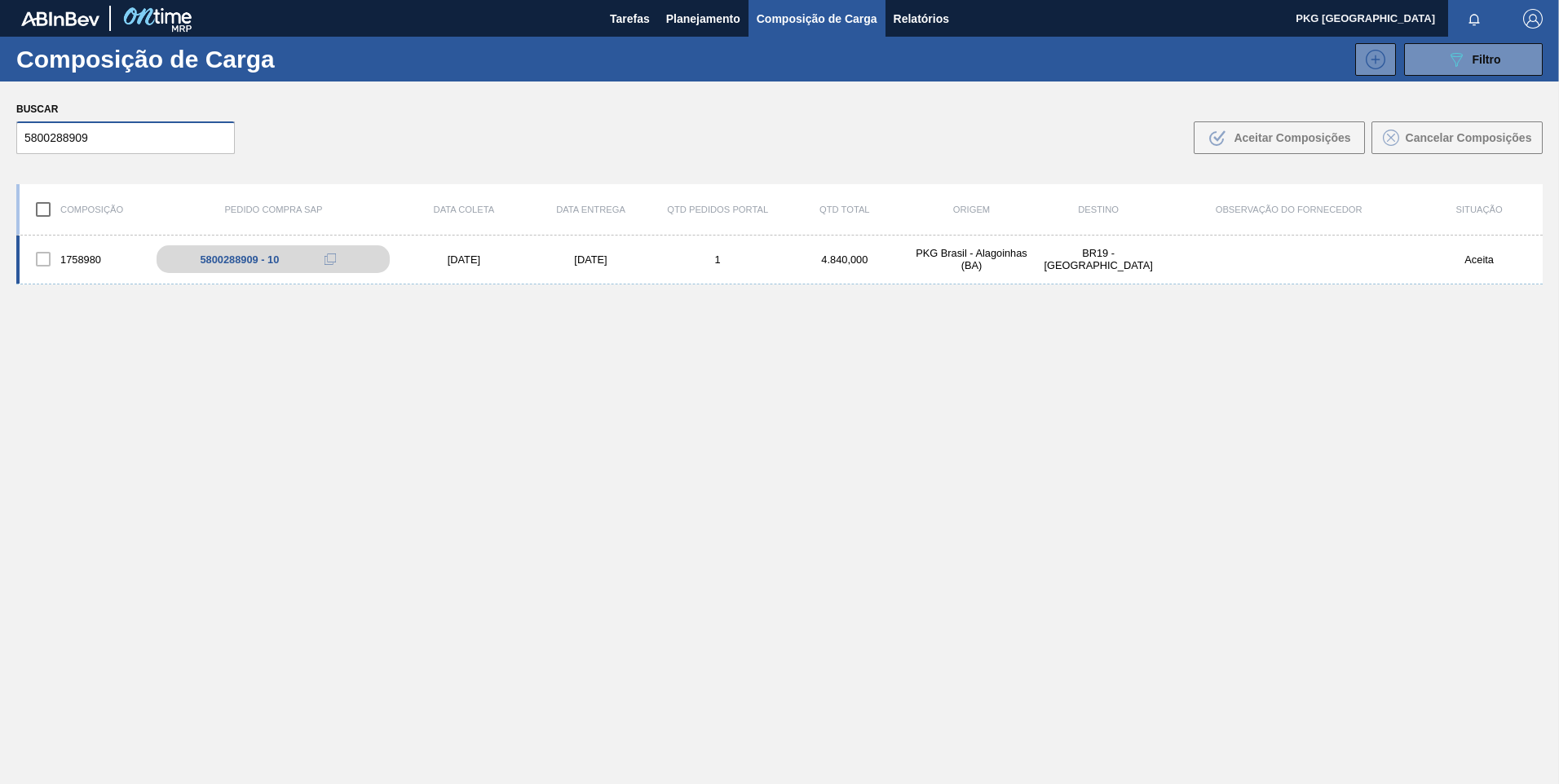
type input "5800288909"
click at [452, 255] on div "[DATE]" at bounding box center [464, 260] width 128 height 12
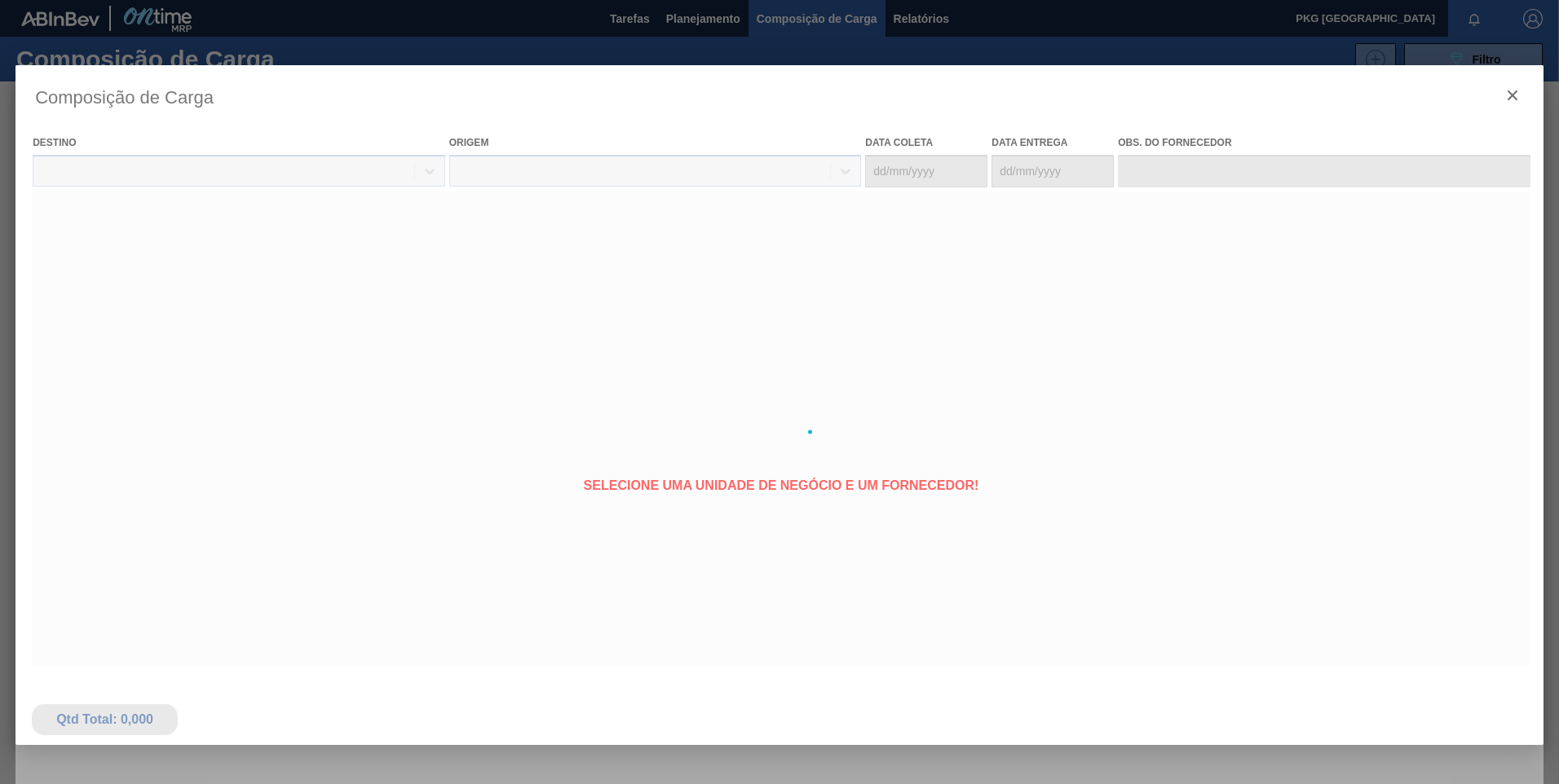
type coleta "[DATE]"
type entrega "[DATE]"
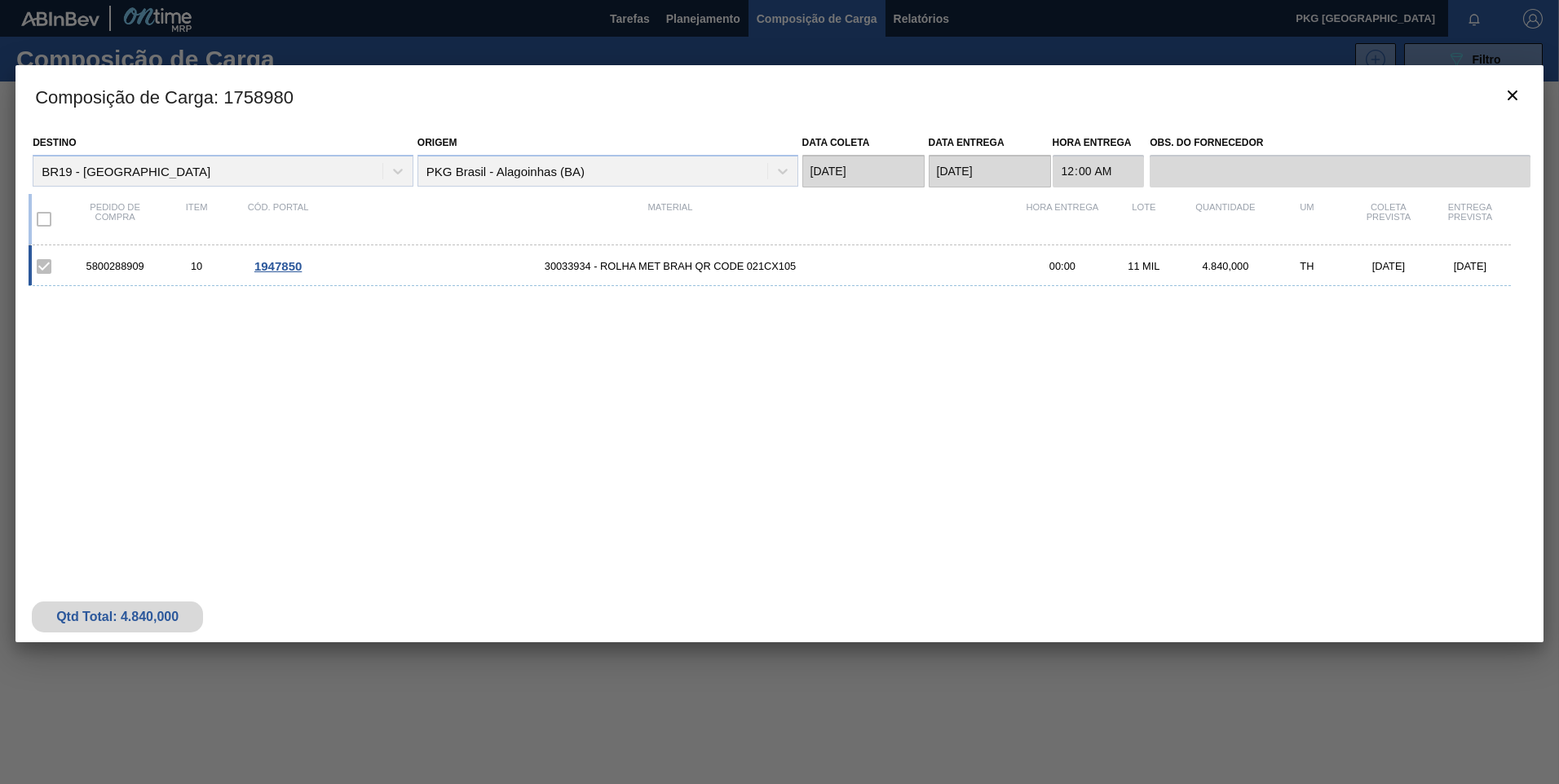
click at [319, 261] on span "30033934 - ROLHA MET BRAH QR CODE 021CX105" at bounding box center [670, 267] width 703 height 12
click at [287, 266] on span "1947850" at bounding box center [278, 267] width 47 height 14
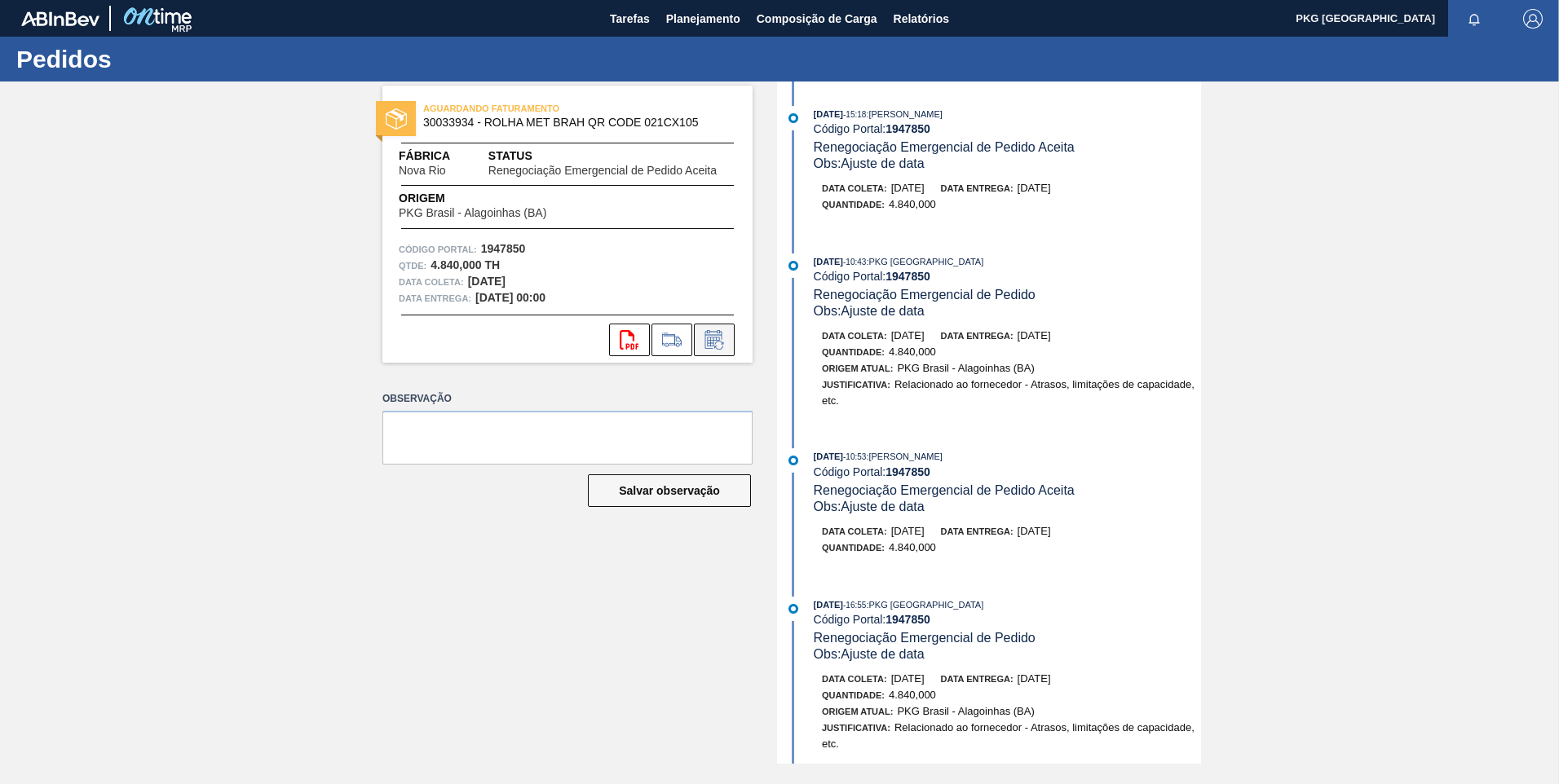
click at [720, 344] on icon at bounding box center [714, 340] width 26 height 20
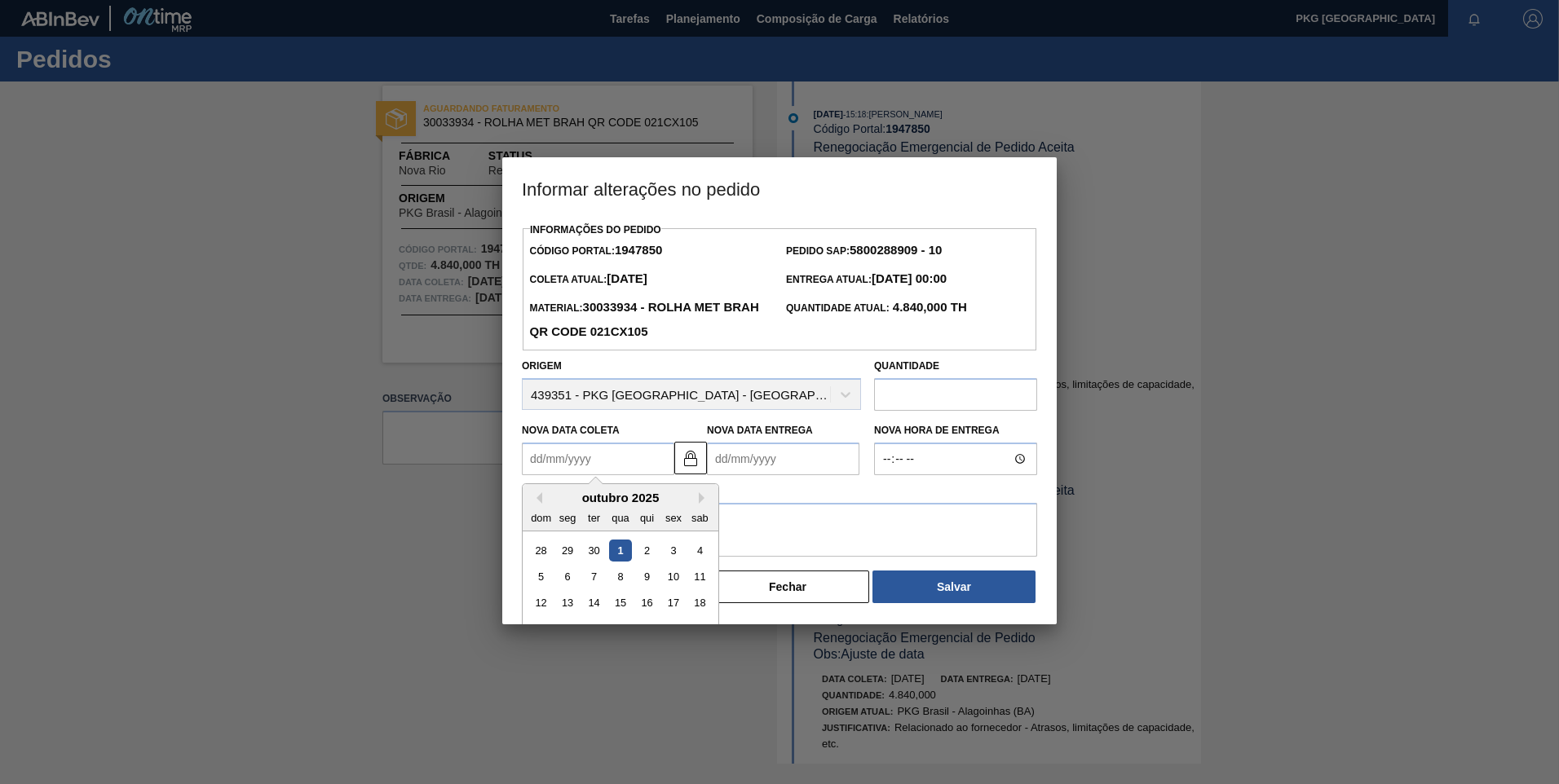
click at [622, 458] on Coleta1947850 "Nova Data Coleta" at bounding box center [598, 458] width 153 height 33
click at [597, 603] on div "14" at bounding box center [593, 603] width 22 height 22
type Coleta1947850 "[DATE]"
type Entrega1947850 "[DATE]"
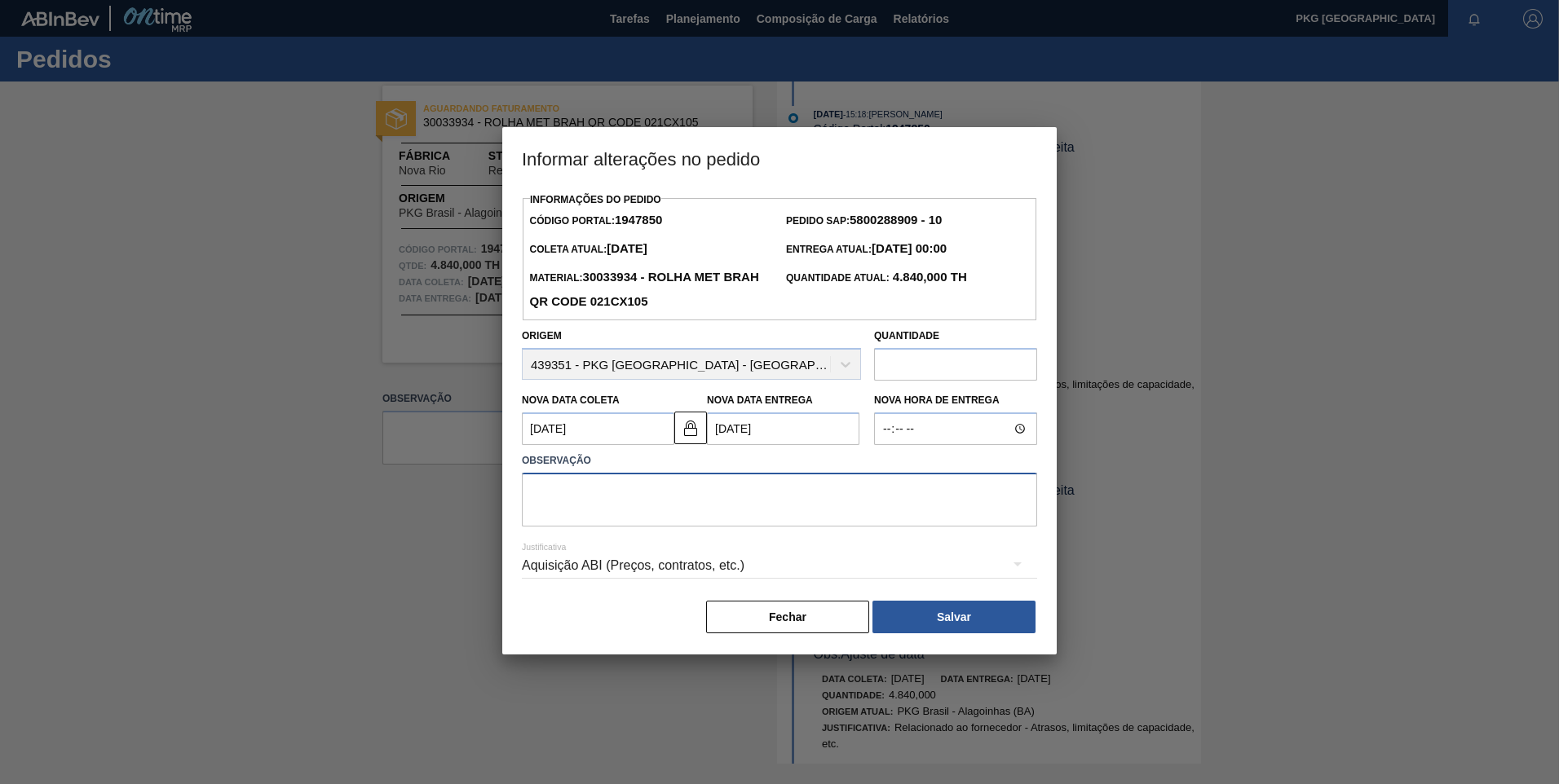
click at [635, 515] on textarea at bounding box center [780, 499] width 516 height 54
type textarea "Ajuste de data"
click at [641, 563] on div "Aquisição ABI (Preços, contratos, etc.)" at bounding box center [780, 565] width 516 height 45
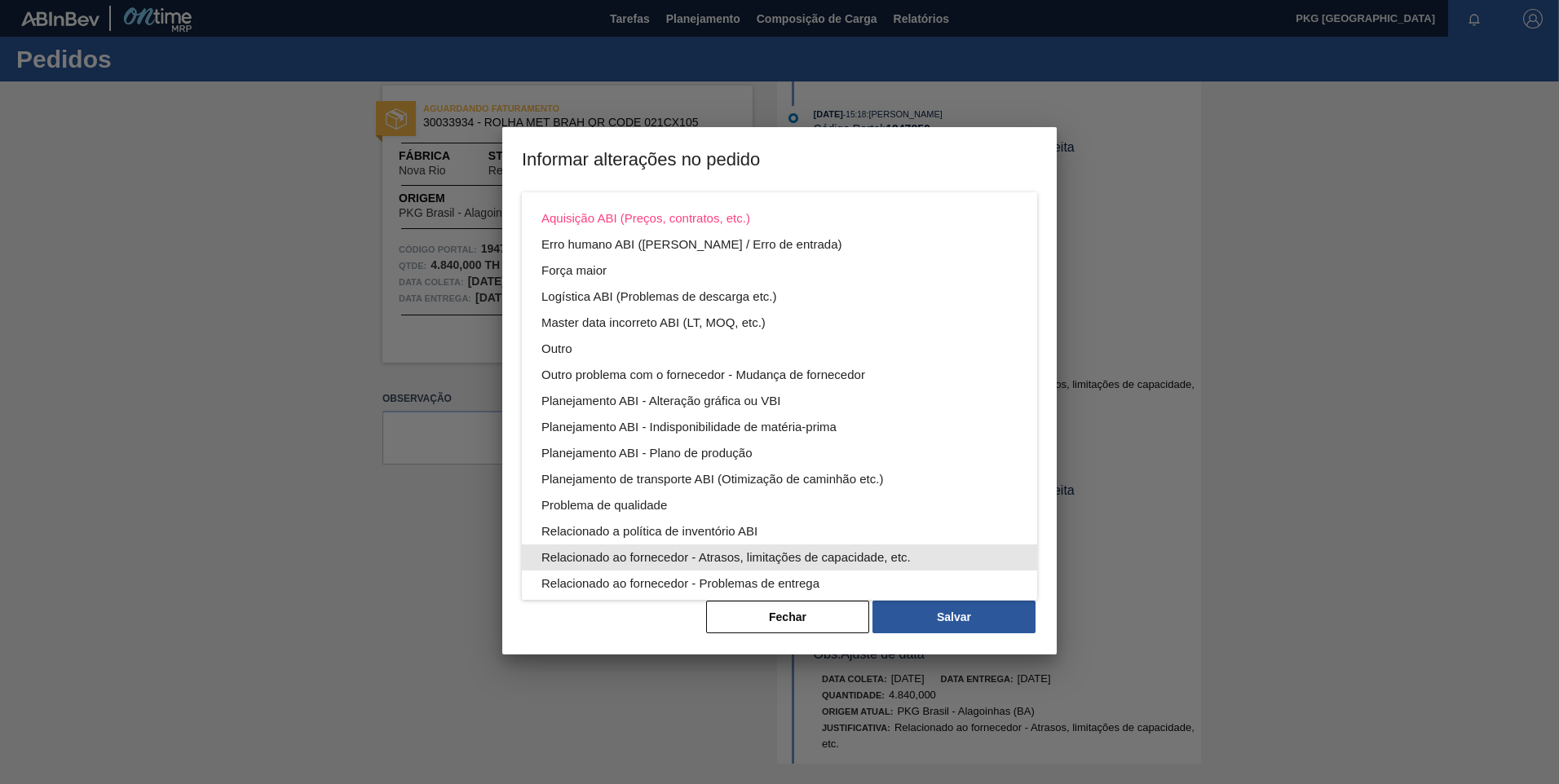
click at [781, 553] on div "Relacionado ao fornecedor - Atrasos, limitações de capacidade, etc." at bounding box center [780, 557] width 477 height 26
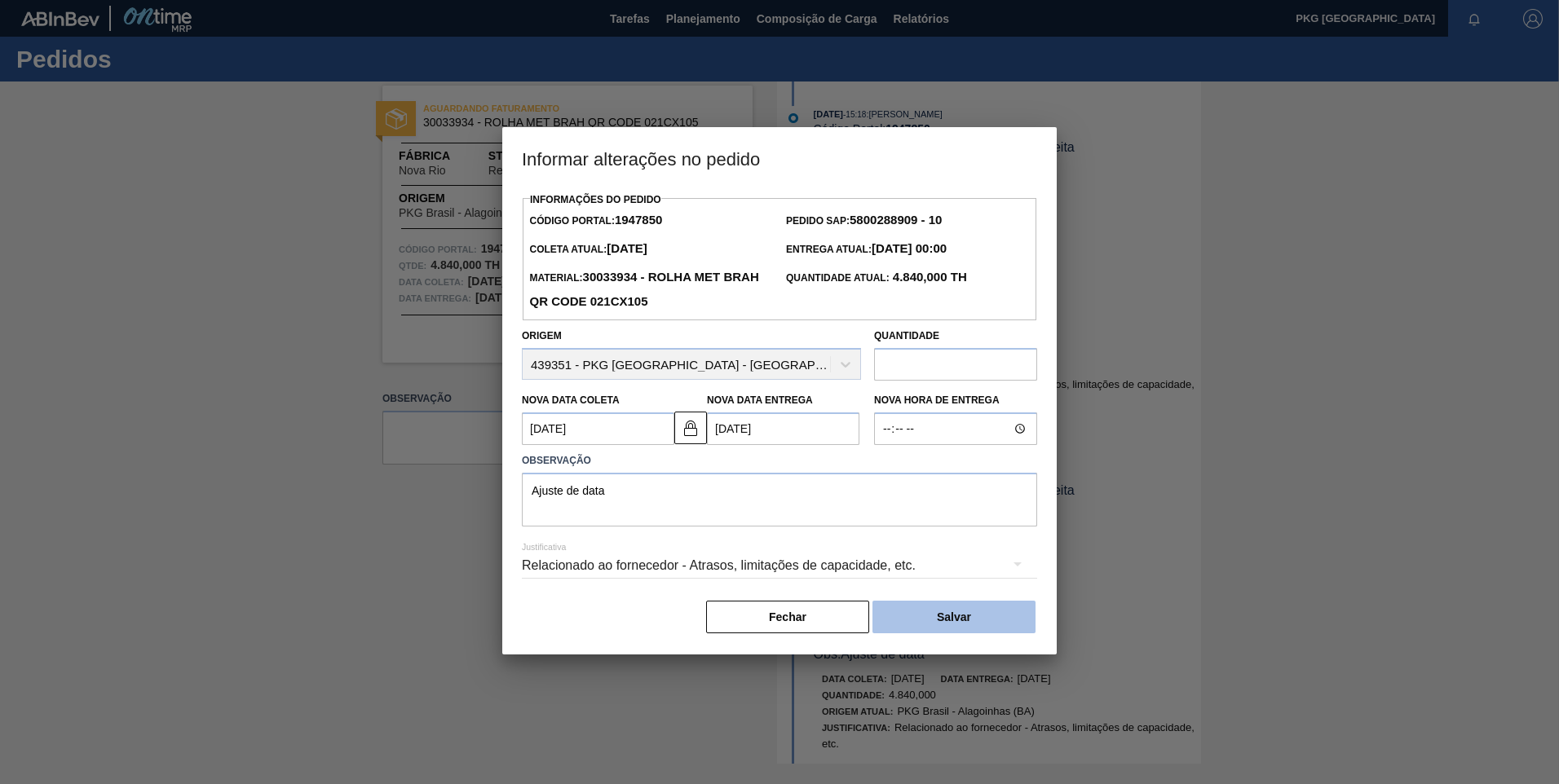
click at [941, 631] on button "Salvar" at bounding box center [954, 617] width 163 height 33
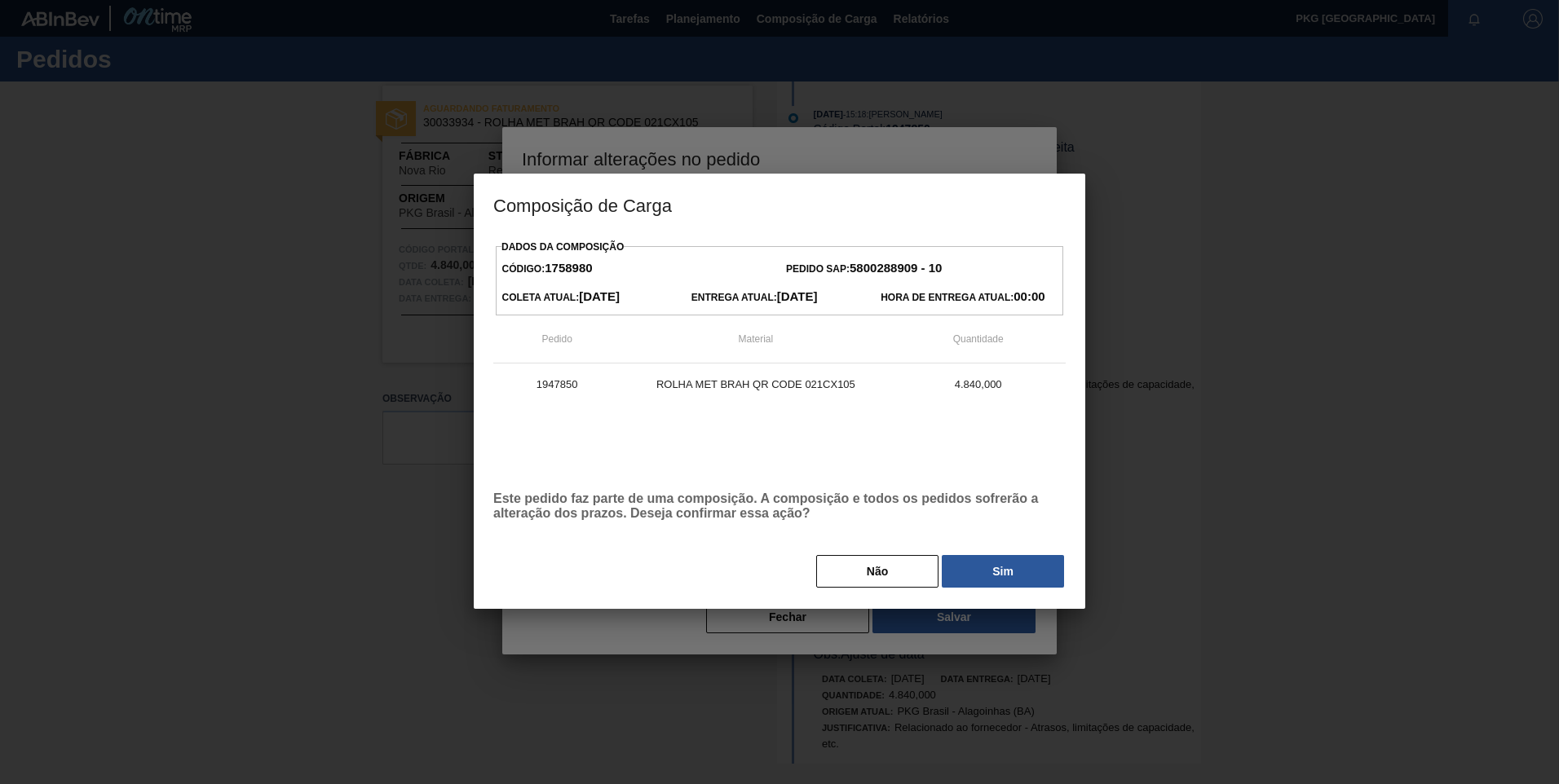
click at [1002, 568] on button "Sim" at bounding box center [1002, 571] width 122 height 33
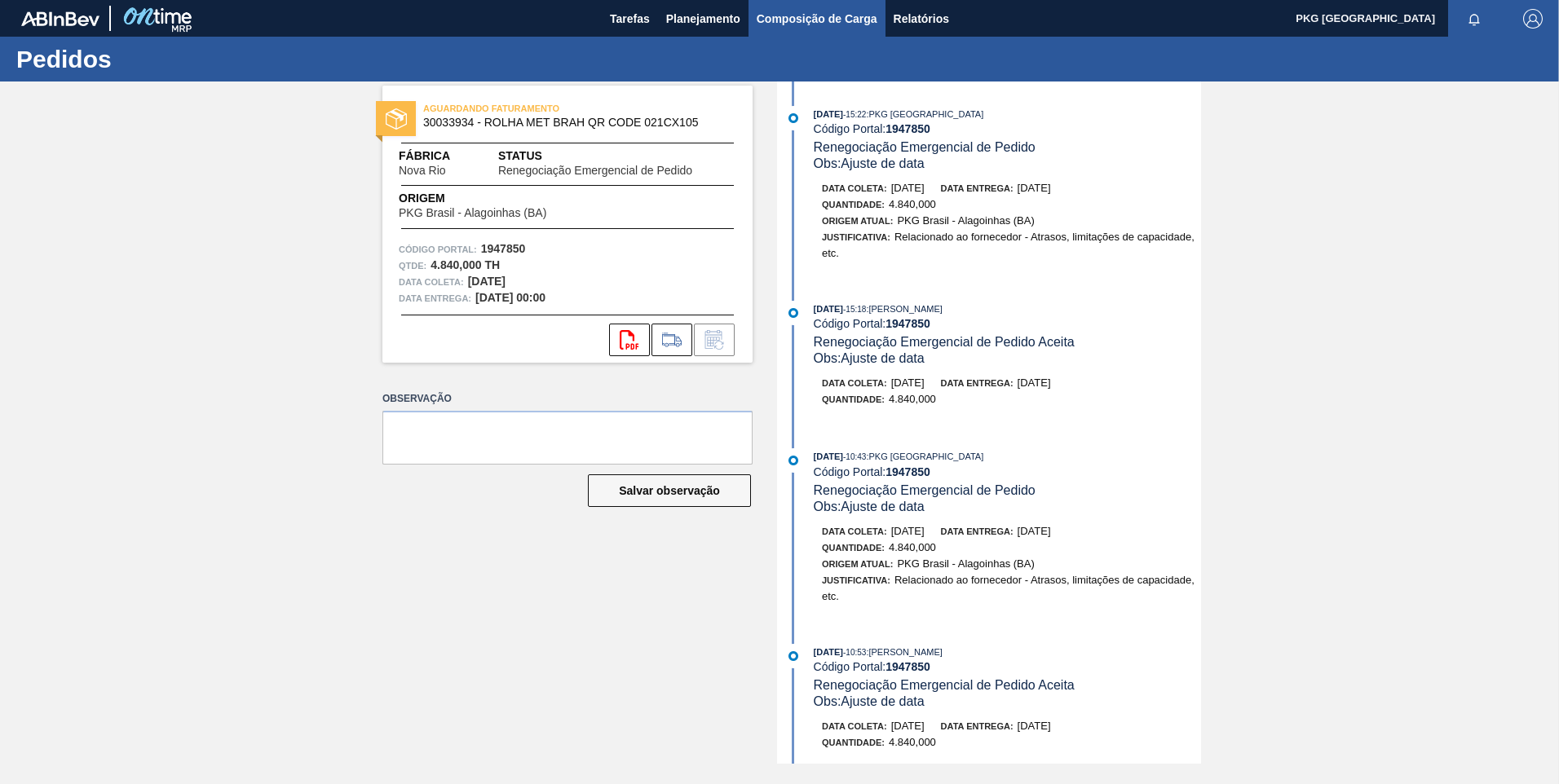
drag, startPoint x: 795, startPoint y: 12, endPoint x: 780, endPoint y: 33, distance: 25.8
click at [795, 12] on span "Composição de Carga" at bounding box center [817, 19] width 120 height 20
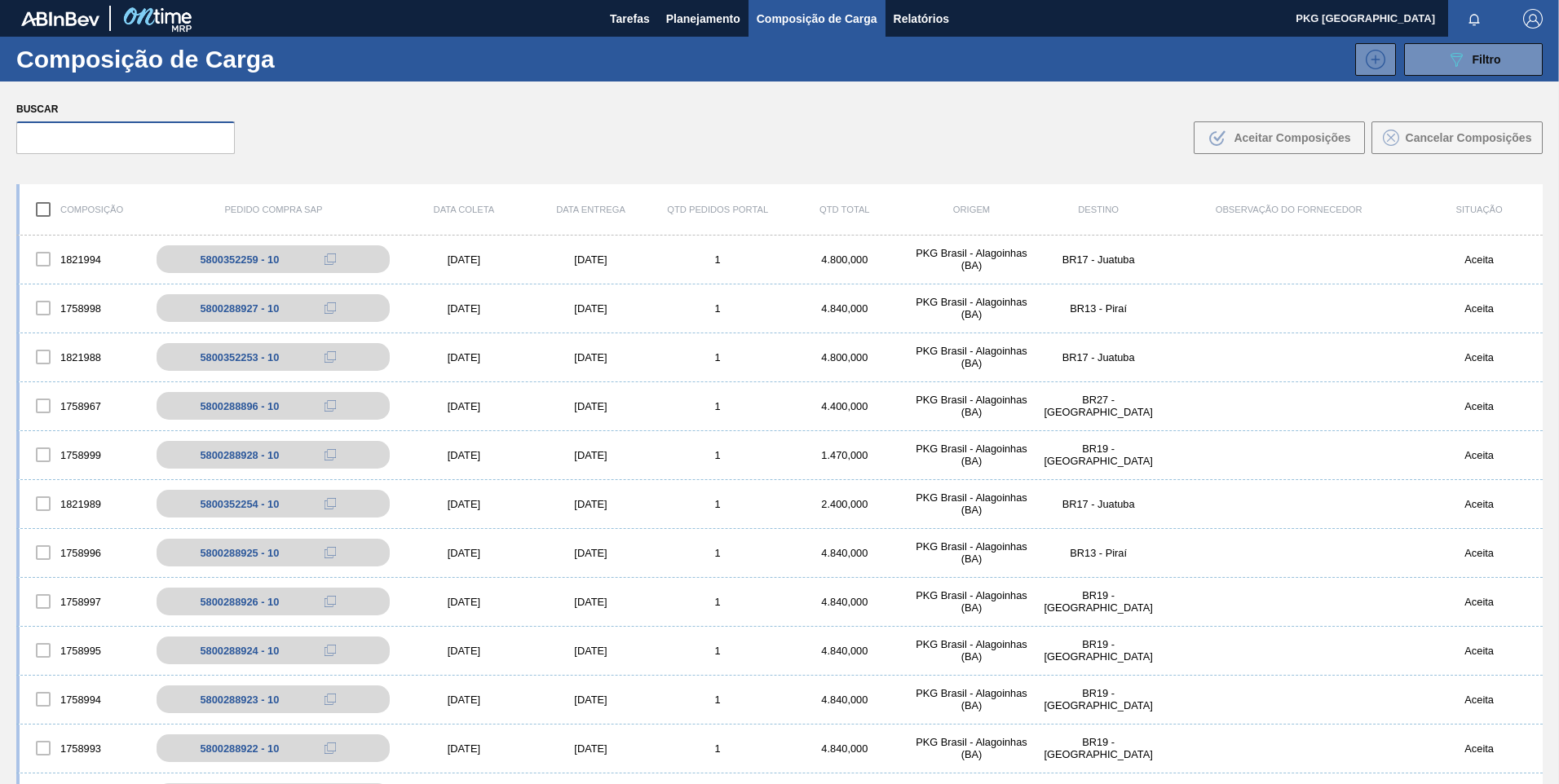
click at [185, 144] on input "text" at bounding box center [125, 137] width 219 height 33
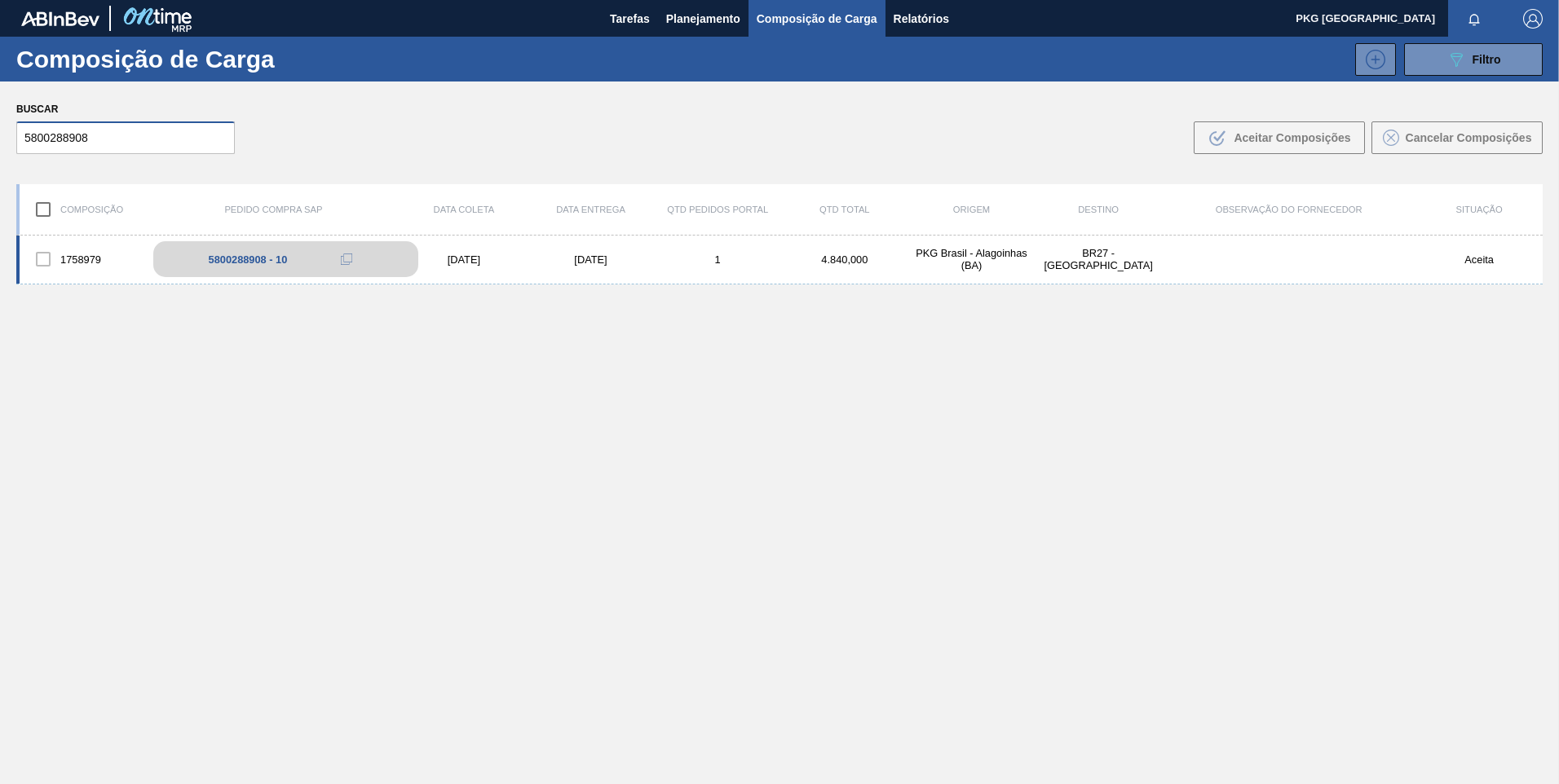
type input "5800288908"
click at [327, 259] on div "5800288908 - 10" at bounding box center [286, 260] width 265 height 36
click at [444, 264] on div "[DATE]" at bounding box center [464, 260] width 128 height 12
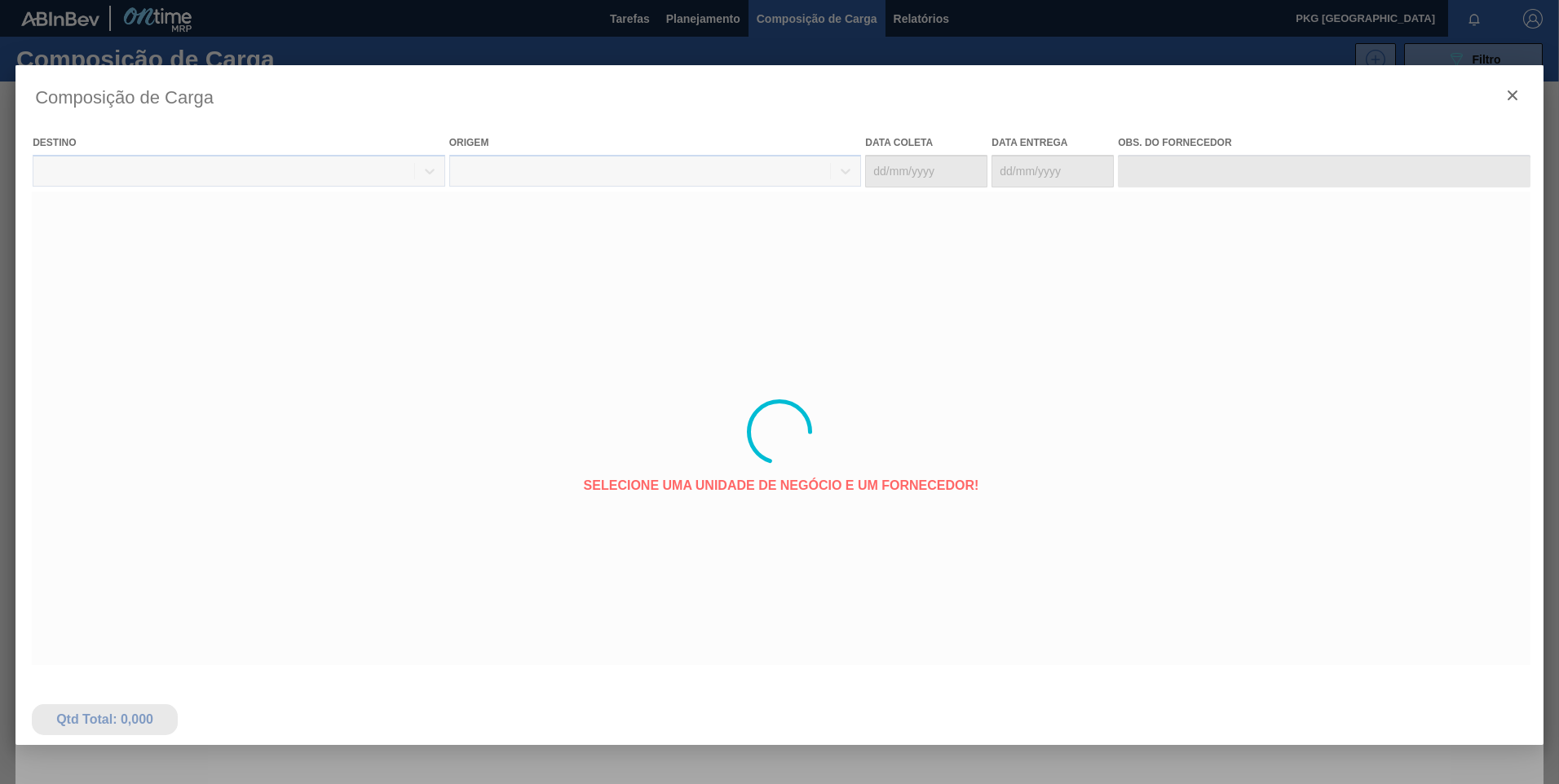
type coleta "[DATE]"
type entrega "[DATE]"
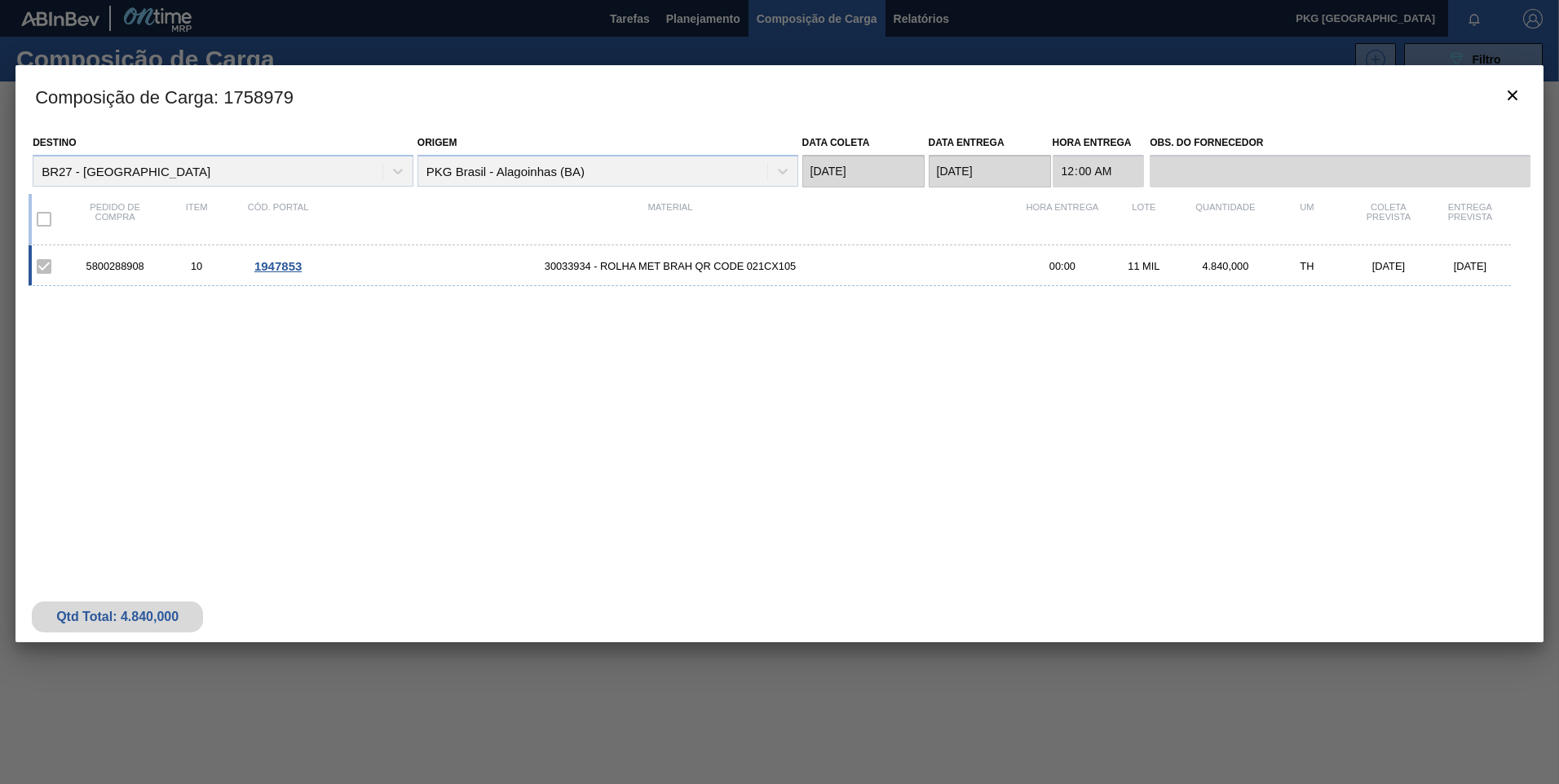
click at [284, 271] on span "1947853" at bounding box center [278, 267] width 47 height 14
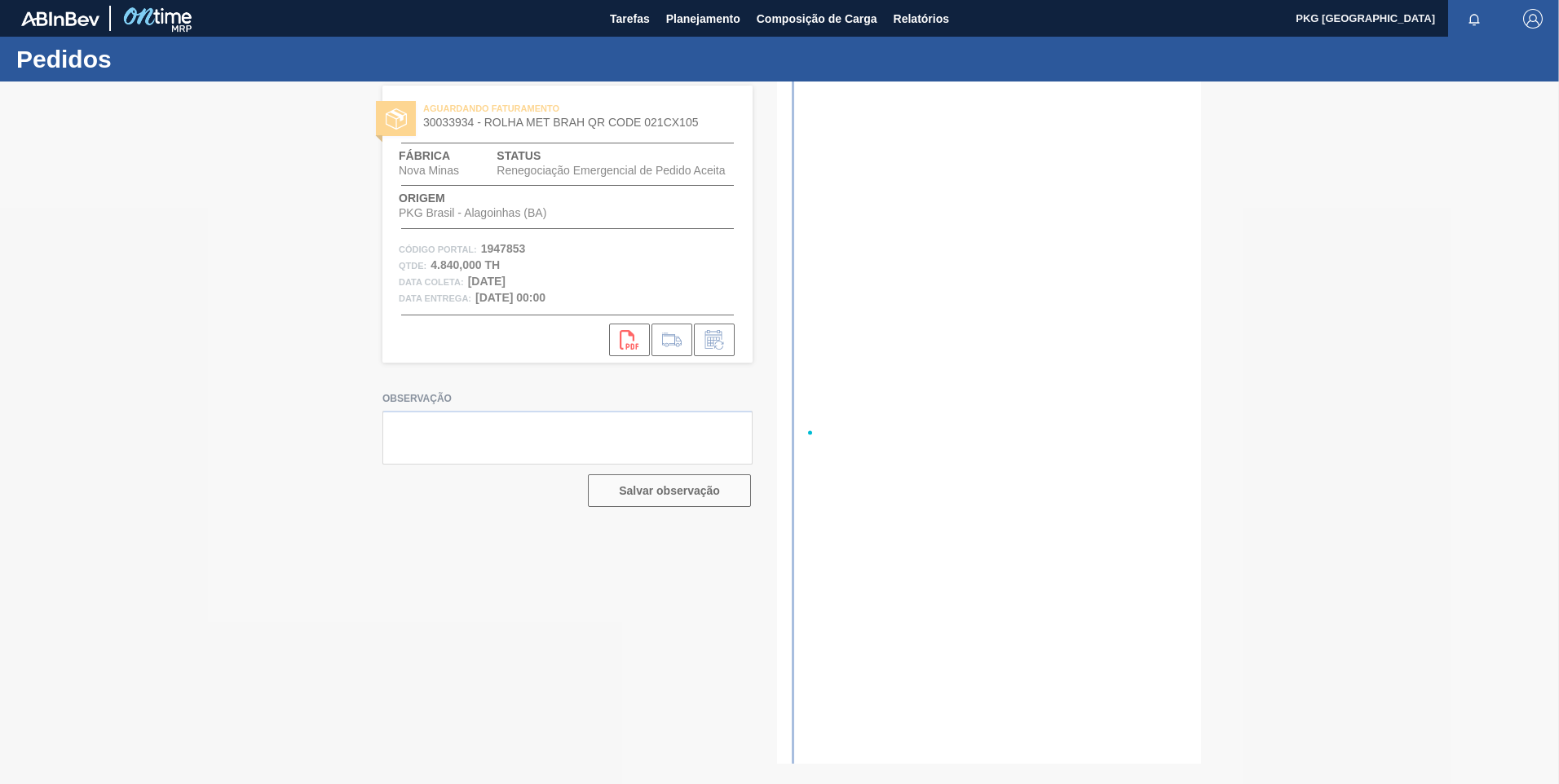
click at [709, 336] on div at bounding box center [779, 433] width 1559 height 703
click at [712, 349] on div at bounding box center [779, 433] width 1559 height 703
click at [713, 344] on div at bounding box center [779, 433] width 1559 height 703
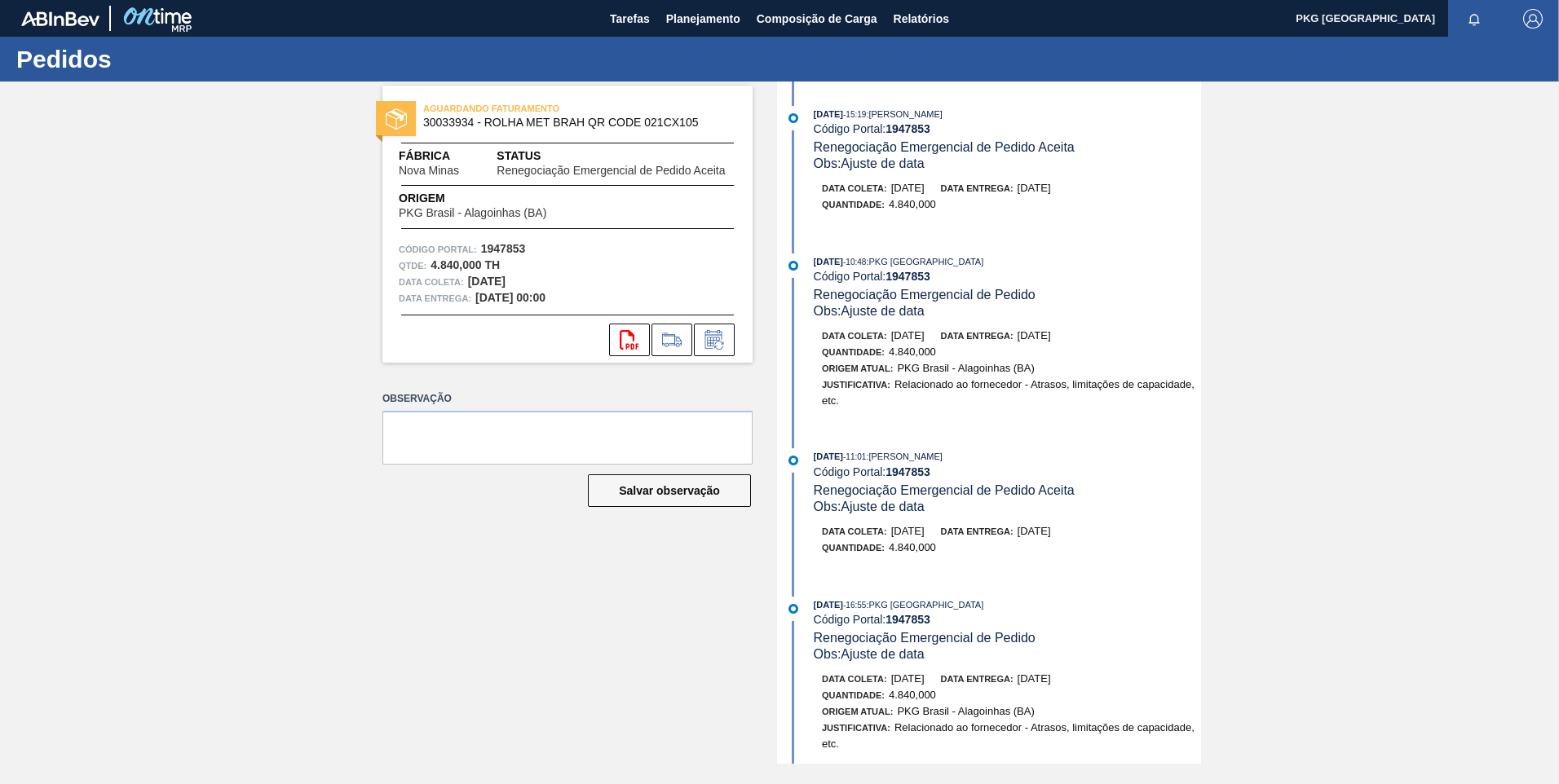
click at [184, 249] on div "AGUARDANDO FATURAMENTO 30033934 - ROLHA MET BRAH QR CODE 021CX105 Fábrica Nova …" at bounding box center [779, 422] width 1559 height 682
click at [717, 345] on icon at bounding box center [714, 340] width 26 height 20
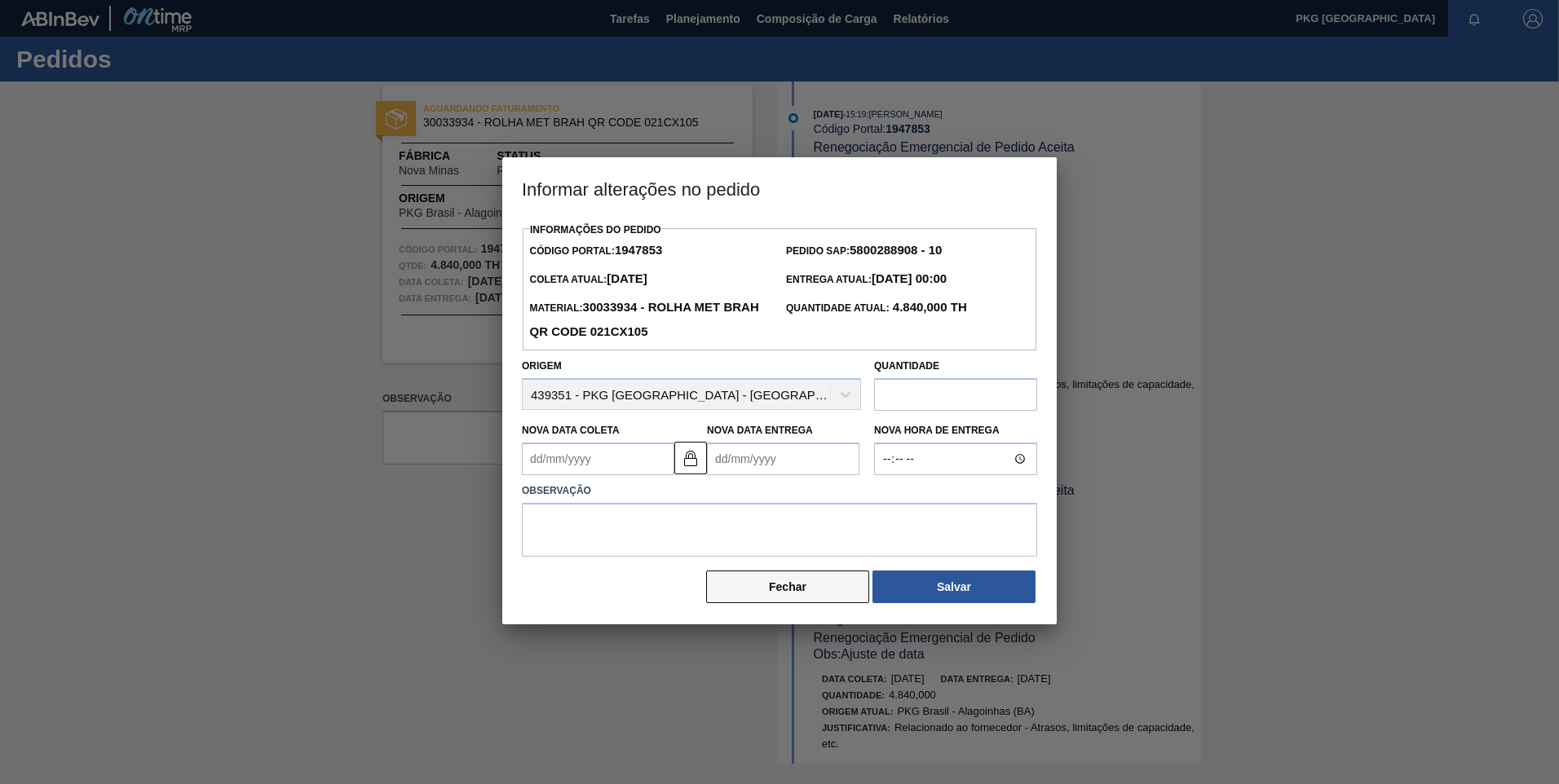
click at [822, 598] on button "Fechar" at bounding box center [787, 587] width 163 height 33
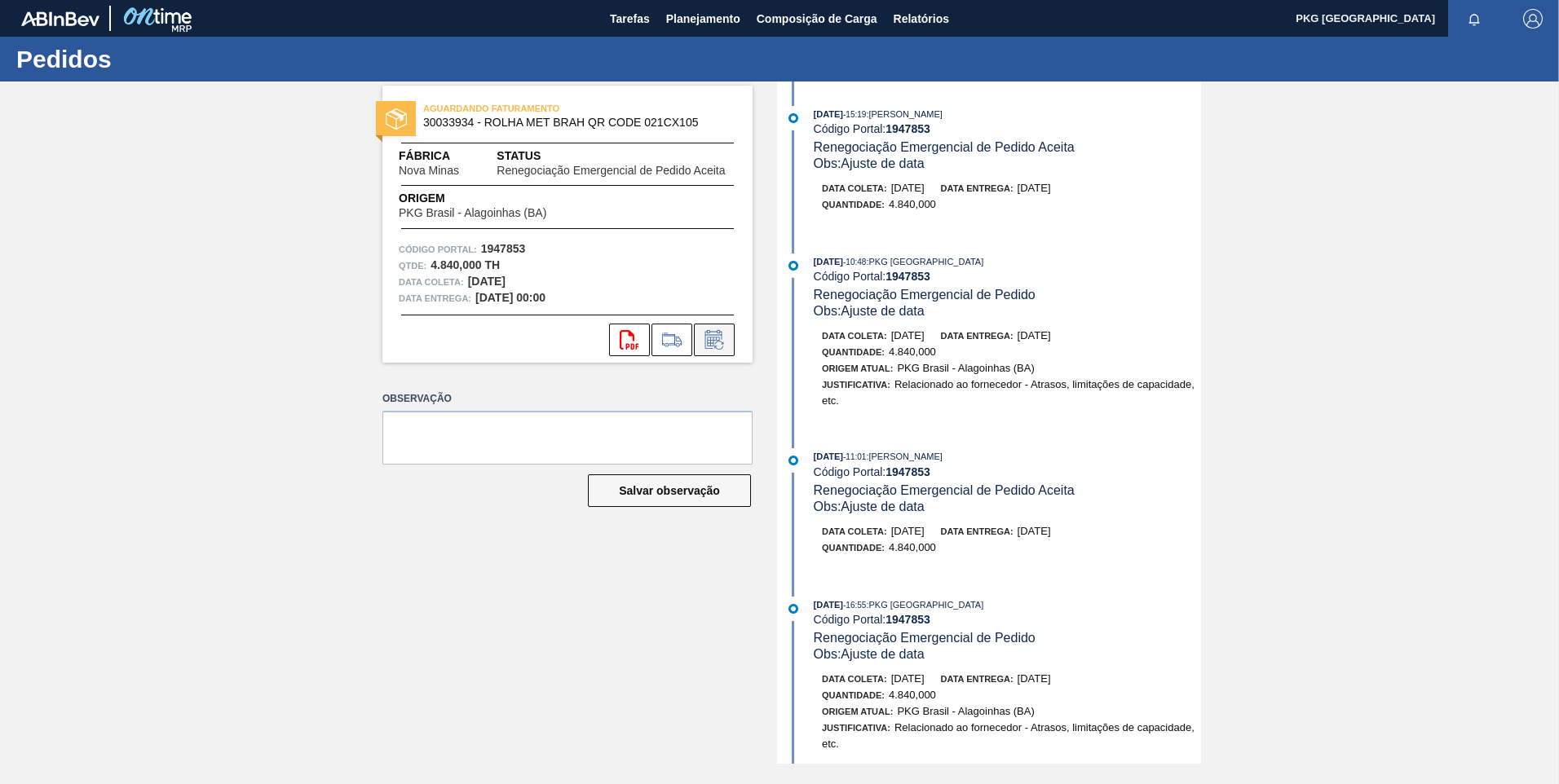
click at [711, 345] on icon at bounding box center [713, 341] width 12 height 10
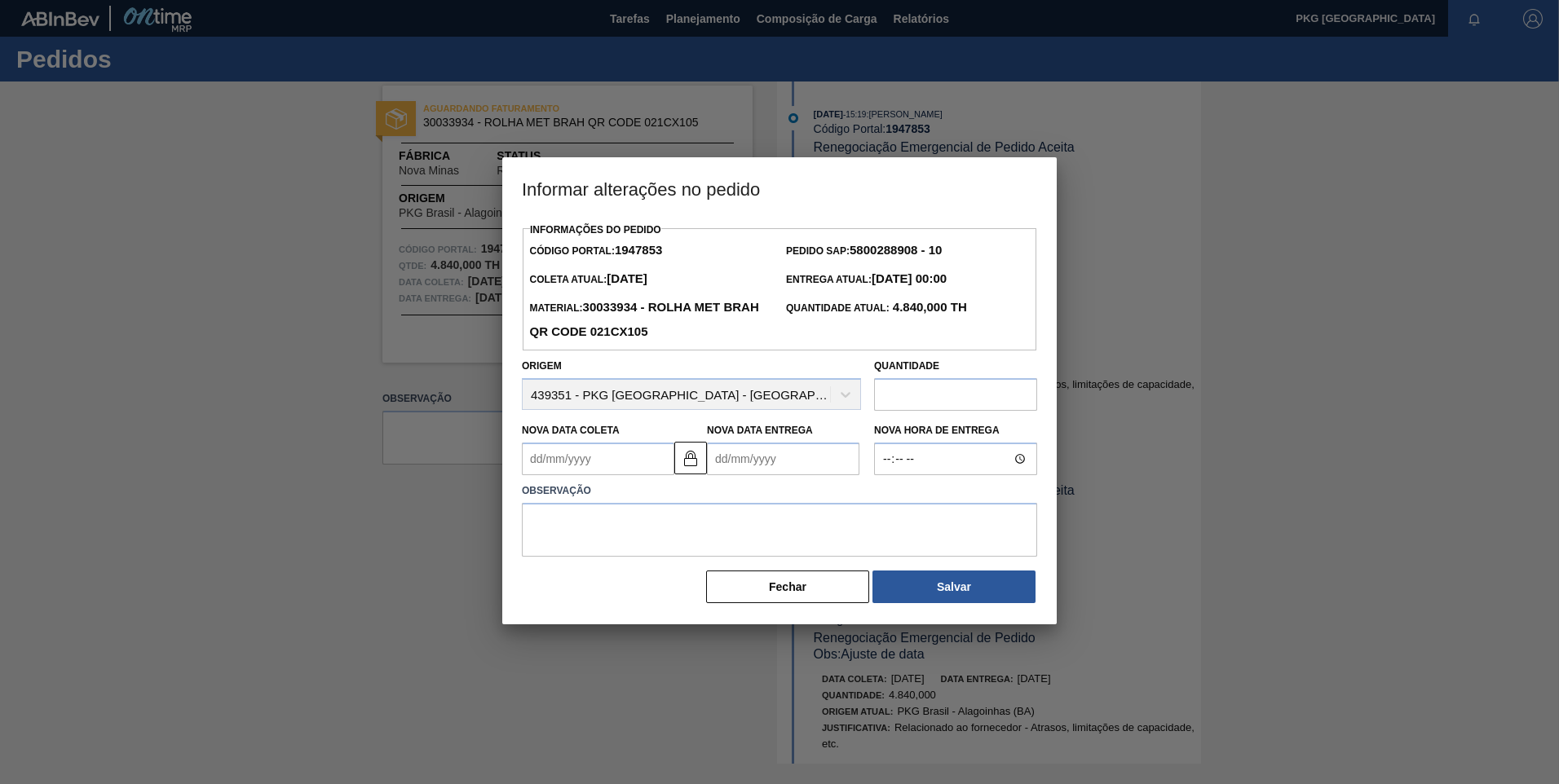
click at [619, 466] on Coleta1947853 "Nova Data Coleta" at bounding box center [598, 458] width 153 height 33
click at [644, 600] on div "16" at bounding box center [647, 603] width 22 height 22
type Coleta1947853 "[DATE]"
type Entrega1947853 "[DATE]"
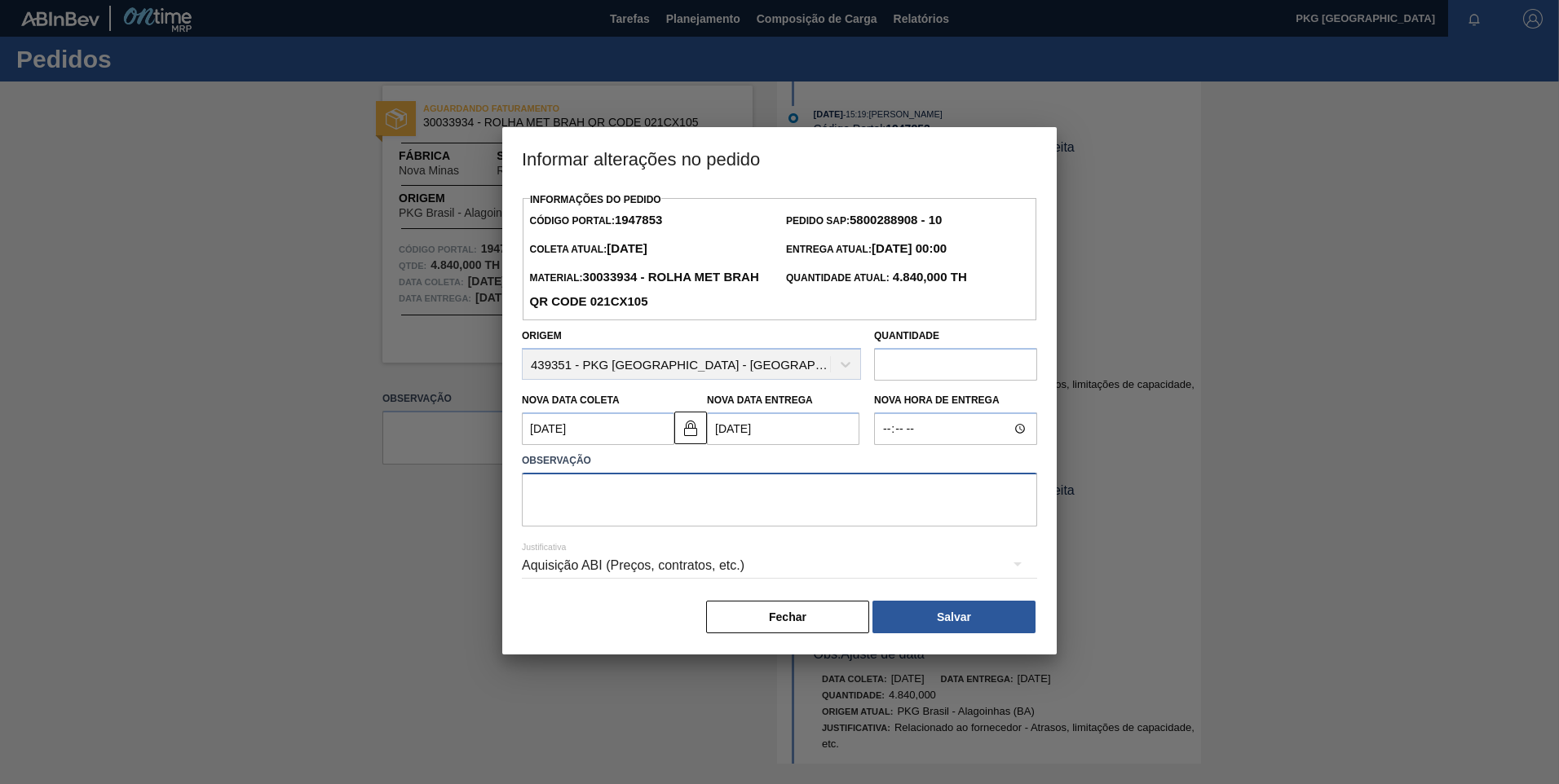
click at [569, 510] on textarea at bounding box center [780, 499] width 516 height 54
type textarea "A"
type textarea "Ajuste de data"
click at [618, 563] on div "Aquisição ABI (Preços, contratos, etc.)" at bounding box center [780, 565] width 516 height 45
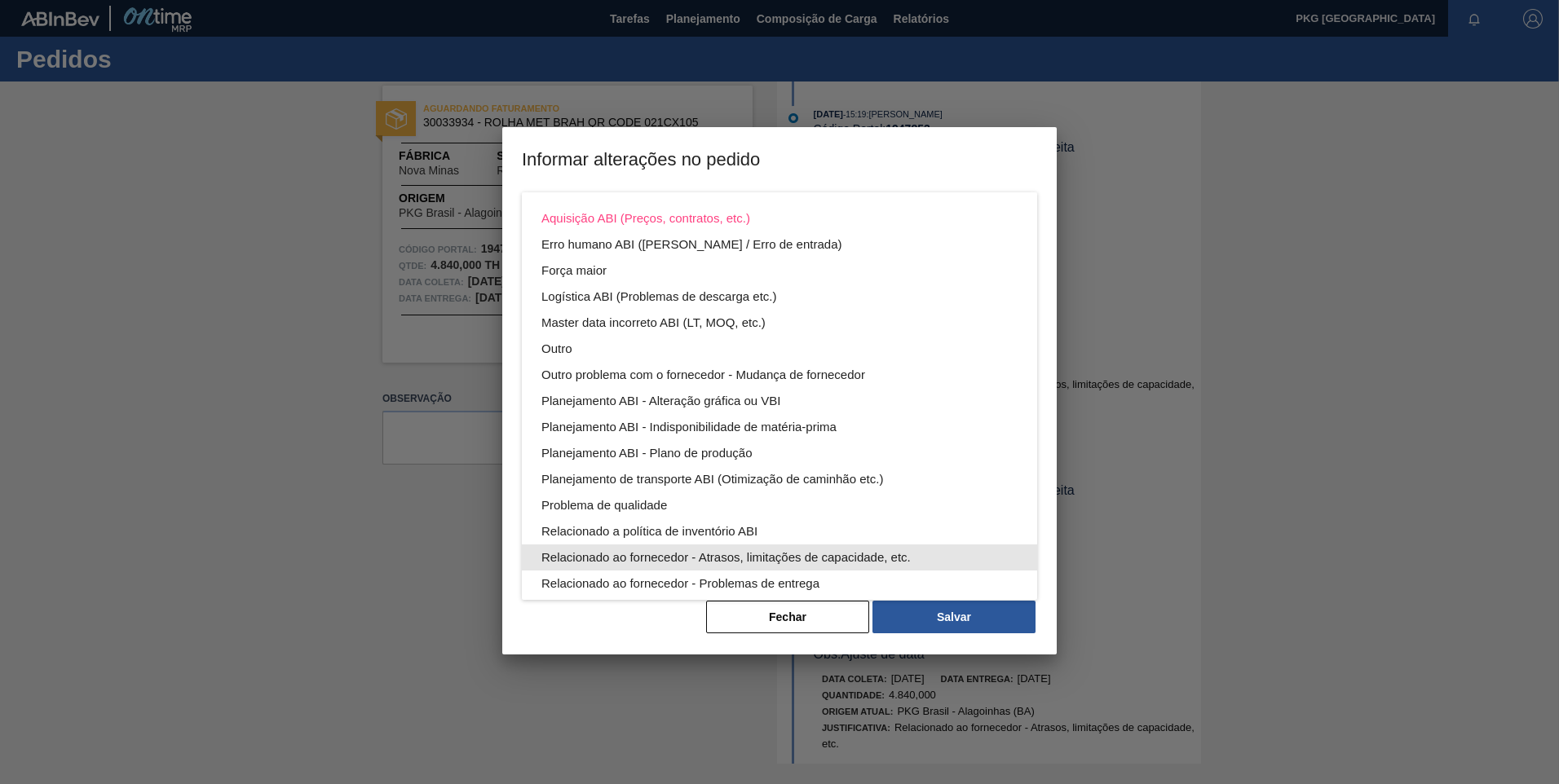
click at [809, 557] on div "Relacionado ao fornecedor - Atrasos, limitações de capacidade, etc." at bounding box center [780, 557] width 477 height 26
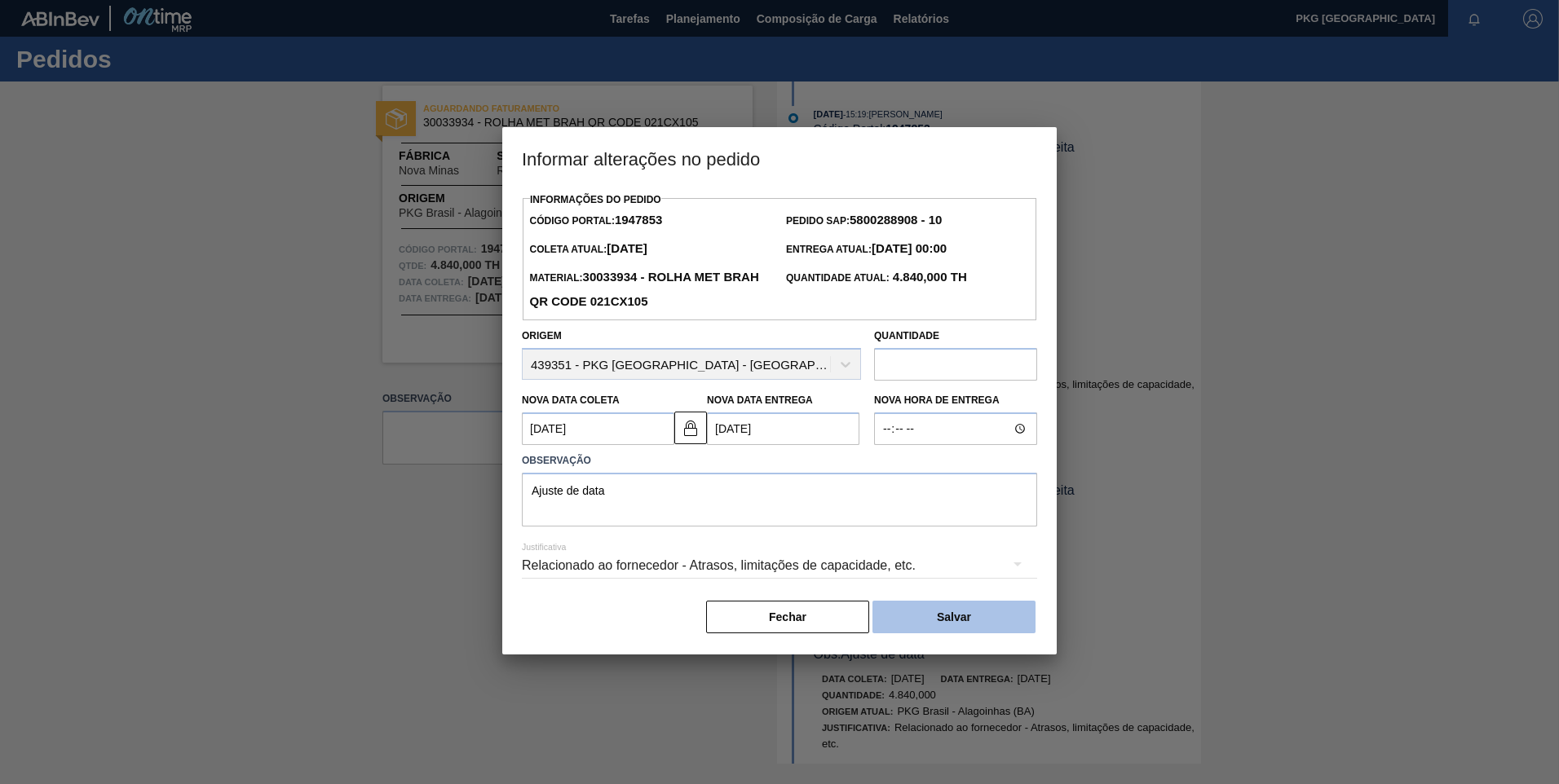
click at [931, 613] on button "Salvar" at bounding box center [954, 617] width 163 height 33
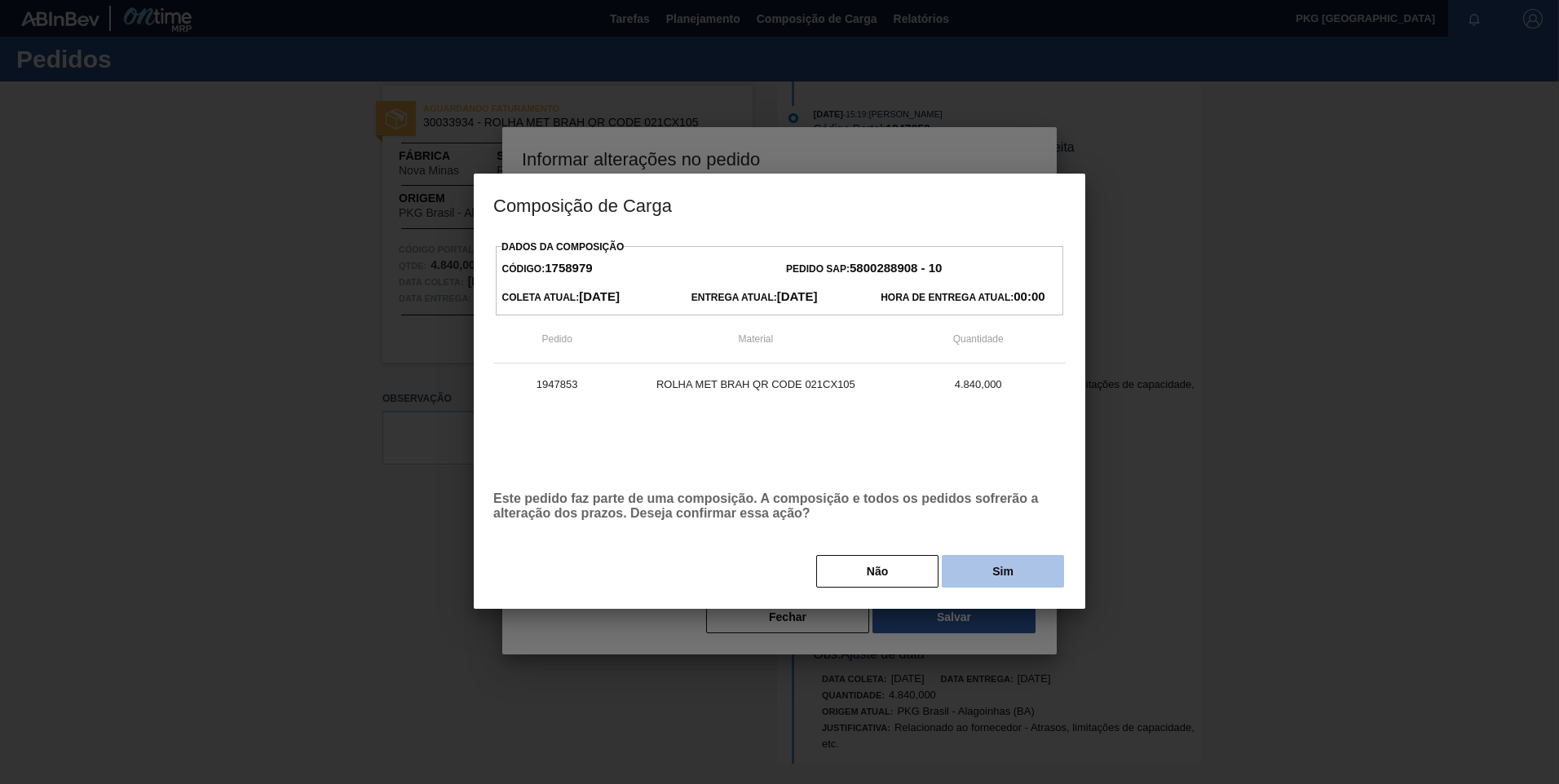
click at [999, 578] on button "Sim" at bounding box center [1002, 571] width 122 height 33
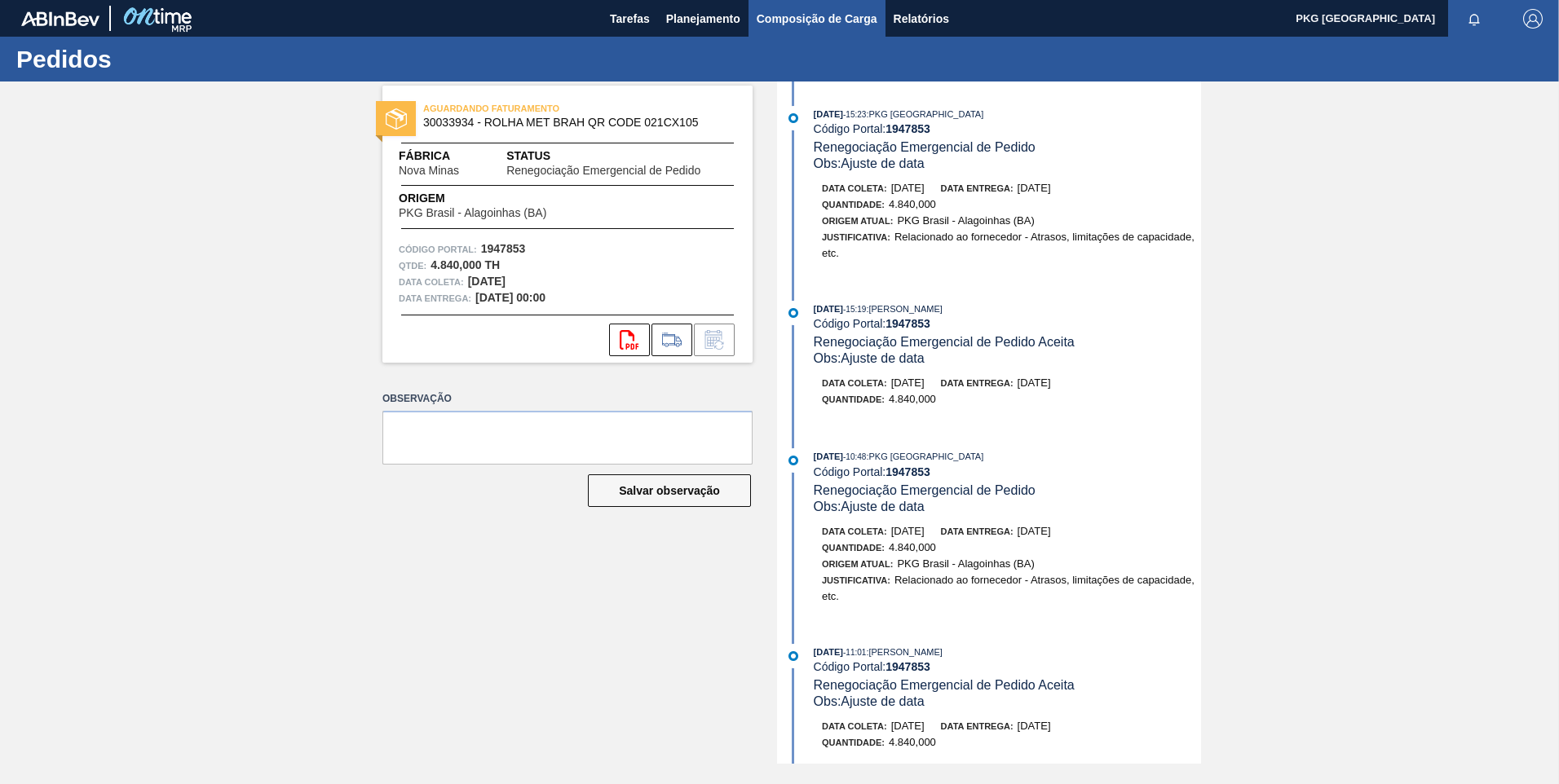
click at [804, 22] on span "Composição de Carga" at bounding box center [817, 19] width 120 height 20
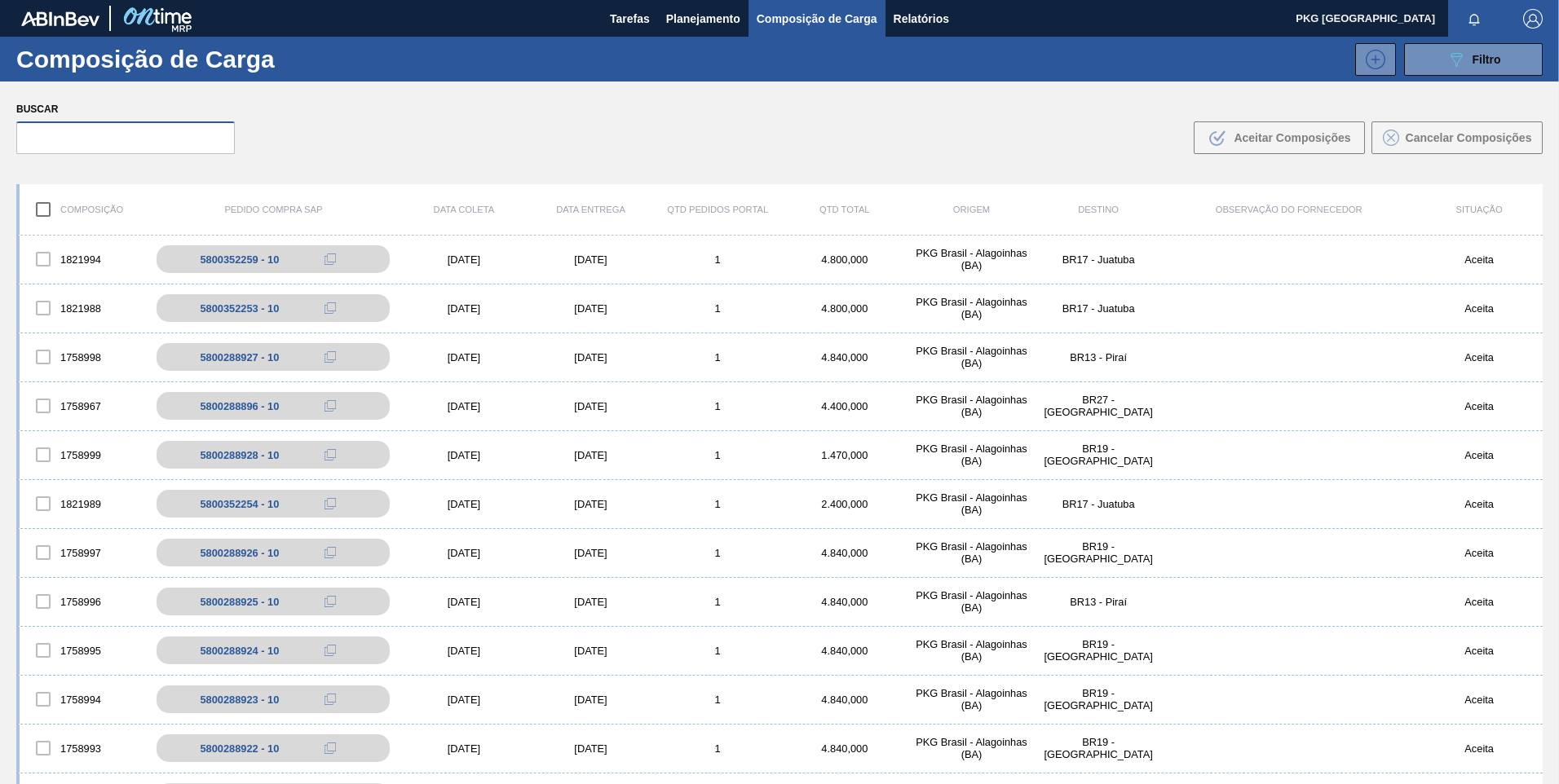
click at [145, 139] on input "text" at bounding box center [125, 137] width 219 height 33
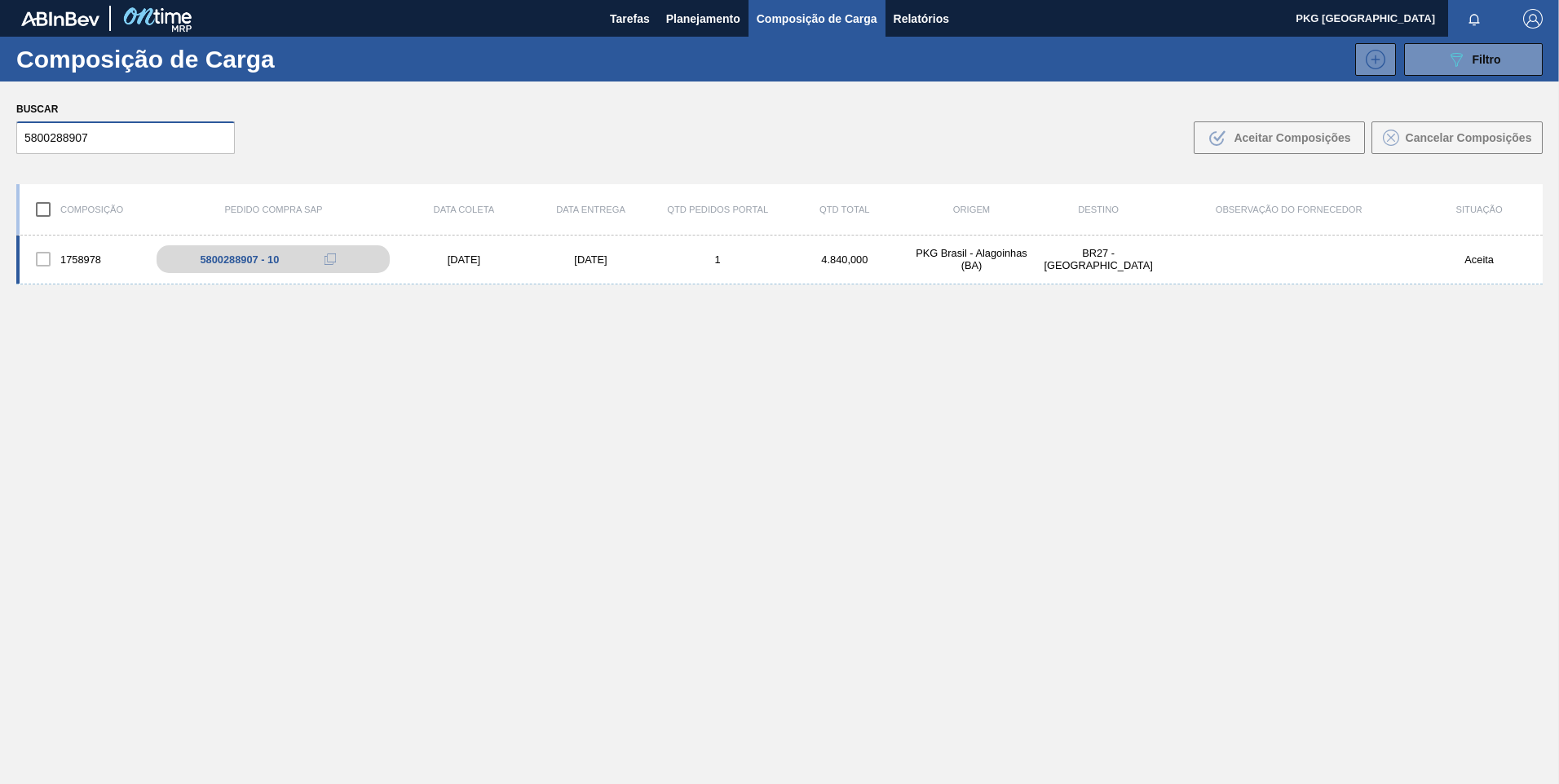
type input "5800288907"
click at [448, 261] on div "[DATE]" at bounding box center [464, 260] width 128 height 12
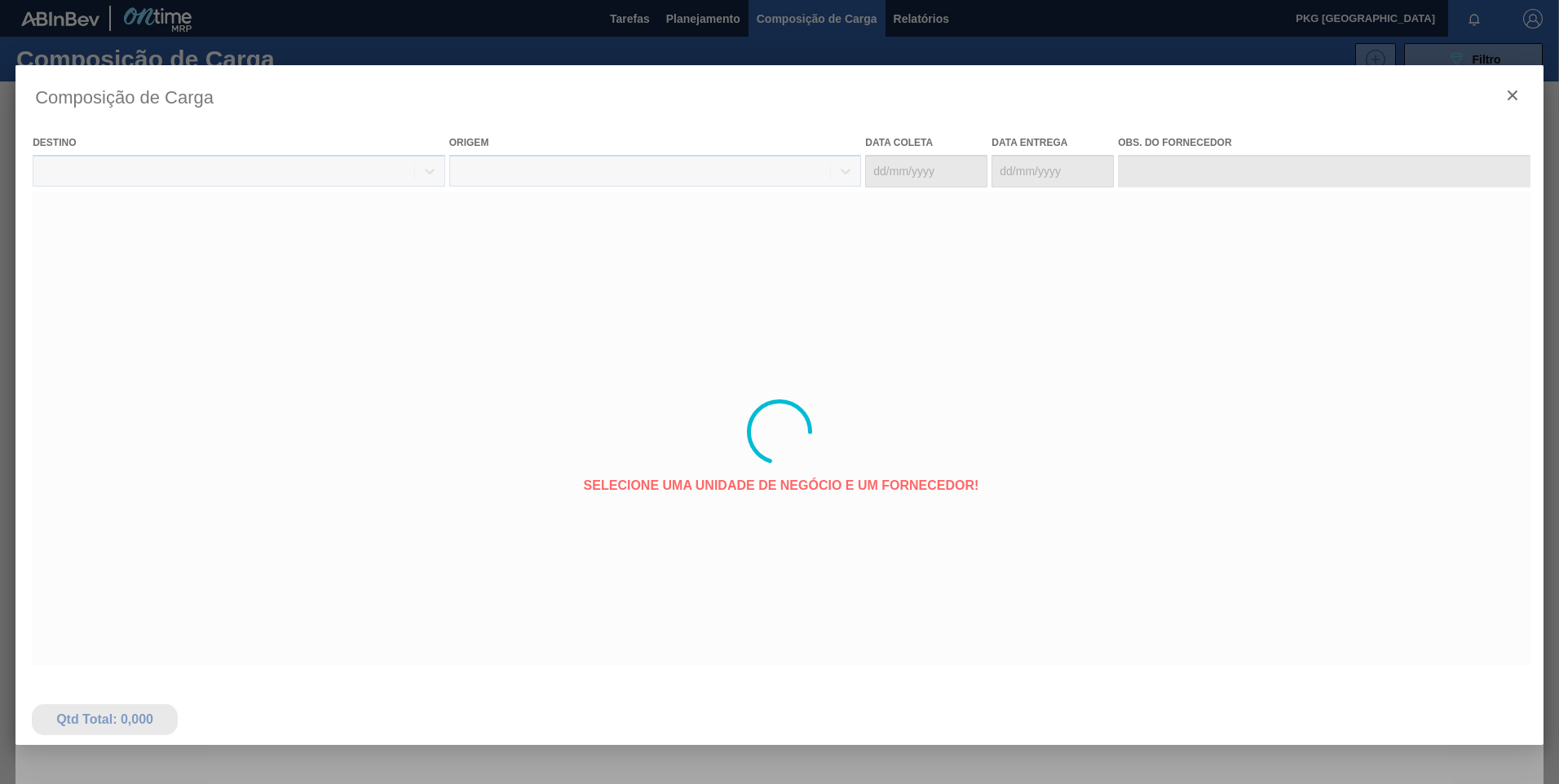
type coleta "[DATE]"
type entrega "[DATE]"
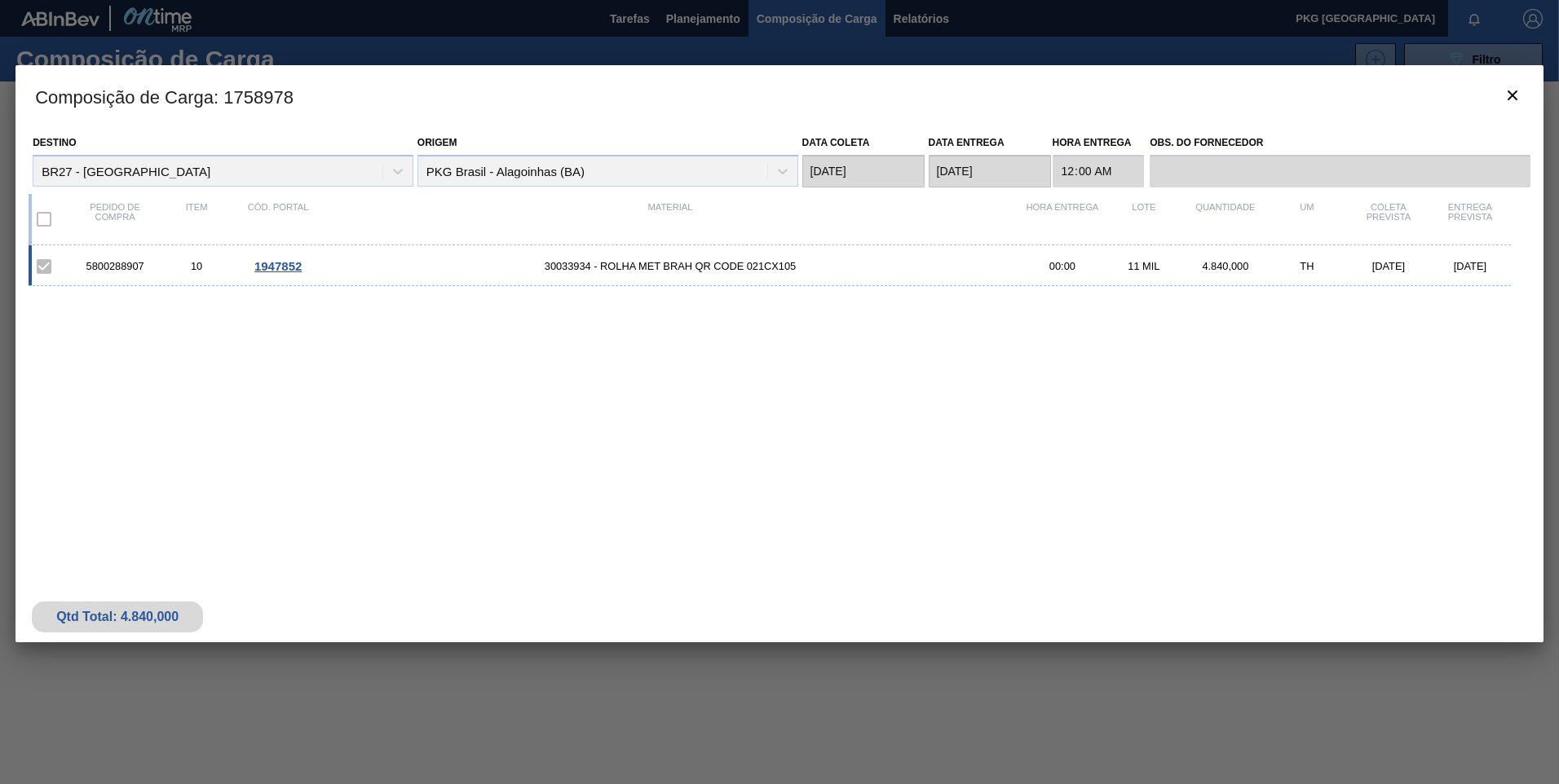
click at [293, 270] on span "1947852" at bounding box center [278, 267] width 47 height 14
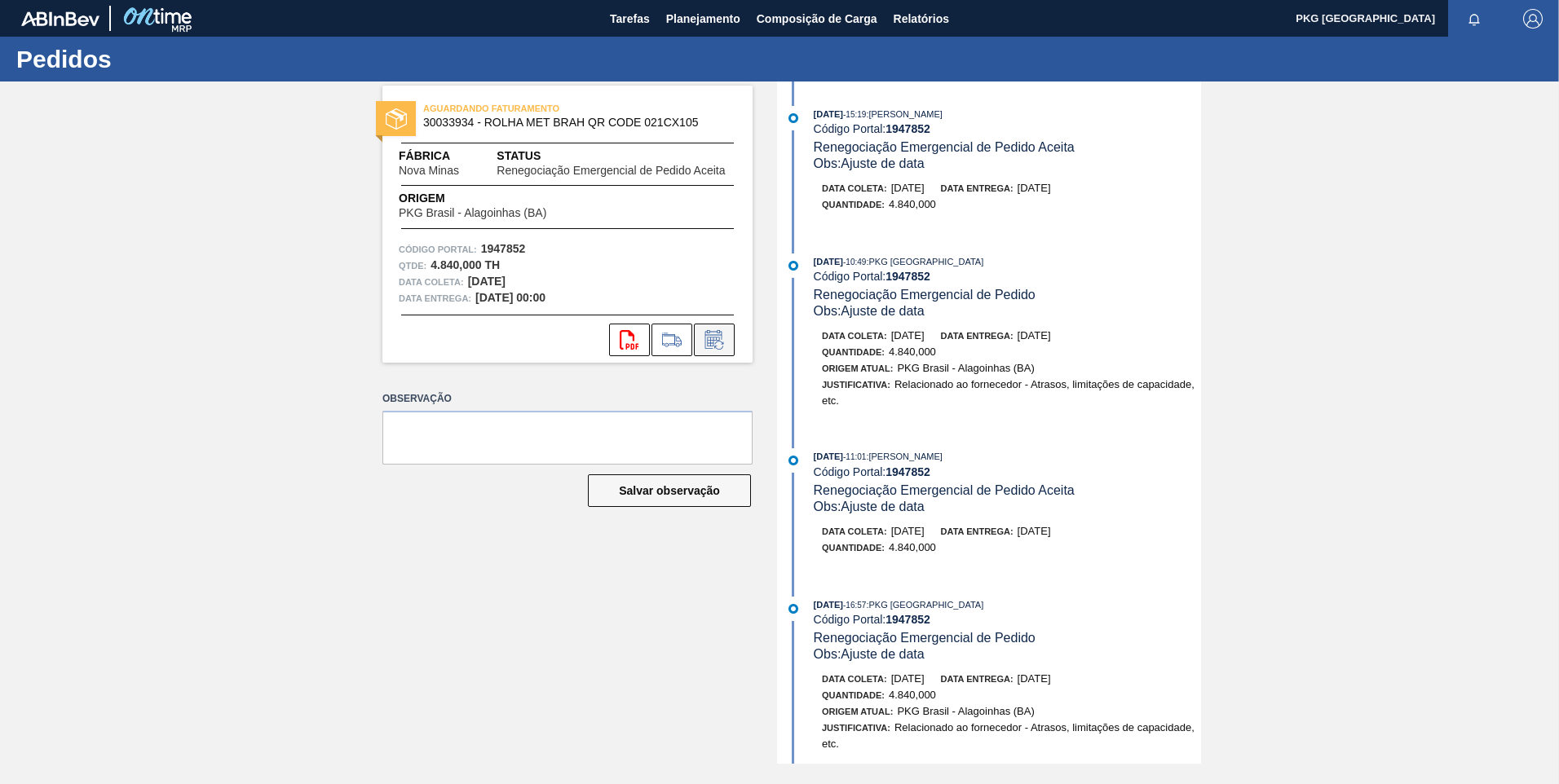
click at [719, 336] on icon at bounding box center [714, 340] width 26 height 20
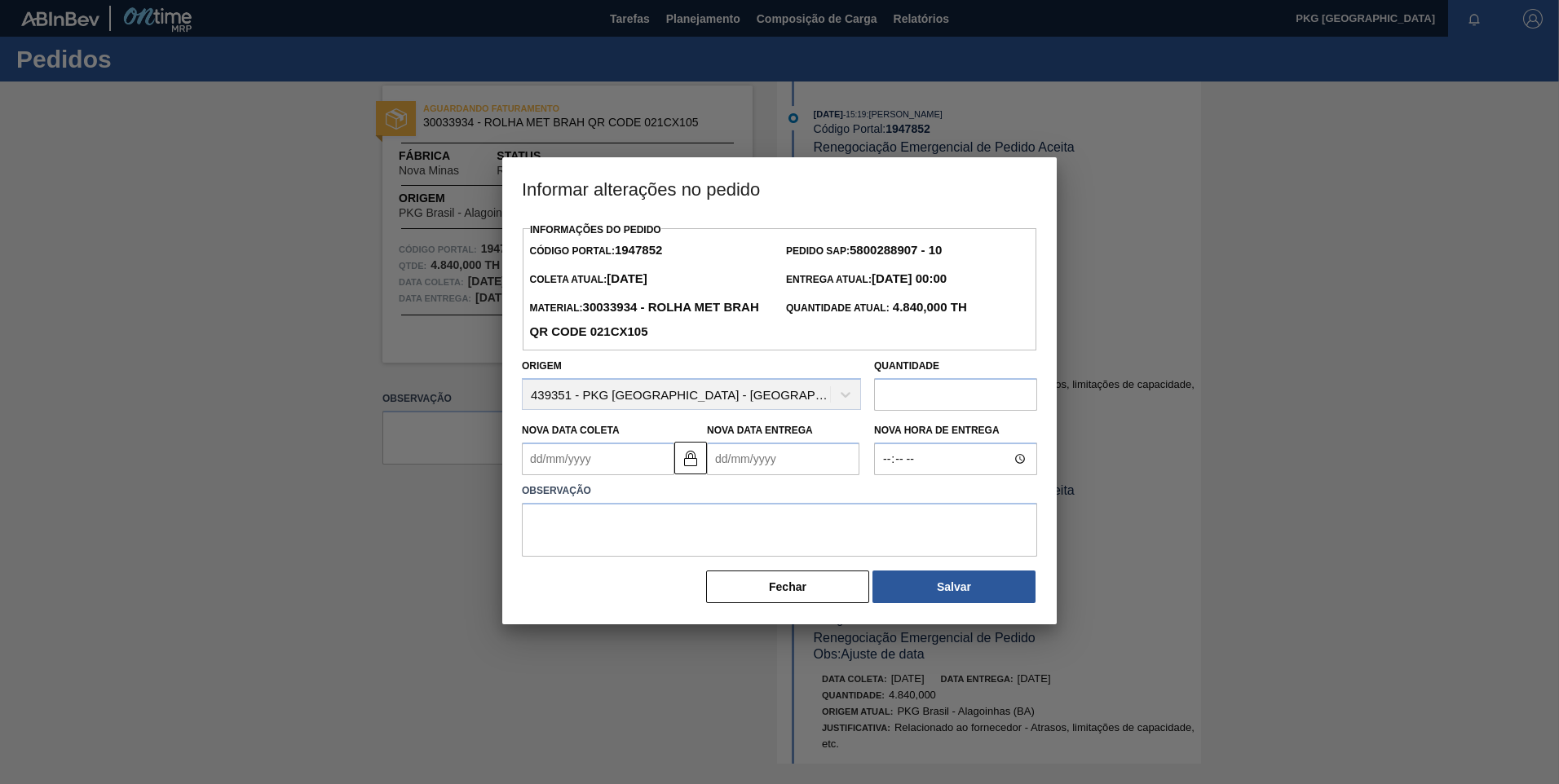
click at [597, 454] on Coleta1947852 "Nova Data Coleta" at bounding box center [598, 458] width 153 height 33
click at [675, 599] on div "17" at bounding box center [673, 603] width 22 height 22
type Coleta1947852 "[DATE]"
type Entrega1947852 "[DATE]"
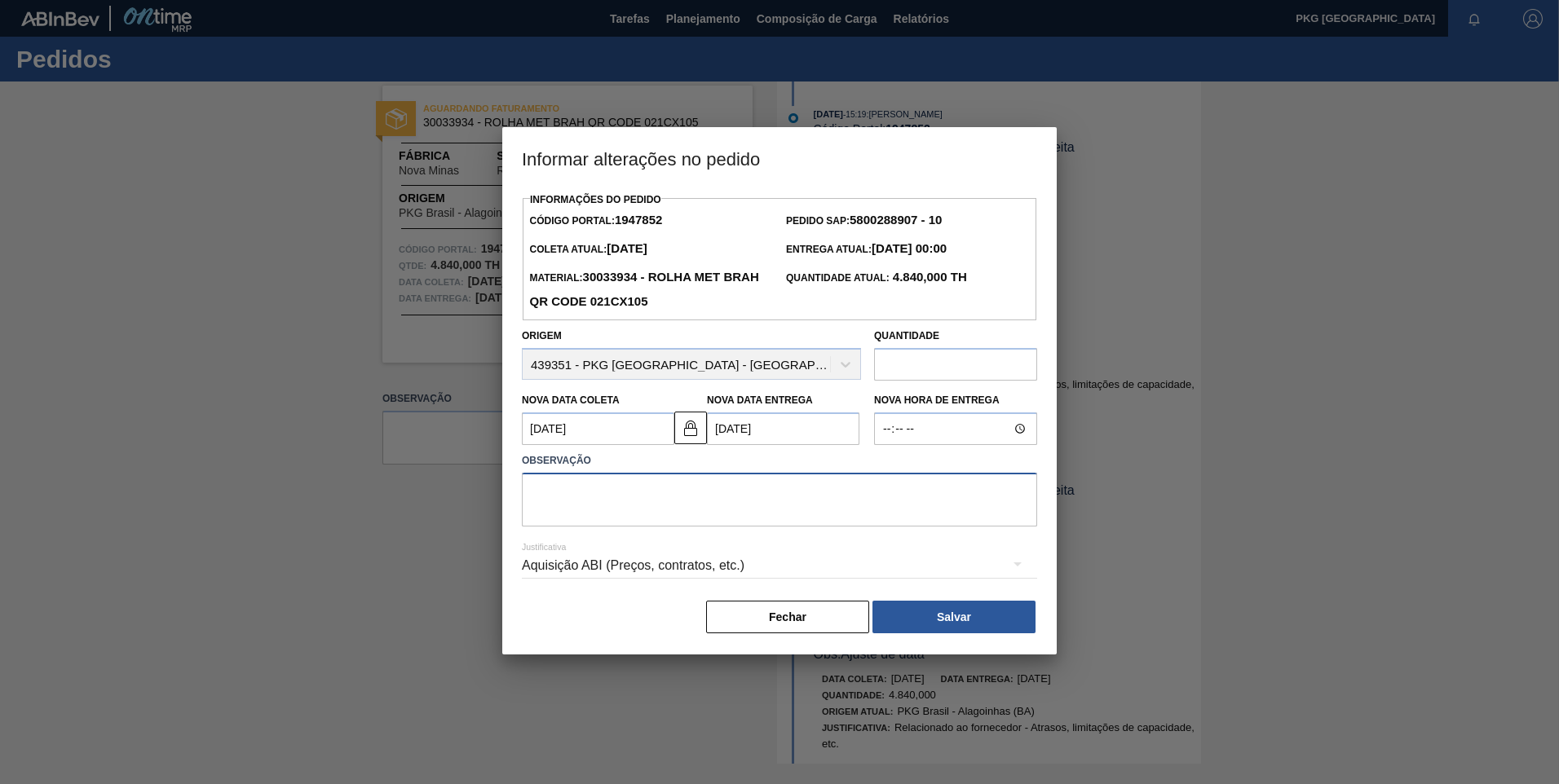
click at [589, 486] on textarea at bounding box center [780, 499] width 516 height 54
type textarea "Ajuste de data"
click at [684, 563] on div "Aquisição ABI (Preços, contratos, etc.)" at bounding box center [780, 565] width 516 height 45
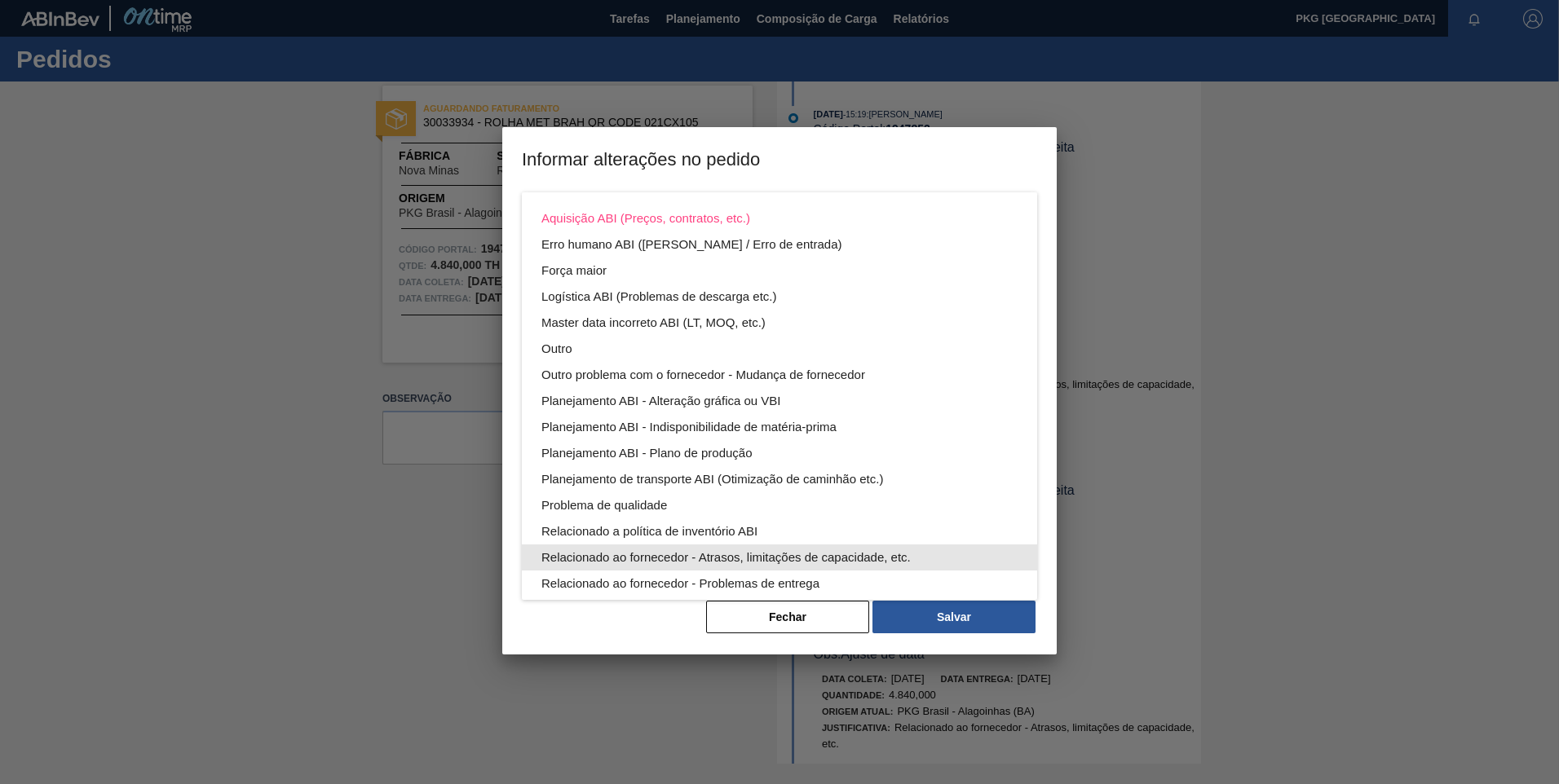
click at [736, 556] on div "Relacionado ao fornecedor - Atrasos, limitações de capacidade, etc." at bounding box center [780, 557] width 477 height 26
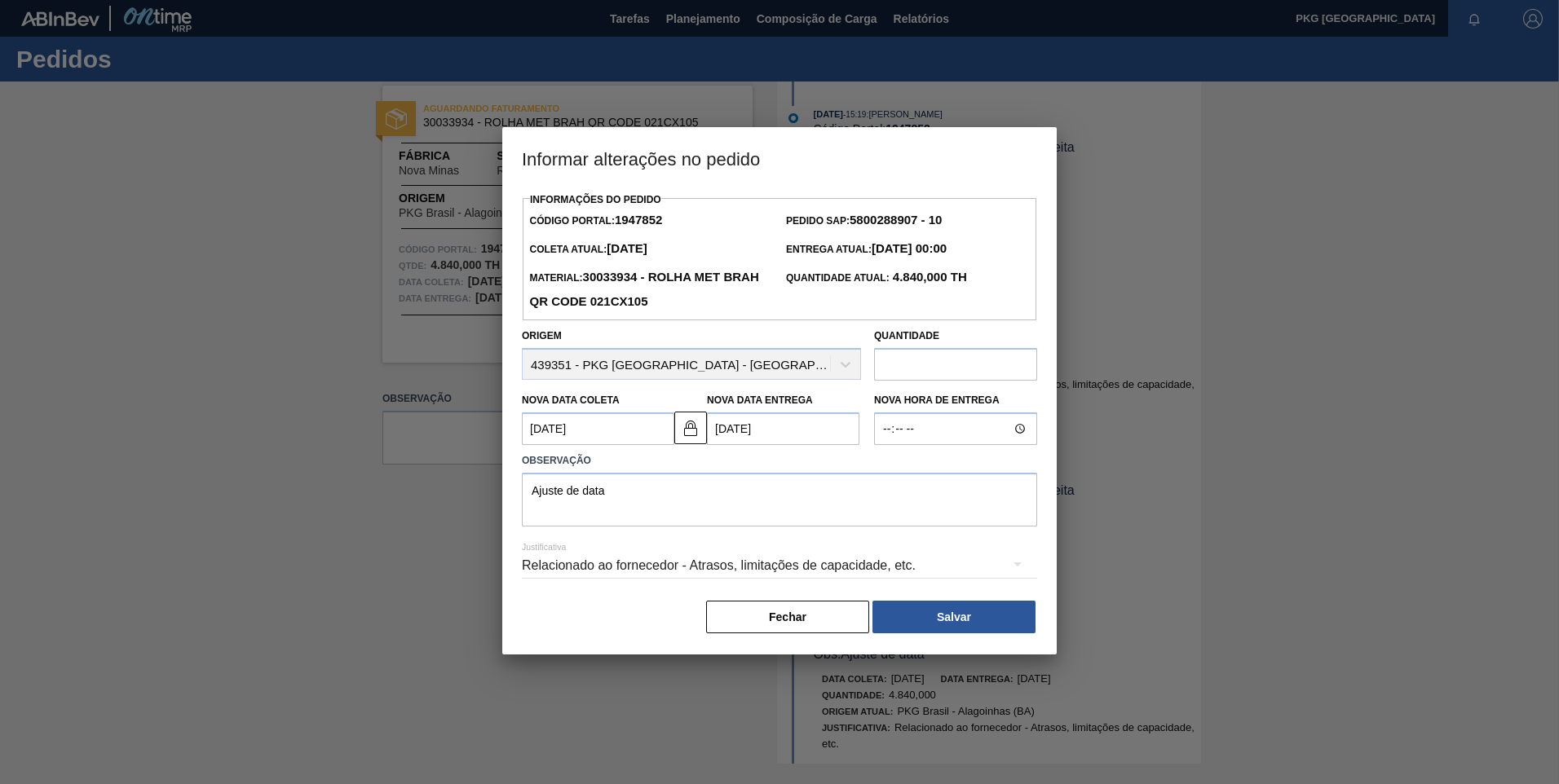
click at [922, 611] on button "Salvar" at bounding box center [954, 617] width 163 height 33
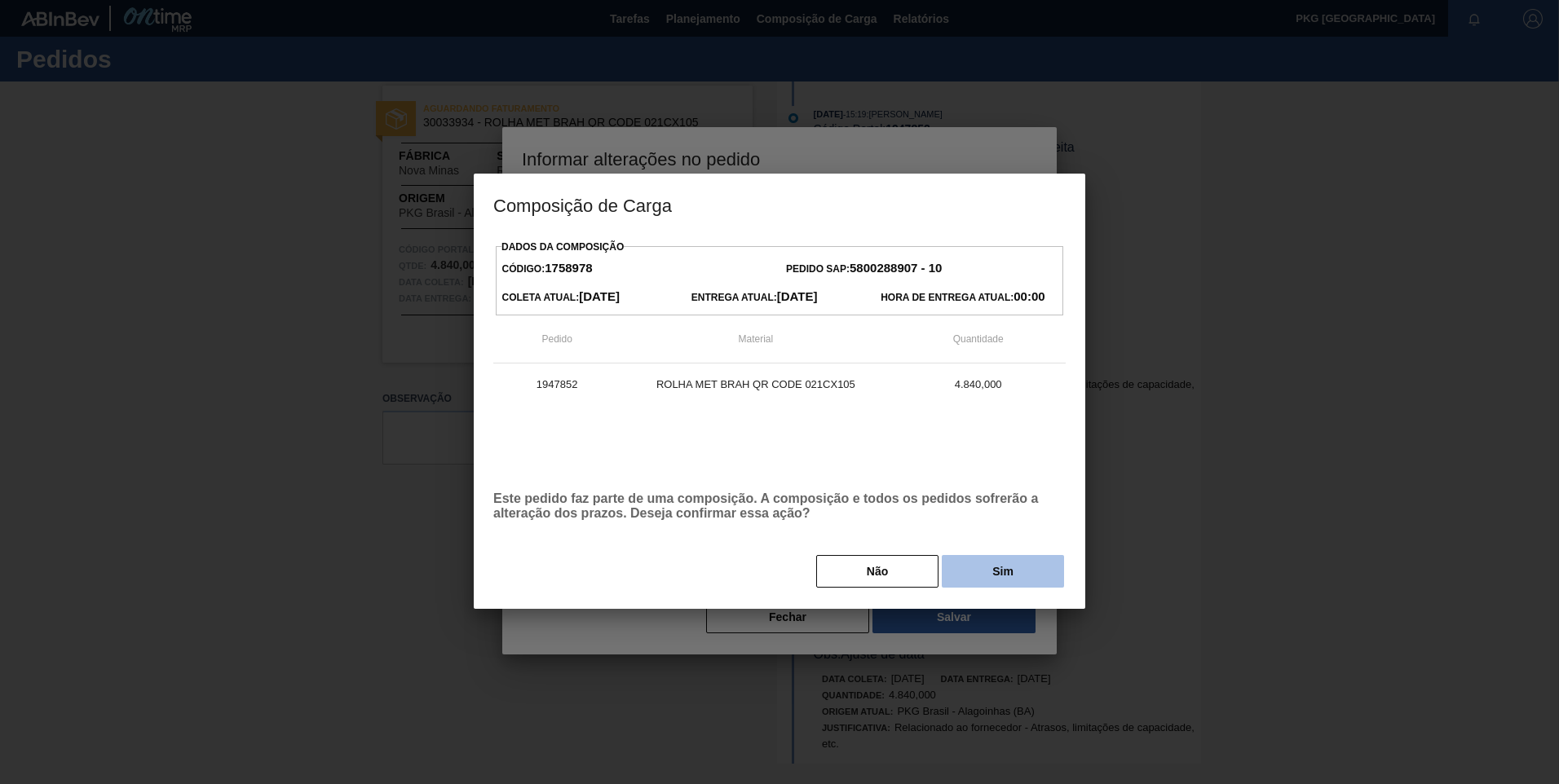
click at [987, 567] on button "Sim" at bounding box center [1002, 571] width 122 height 33
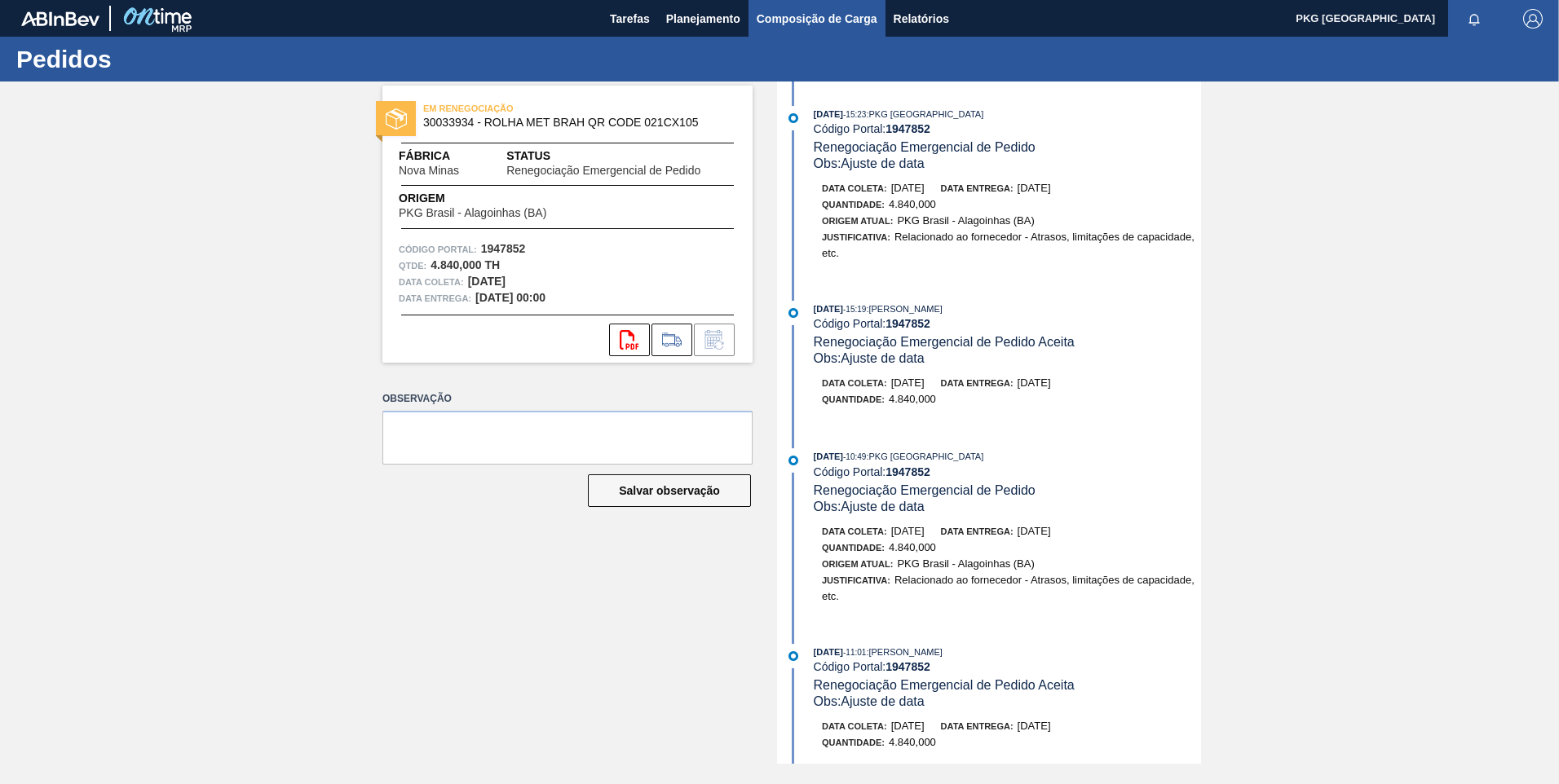
click at [793, 17] on span "Composição de Carga" at bounding box center [817, 19] width 120 height 20
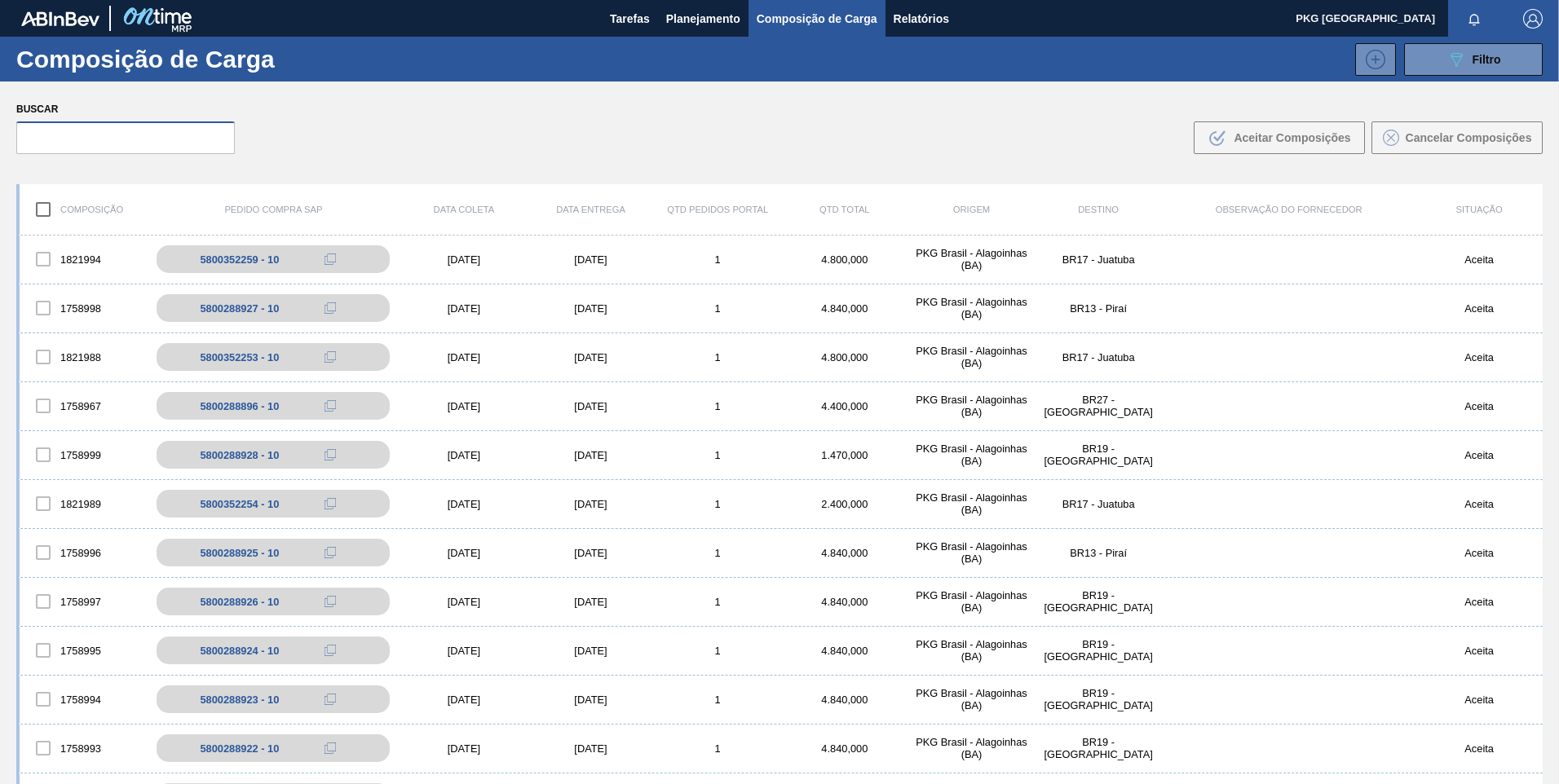
click at [137, 133] on input "text" at bounding box center [125, 137] width 219 height 33
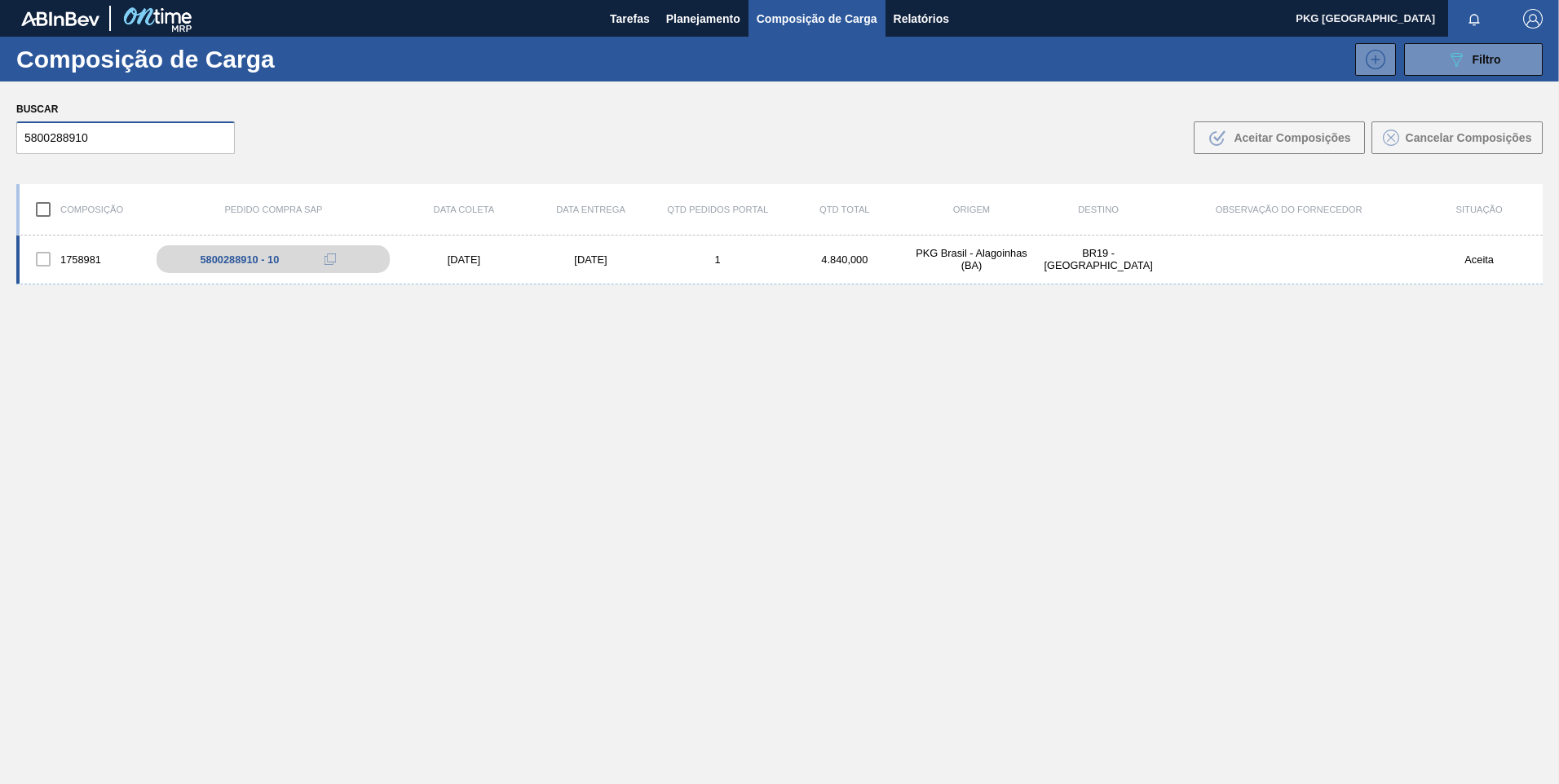
type input "5800288910"
click at [591, 262] on div "[DATE]" at bounding box center [591, 260] width 128 height 12
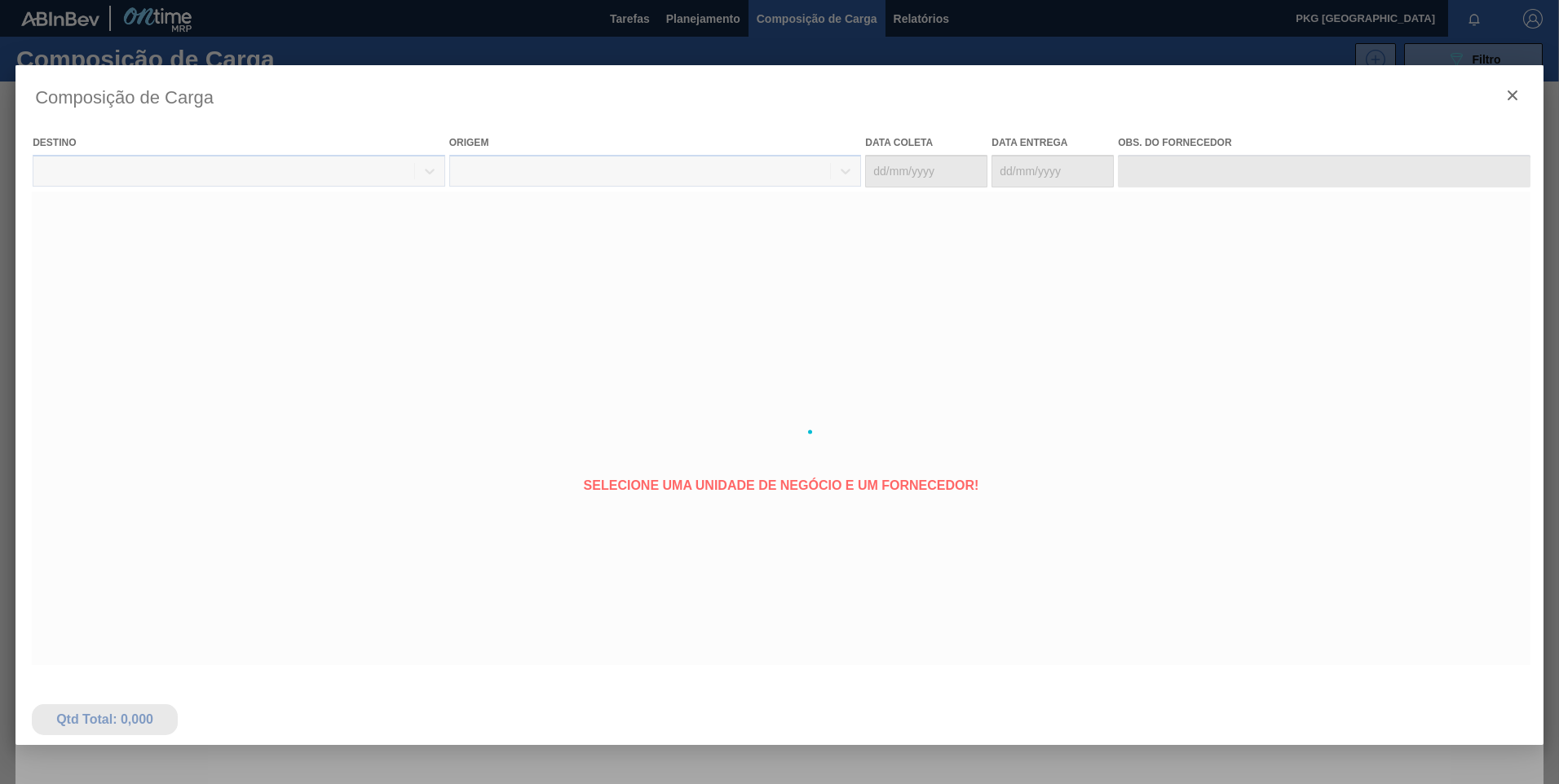
type coleta "[DATE]"
type entrega "[DATE]"
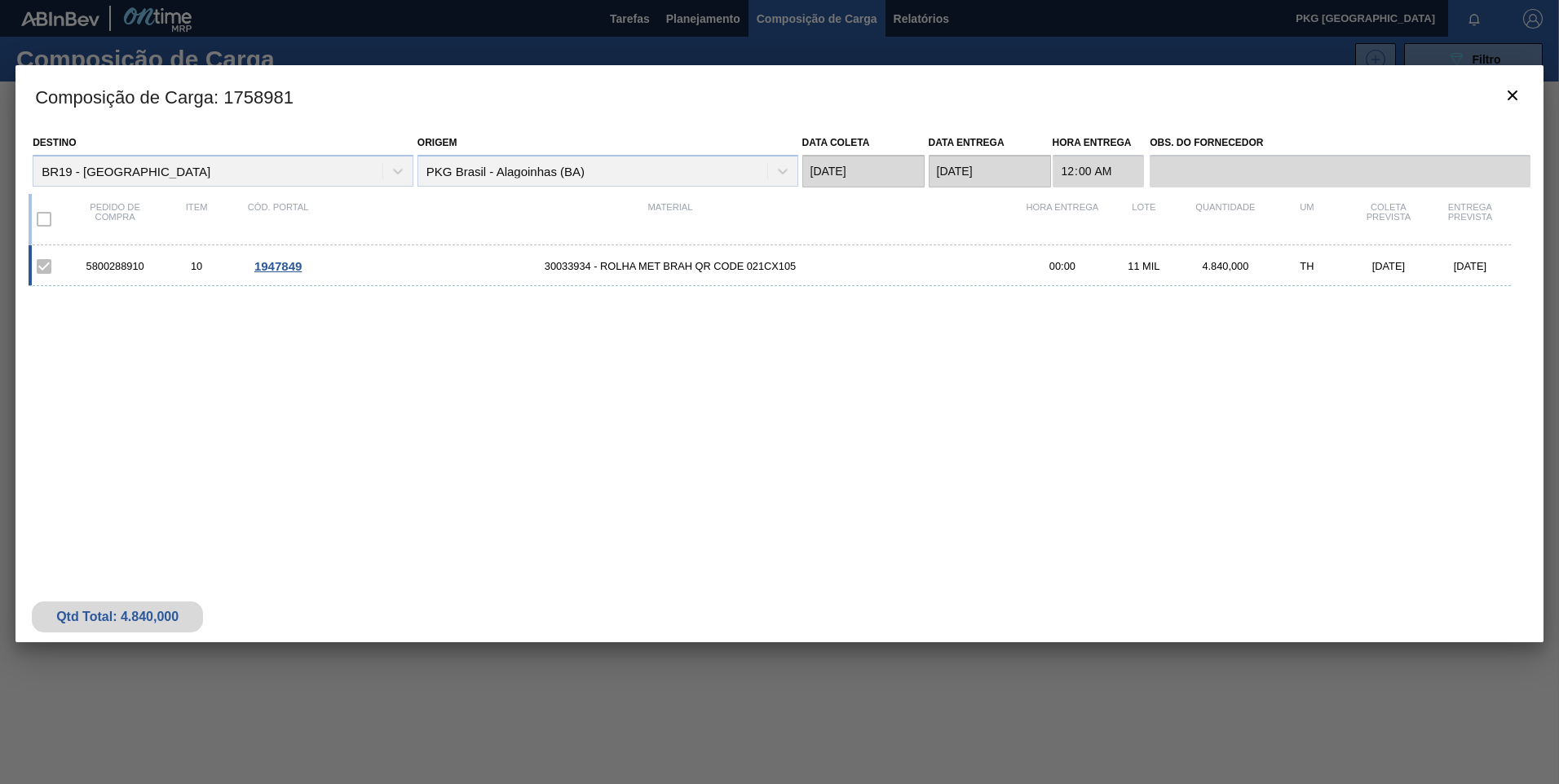
click at [278, 268] on span "1947849" at bounding box center [278, 267] width 47 height 14
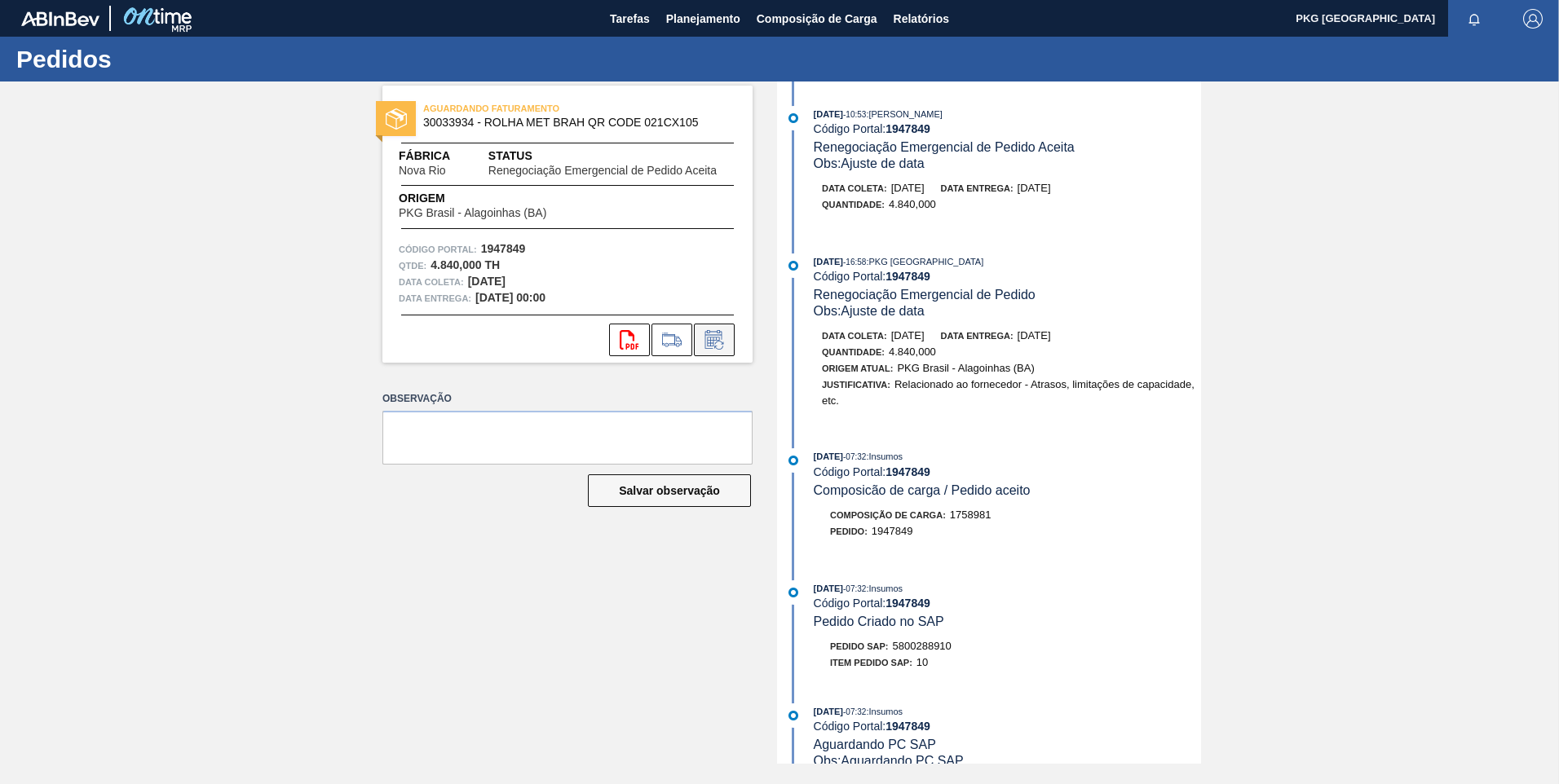
click at [730, 340] on button at bounding box center [715, 340] width 41 height 33
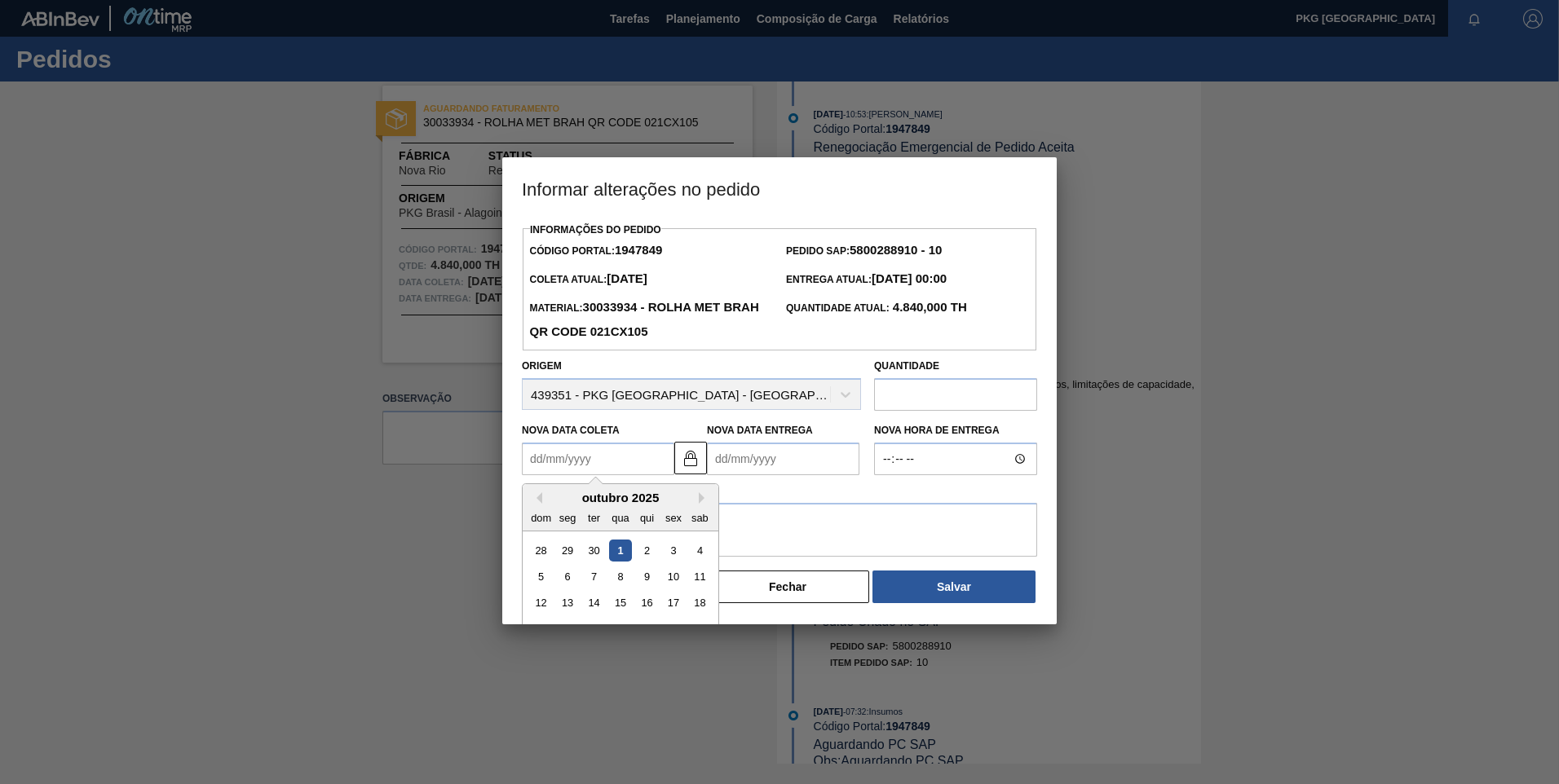
click at [579, 466] on Coleta1947849 "Nova Data Coleta" at bounding box center [598, 458] width 153 height 33
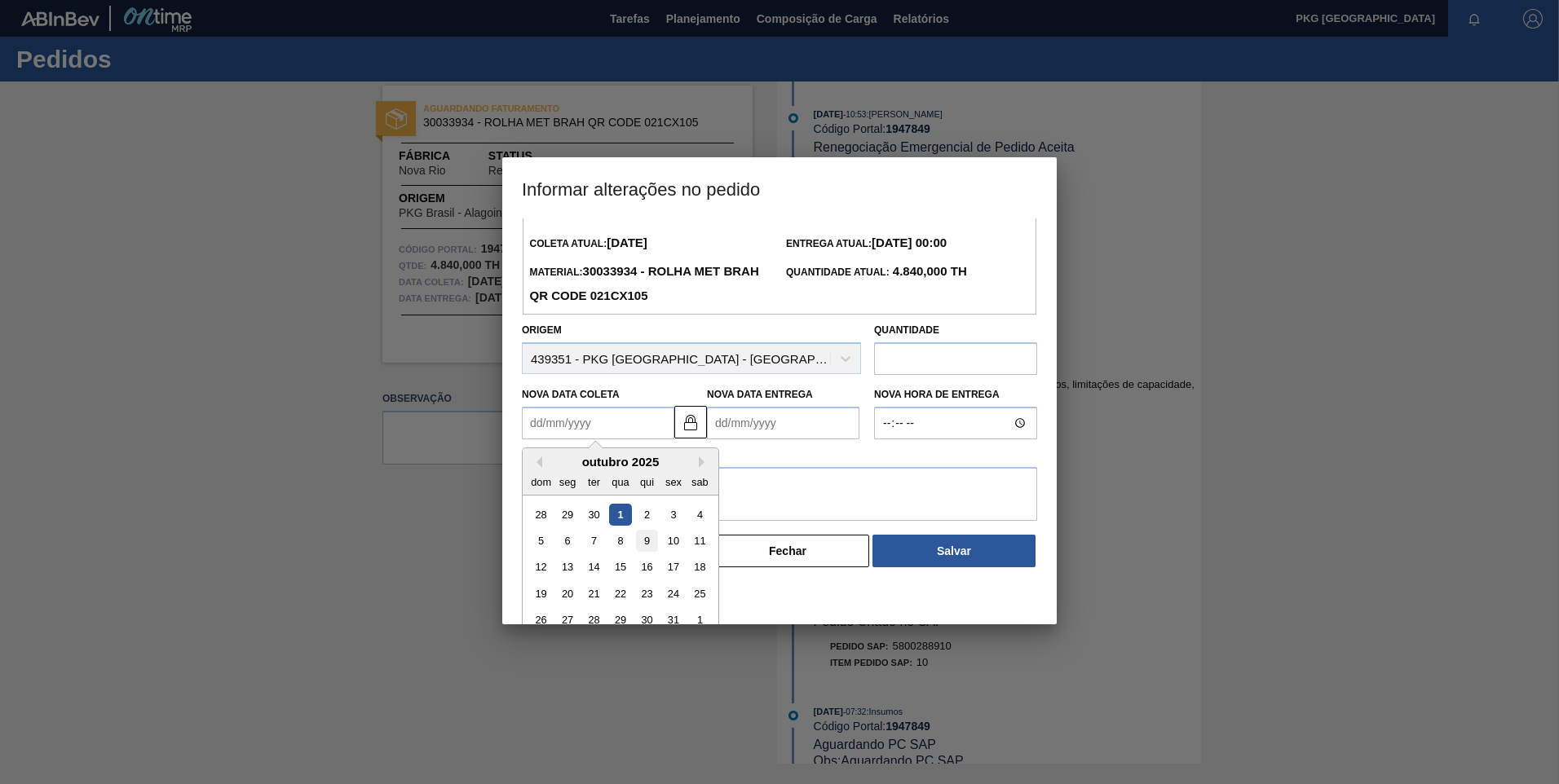
scroll to position [54, 0]
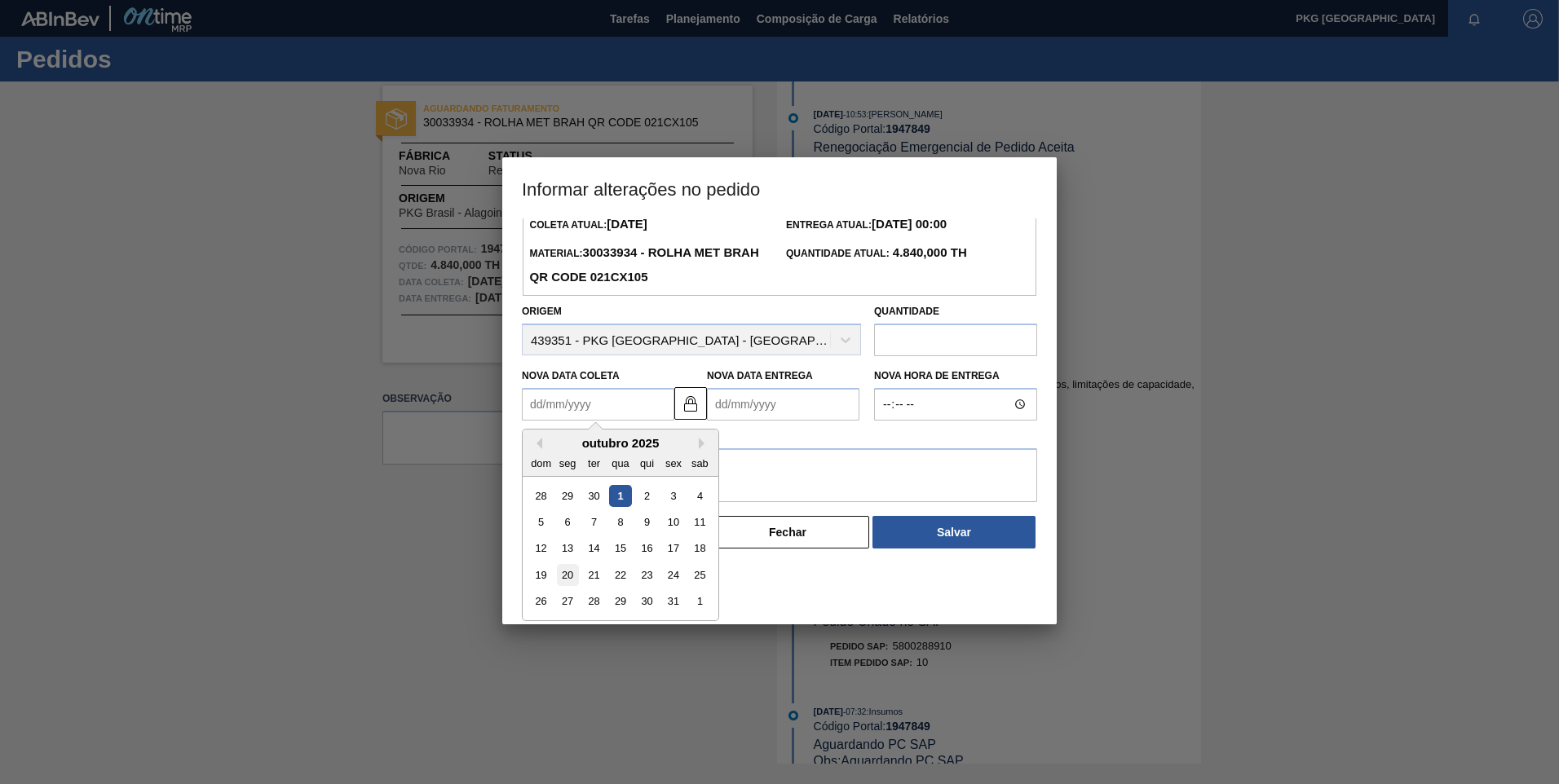
click at [570, 578] on div "20" at bounding box center [568, 574] width 22 height 22
type Coleta1947849 "[DATE]"
type Entrega1947849 "[DATE]"
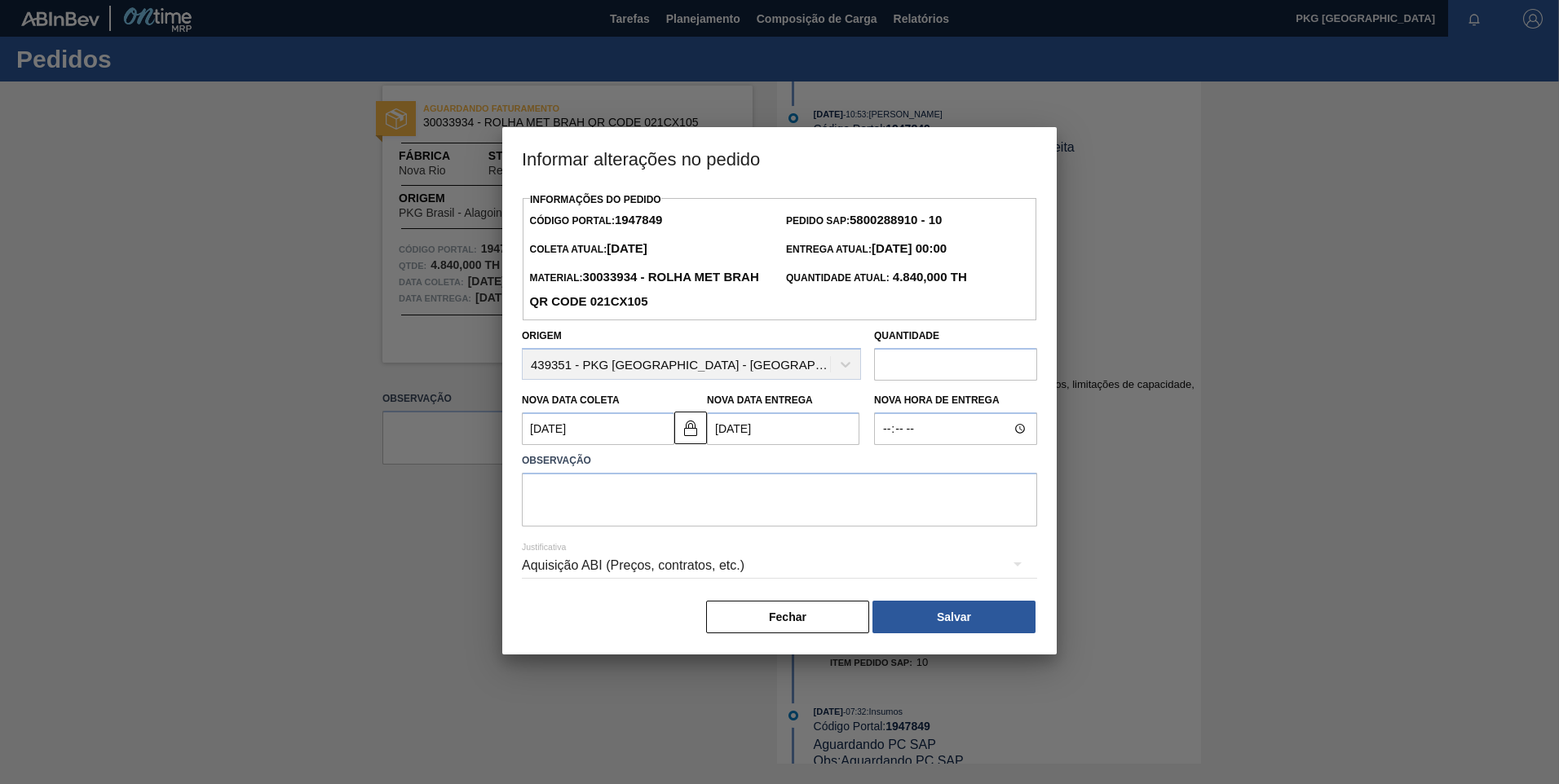
scroll to position [0, 0]
click at [631, 509] on textarea at bounding box center [780, 499] width 516 height 54
type textarea "Ajuste de data"
click at [973, 618] on button "Salvar" at bounding box center [954, 617] width 163 height 33
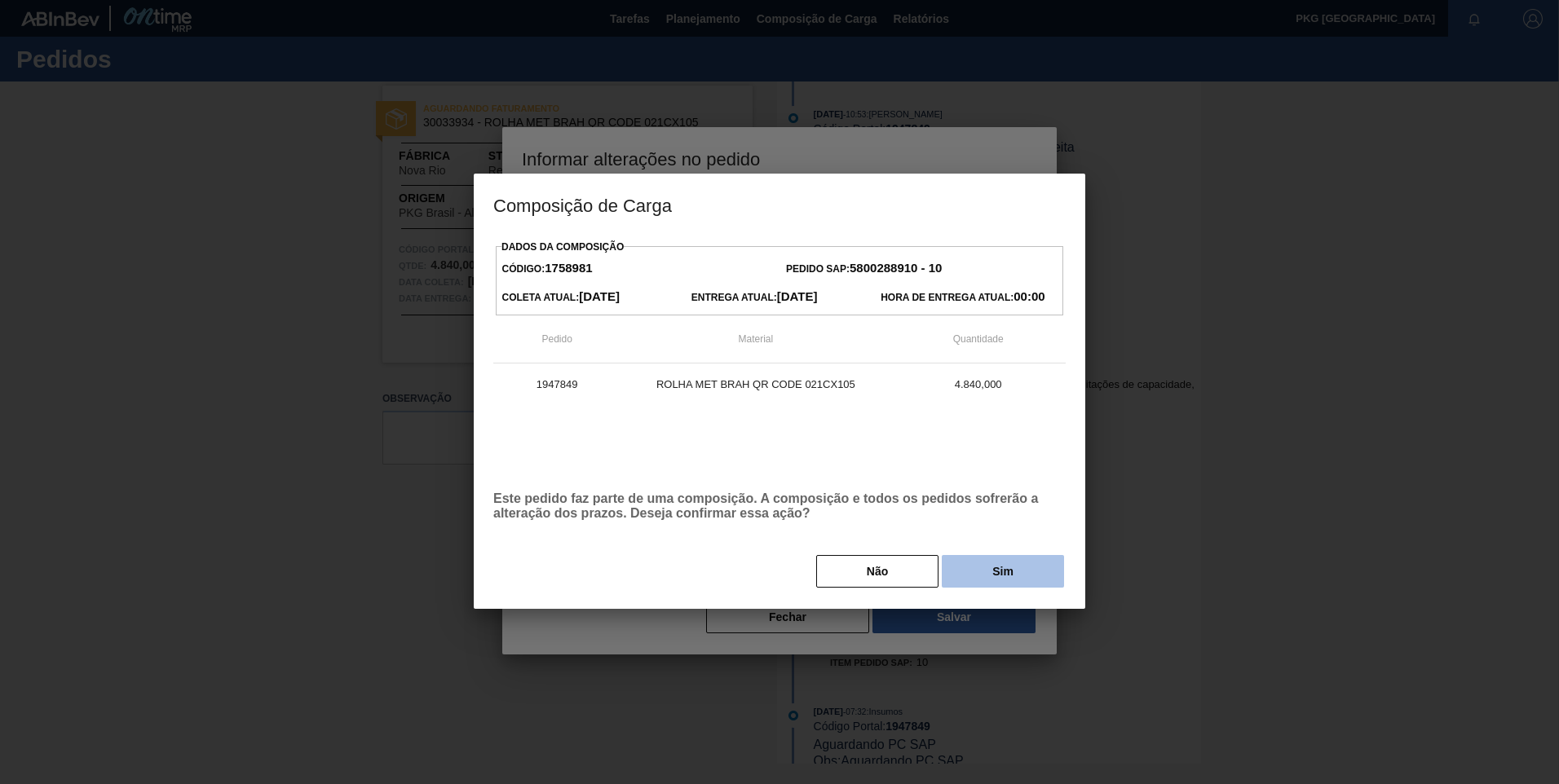
click at [1000, 576] on button "Sim" at bounding box center [1002, 571] width 122 height 33
